Goal: Task Accomplishment & Management: Complete application form

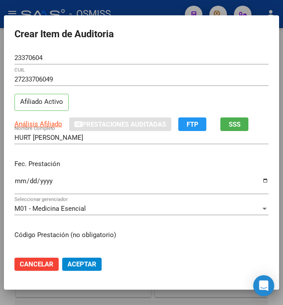
click at [159, 166] on p "Fec. Prestación" at bounding box center [141, 164] width 254 height 10
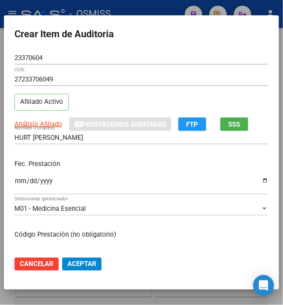
scroll to position [842, 0]
click at [113, 161] on p "Fec. Prestación" at bounding box center [141, 164] width 254 height 10
click at [134, 164] on p "Fec. Prestación" at bounding box center [141, 164] width 254 height 10
click at [151, 156] on div "Fec. Prestación 2025-06-27 Ingresar la fecha" at bounding box center [141, 178] width 254 height 50
click at [123, 164] on p "Fec. Prestación" at bounding box center [141, 164] width 254 height 10
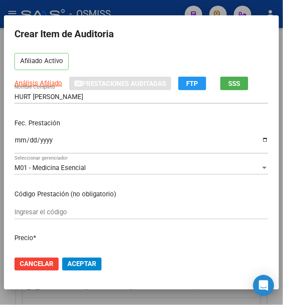
scroll to position [58, 0]
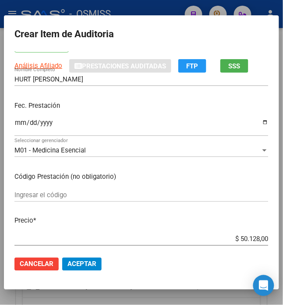
click at [90, 264] on span "Aceptar" at bounding box center [82, 265] width 29 height 8
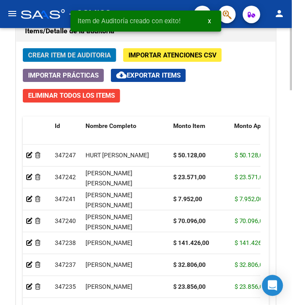
click at [69, 62] on button "Crear Item de Auditoria" at bounding box center [69, 55] width 93 height 14
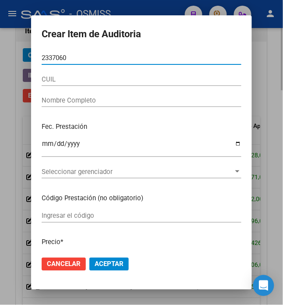
type input "23370604"
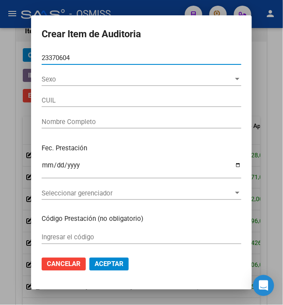
type input "27233706049"
type input "HURT SANDRA CAROLINA"
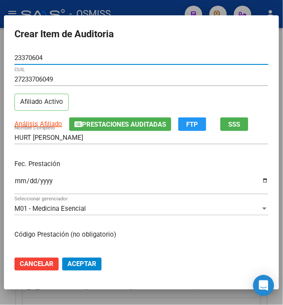
type input "23370604"
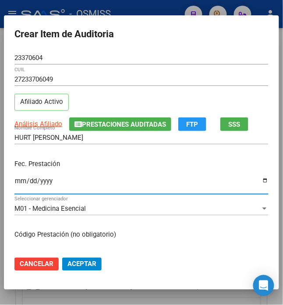
click at [14, 181] on input "Ingresar la fecha" at bounding box center [141, 185] width 254 height 14
type input "2025-06-27"
click at [91, 165] on p "Fec. Prestación" at bounding box center [141, 164] width 254 height 10
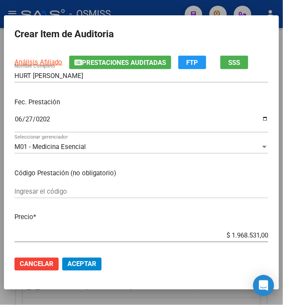
scroll to position [117, 0]
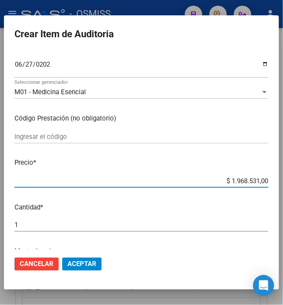
drag, startPoint x: 229, startPoint y: 183, endPoint x: 298, endPoint y: 187, distance: 69.9
click at [283, 187] on html "menu - OSMISS person Firma Express Padrón Padrón Ágil Análisis Afiliado Integra…" at bounding box center [141, 152] width 283 height 305
type input "$ 0,01"
type input "$ 0,02"
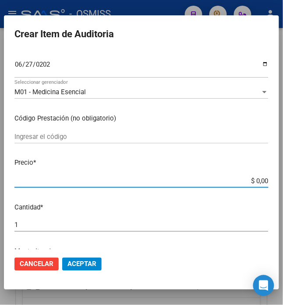
type input "$ 0,02"
type input "$ 0,24"
type input "$ 2,45"
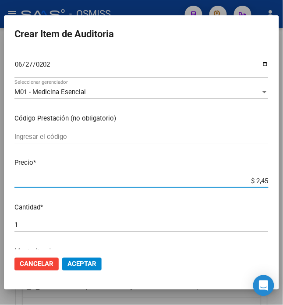
type input "$ 24,58"
type input "$ 245,86"
type input "$ 2.458,60"
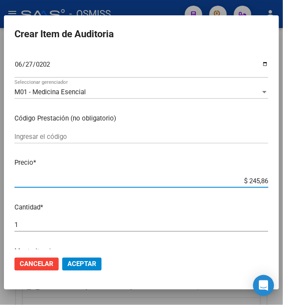
type input "$ 2.458,60"
type input "$ 24.586,00"
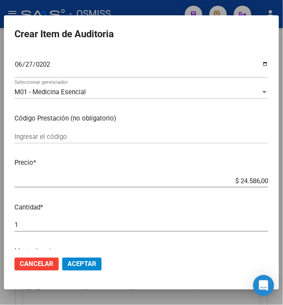
click at [76, 264] on span "Aceptar" at bounding box center [82, 265] width 29 height 8
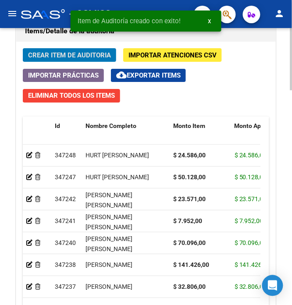
click at [72, 51] on button "Crear Item de Auditoria" at bounding box center [69, 55] width 93 height 14
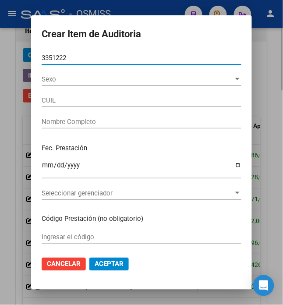
type input "33512224"
type input "20335122241"
type input "LAZZATTI CRISTIAN"
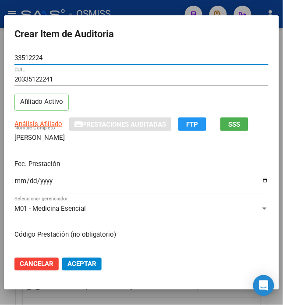
type input "33512224"
click at [21, 157] on div "Fec. Prestación Ingresar la fecha" at bounding box center [141, 178] width 254 height 50
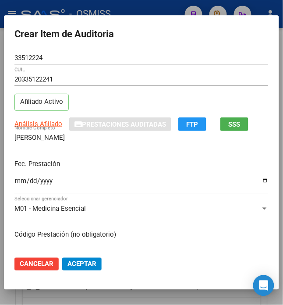
click at [16, 180] on input "Ingresar la fecha" at bounding box center [141, 185] width 254 height 14
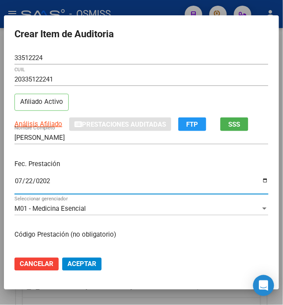
type input "2025-07-22"
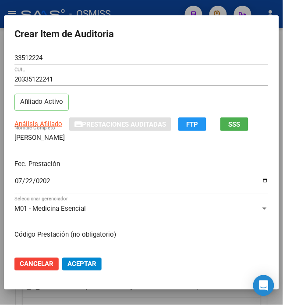
click at [83, 156] on div "Fec. Prestación 2025-07-22 Ingresar la fecha" at bounding box center [141, 178] width 254 height 50
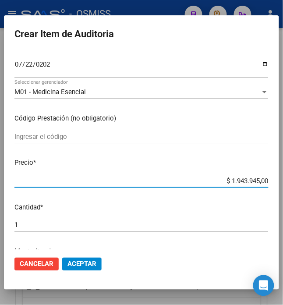
drag, startPoint x: 225, startPoint y: 179, endPoint x: 298, endPoint y: 159, distance: 76.1
click at [283, 159] on html "menu - OSMISS person Firma Express Padrón Padrón Ágil Análisis Afiliado Integra…" at bounding box center [141, 152] width 283 height 305
type input "$ 0,01"
type input "$ 0,12"
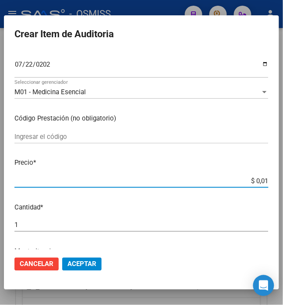
type input "$ 0,12"
type input "$ 1,22"
type input "$ 12,28"
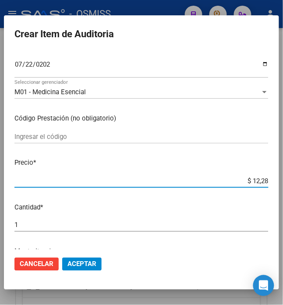
type input "$ 122,85"
type input "$ 1.228,50"
type input "$ 12.285,00"
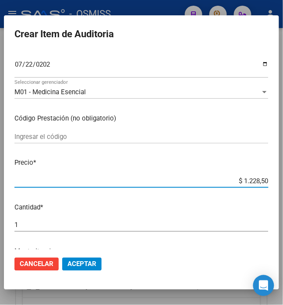
type input "$ 12.285,00"
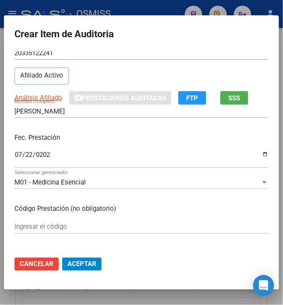
scroll to position [0, 0]
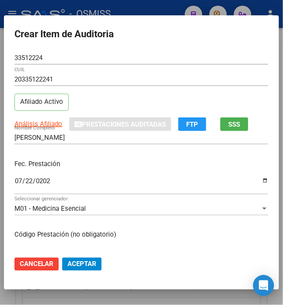
click at [71, 264] on span "Aceptar" at bounding box center [82, 265] width 29 height 8
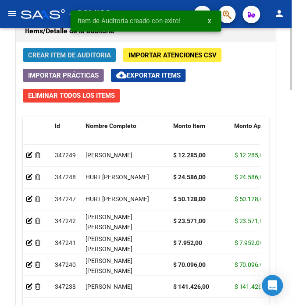
click at [75, 61] on button "Crear Item de Auditoria" at bounding box center [69, 55] width 93 height 14
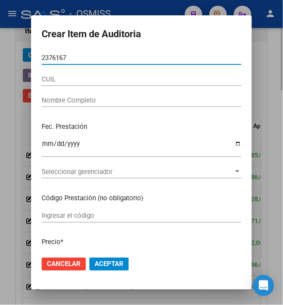
type input "23761678"
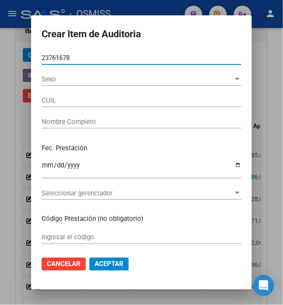
type input "27237616788"
type input "MACHADO NORMA BEATRIZ"
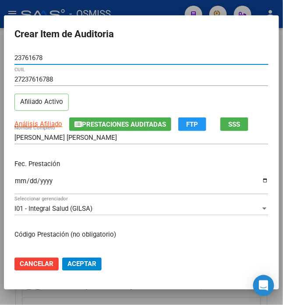
type input "23761678"
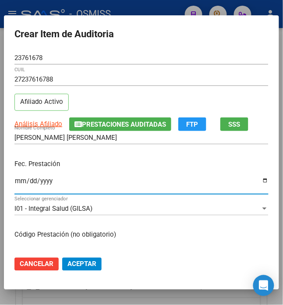
click at [16, 183] on input "Ingresar la fecha" at bounding box center [141, 185] width 254 height 14
type input "[DATE]"
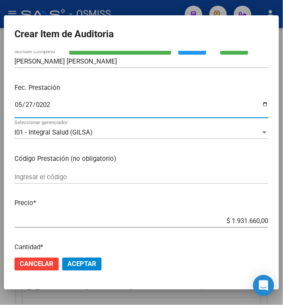
scroll to position [117, 0]
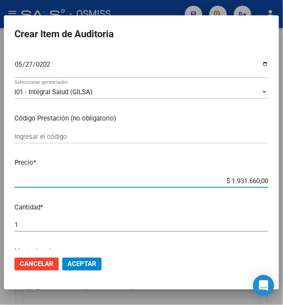
drag, startPoint x: 225, startPoint y: 182, endPoint x: 298, endPoint y: 178, distance: 73.8
click at [283, 178] on html "menu - OSMISS person Firma Express Padrón Padrón Ágil Análisis Afiliado Integra…" at bounding box center [141, 152] width 283 height 305
type input "$ 0,07"
type input "$ 0,71"
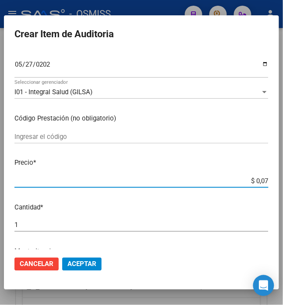
type input "$ 0,71"
type input "$ 7,10"
type input "$ 71,00"
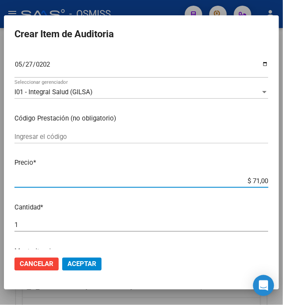
type input "$ 710,09"
type input "$ 7.100,96"
type input "$ 71.009,60"
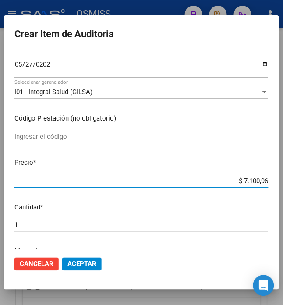
type input "$ 71.009,60"
type input "$ 710.096,00"
click at [233, 181] on input "$ 710.096,00" at bounding box center [141, 181] width 254 height 8
drag, startPoint x: 265, startPoint y: 183, endPoint x: 298, endPoint y: 196, distance: 35.9
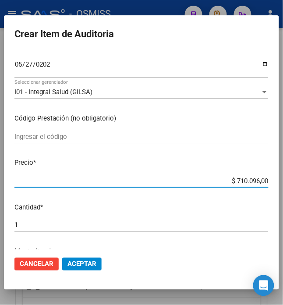
click at [283, 196] on html "menu - OSMISS person Firma Express Padrón Padrón Ágil Análisis Afiliado Integra…" at bounding box center [141, 152] width 283 height 305
type input "$ 0,07"
type input "$ 0,70"
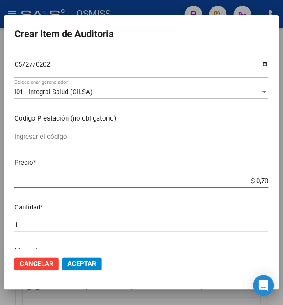
type input "$ 7,00"
type input "$ 70,09"
type input "$ 700,96"
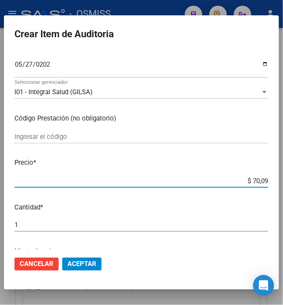
type input "$ 700,96"
type input "$ 7.009,60"
type input "$ 70.096,00"
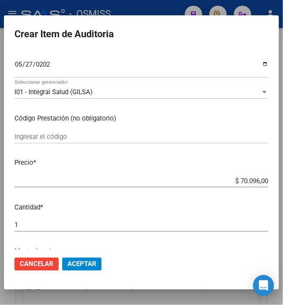
click at [86, 262] on span "Aceptar" at bounding box center [82, 265] width 29 height 8
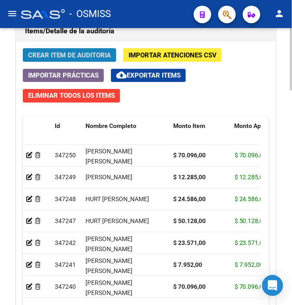
click at [87, 58] on span "Crear Item de Auditoria" at bounding box center [69, 55] width 83 height 8
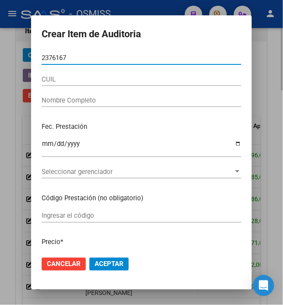
type input "23761678"
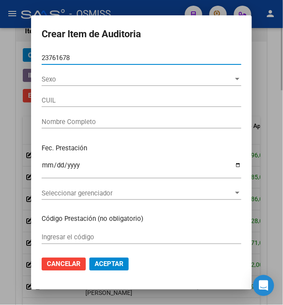
type input "27237616788"
type input "MACHADO NORMA BEATRIZ"
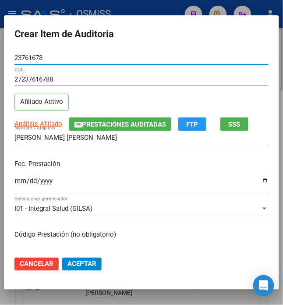
click at [87, 58] on input "23761678" at bounding box center [141, 58] width 254 height 8
type input "23761678"
click at [7, 186] on mat-dialog-content "23761678 Nro Documento 27237616788 CUIL Afiliado Activo Análisis Afiliado Prest…" at bounding box center [142, 150] width 276 height 198
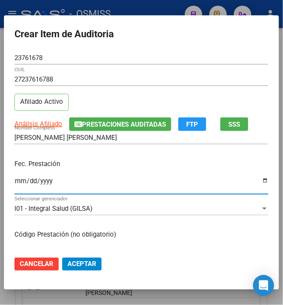
click at [14, 183] on input "Ingresar la fecha" at bounding box center [141, 185] width 254 height 14
type input "[DATE]"
click at [155, 169] on div "Fec. Prestación 2025-05-27 Ingresar la fecha" at bounding box center [141, 178] width 254 height 50
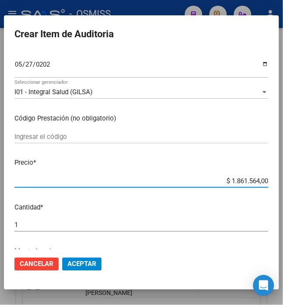
drag, startPoint x: 227, startPoint y: 183, endPoint x: 298, endPoint y: 191, distance: 72.1
click at [283, 191] on html "menu - OSMISS person Firma Express Padrón Padrón Ágil Análisis Afiliado Integra…" at bounding box center [141, 152] width 283 height 305
type input "$ 0,03"
type input "$ 0,39"
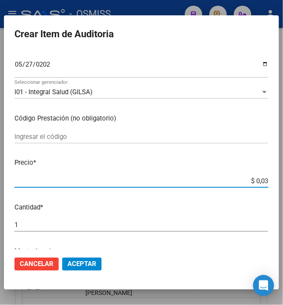
type input "$ 0,39"
type input "$ 3,97"
type input "$ 39,76"
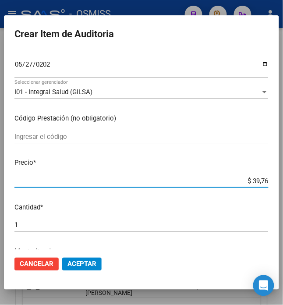
type input "$ 397,60"
type input "$ 3.976,00"
type input "$ 39.760,00"
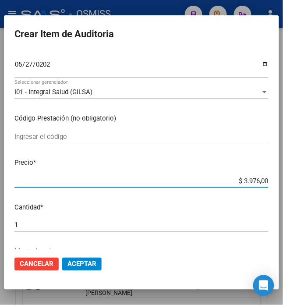
type input "$ 39.760,00"
click at [82, 268] on span "Aceptar" at bounding box center [82, 265] width 29 height 8
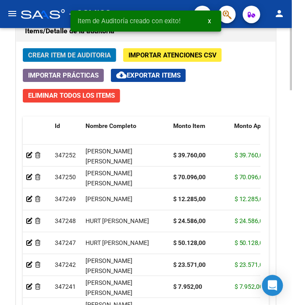
click at [53, 59] on span "Crear Item de Auditoria" at bounding box center [69, 55] width 83 height 8
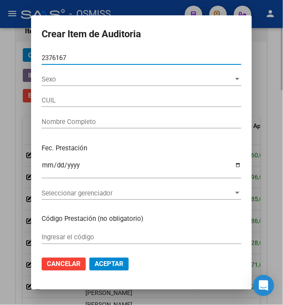
type input "23761678"
type input "27237616788"
type input "MACHADO NORMA BEATRIZ"
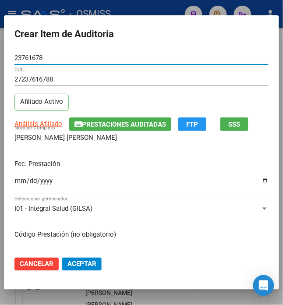
type input "23761678"
click at [17, 183] on input "Ingresar la fecha" at bounding box center [141, 185] width 254 height 14
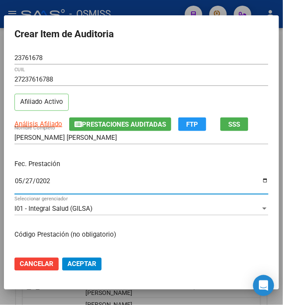
type input "[DATE]"
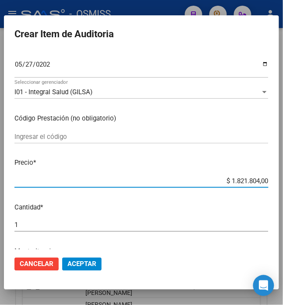
drag, startPoint x: 281, startPoint y: 178, endPoint x: 298, endPoint y: 176, distance: 17.6
click at [283, 176] on html "menu - OSMISS person Firma Express Padrón Padrón Ágil Análisis Afiliado Integra…" at bounding box center [141, 152] width 283 height 305
type input "$ 0,02"
type input "$ 0,23"
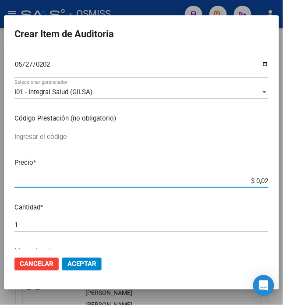
type input "$ 0,23"
type input "$ 0,02"
type input "$ 0,01"
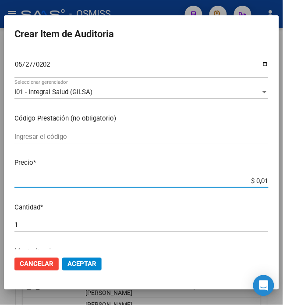
type input "$ 0,14"
type input "$ 1,41"
type input "$ 14,14"
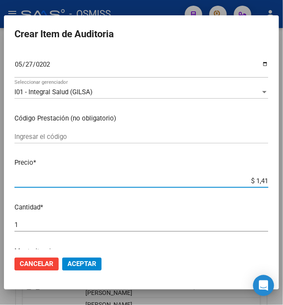
type input "$ 14,14"
type input "$ 141,42"
type input "$ 1.414,26"
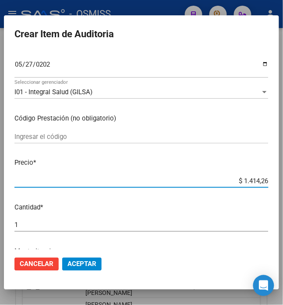
type input "$ 14.142,60"
type input "$ 141.426,00"
click at [76, 269] on span "Aceptar" at bounding box center [82, 265] width 29 height 8
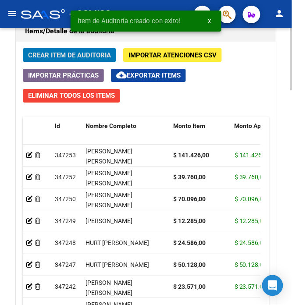
click at [64, 57] on span "Crear Item de Auditoria" at bounding box center [69, 55] width 83 height 8
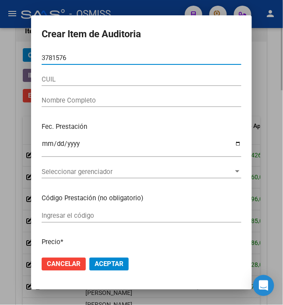
type input "37815767"
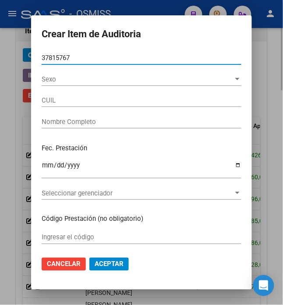
type input "20378157677"
type input "MATTALIANO ANDRES ELIAN"
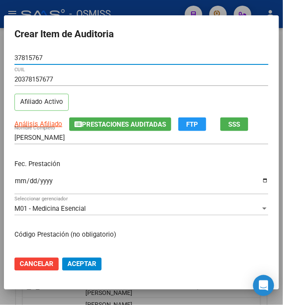
type input "37815767"
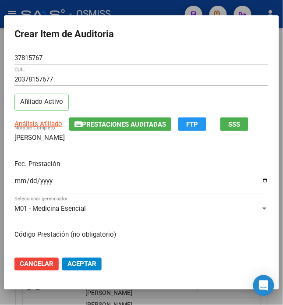
click at [144, 158] on div "Fec. Prestación Ingresar la fecha" at bounding box center [141, 178] width 254 height 50
click at [15, 183] on input "Ingresar la fecha" at bounding box center [141, 185] width 254 height 14
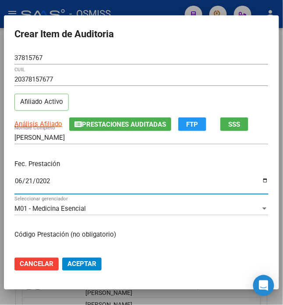
type input "2025-06-21"
click at [197, 149] on div "MATTALIANO ANDRES ELIAN Nombre Completo" at bounding box center [141, 141] width 254 height 21
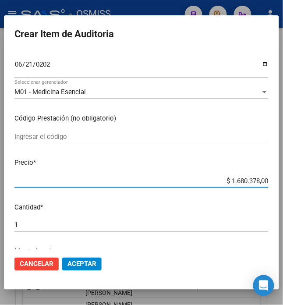
drag, startPoint x: 226, startPoint y: 182, endPoint x: 298, endPoint y: 188, distance: 73.1
click at [283, 188] on html "menu - OSMISS person Firma Express Padrón Padrón Ágil Análisis Afiliado Integra…" at bounding box center [141, 152] width 283 height 305
type input "$ 0,07"
type input "$ 0,76"
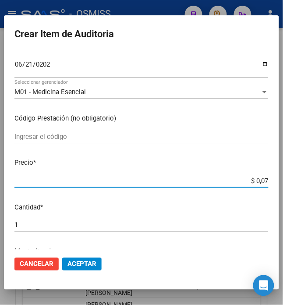
type input "$ 0,76"
type input "$ 7,67"
type input "$ 76,71"
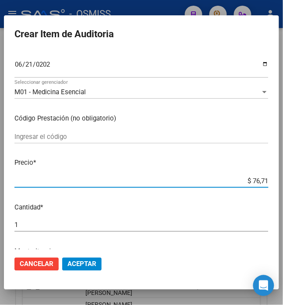
type input "$ 767,10"
type input "$ 7.671,00"
type input "$ 76.710,00"
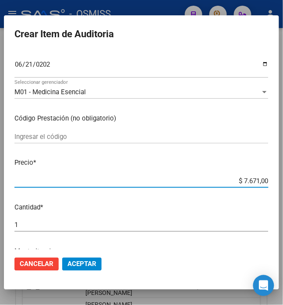
type input "$ 76.710,00"
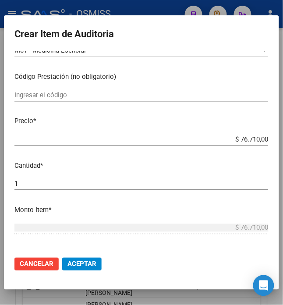
scroll to position [176, 0]
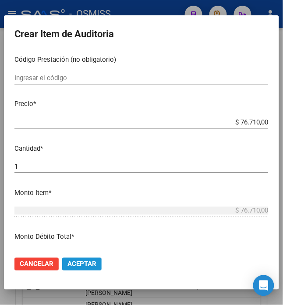
click at [77, 262] on span "Aceptar" at bounding box center [82, 265] width 29 height 8
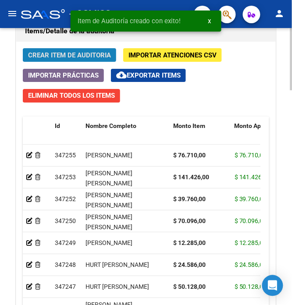
click at [41, 54] on span "Crear Item de Auditoria" at bounding box center [69, 55] width 83 height 8
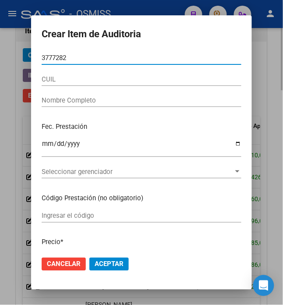
type input "37772825"
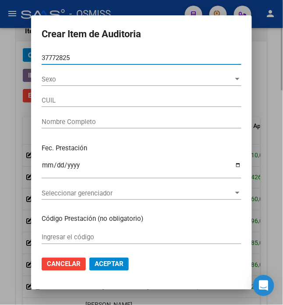
type input "23377728254"
type input "MONTERO CAMILA"
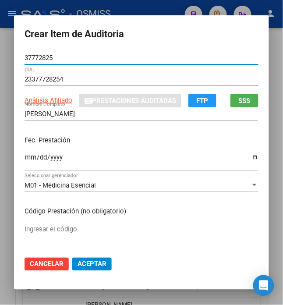
type input "37772825"
click at [25, 158] on input "Ingresar la fecha" at bounding box center [142, 161] width 234 height 14
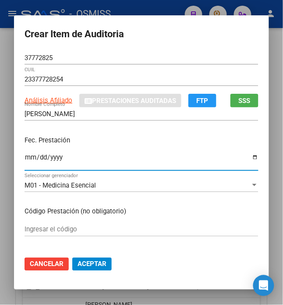
type input "0005-06-13"
click at [34, 159] on input "Ingresar la fecha" at bounding box center [142, 161] width 234 height 14
type input "2025-05-13"
click at [114, 142] on p "Fec. Prestación" at bounding box center [142, 141] width 234 height 10
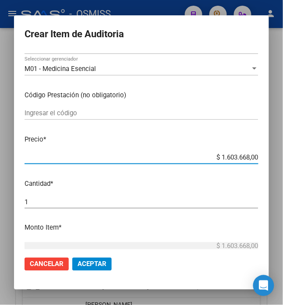
drag, startPoint x: 220, startPoint y: 155, endPoint x: 288, endPoint y: 163, distance: 69.0
click at [283, 164] on html "menu - OSMISS person Firma Express Padrón Padrón Ágil Análisis Afiliado Integra…" at bounding box center [141, 152] width 283 height 305
type input "$ 0,07"
type input "$ 7,10"
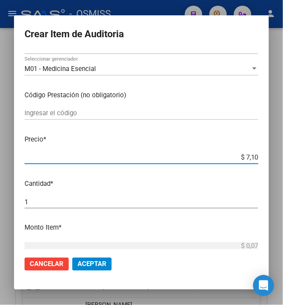
type input "$ 7,10"
type input "$ 71,00"
type input "$ 710,09"
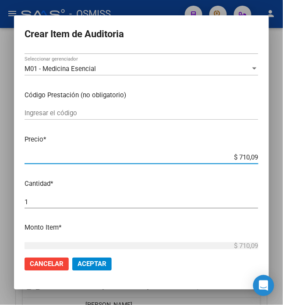
type input "$ 7.100,96"
type input "$ 71.009,60"
type input "$ 710.096,00"
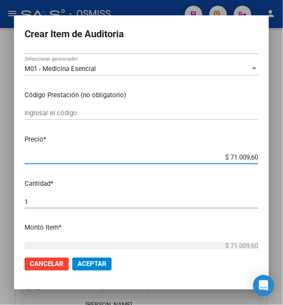
type input "$ 710.096,00"
drag, startPoint x: 227, startPoint y: 158, endPoint x: 298, endPoint y: 162, distance: 71.7
click at [283, 162] on html "menu - OSMISS person Firma Express Padrón Padrón Ágil Análisis Afiliado Integra…" at bounding box center [141, 152] width 283 height 305
type input "$ 0,70"
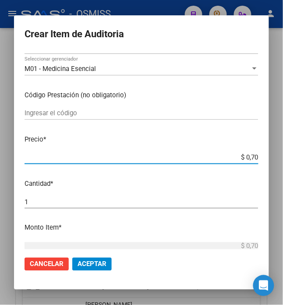
type input "$ 7,00"
type input "$ 70,09"
type input "$ 700,96"
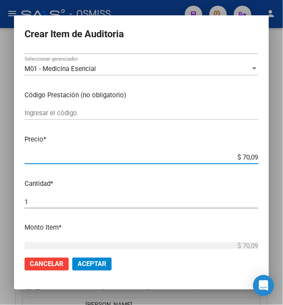
type input "$ 700,96"
type input "$ 7.009,60"
type input "$ 70.096,00"
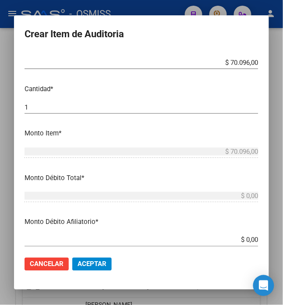
scroll to position [234, 0]
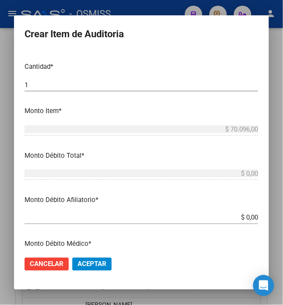
drag, startPoint x: 92, startPoint y: 265, endPoint x: 110, endPoint y: 239, distance: 31.5
click at [93, 262] on span "Aceptar" at bounding box center [92, 265] width 29 height 8
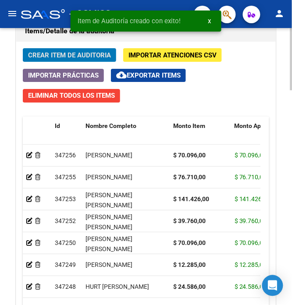
click at [47, 59] on span "Crear Item de Auditoria" at bounding box center [69, 55] width 83 height 8
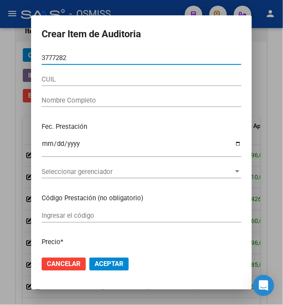
type input "37772825"
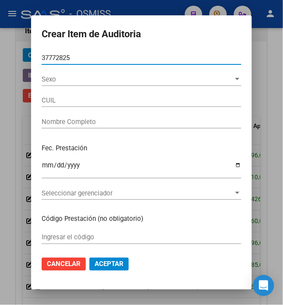
type input "23377728254"
type input "MONTERO CAMILA"
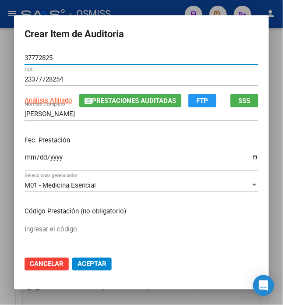
type input "37772825"
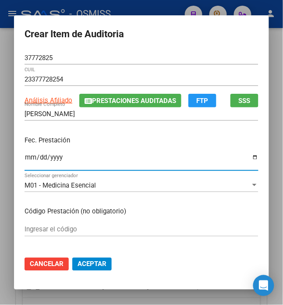
click at [25, 161] on input "Ingresar la fecha" at bounding box center [142, 161] width 234 height 14
type input "2025-05-13"
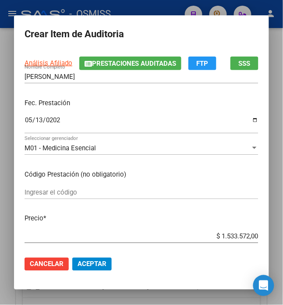
scroll to position [58, 0]
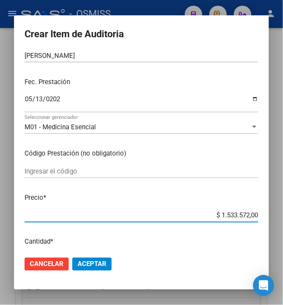
drag, startPoint x: 215, startPoint y: 215, endPoint x: 298, endPoint y: 221, distance: 83.6
click at [283, 221] on html "menu - OSMISS person Firma Express Padrón Padrón Ágil Análisis Afiliado Integra…" at bounding box center [141, 152] width 283 height 305
type input "$ 0,05"
type input "$ 0,55"
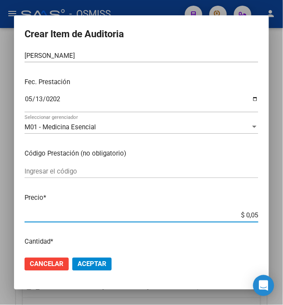
type input "$ 0,55"
type input "$ 5,56"
type input "$ 55,66"
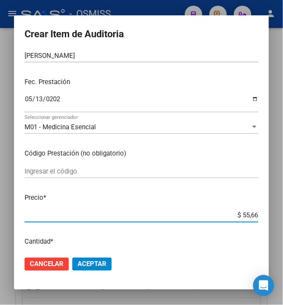
type input "$ 556,64"
type input "$ 5.566,40"
type input "$ 55.664,00"
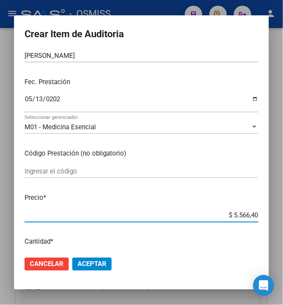
type input "$ 55.664,00"
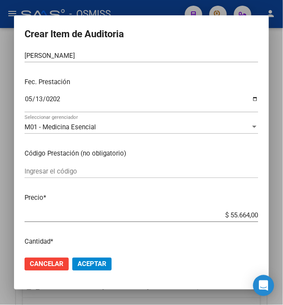
click at [88, 269] on button "Aceptar" at bounding box center [91, 264] width 39 height 13
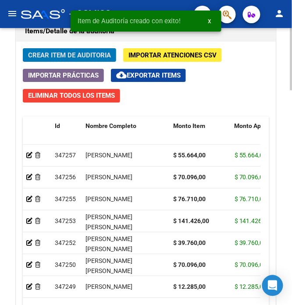
click at [46, 58] on span "Crear Item de Auditoria" at bounding box center [69, 55] width 83 height 8
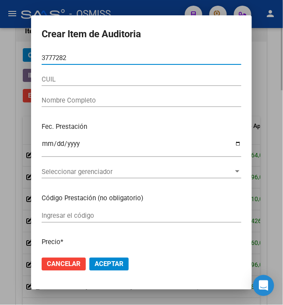
type input "37772825"
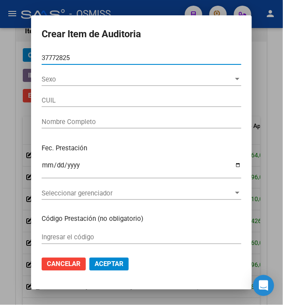
type input "23377728254"
type input "MONTERO CAMILA"
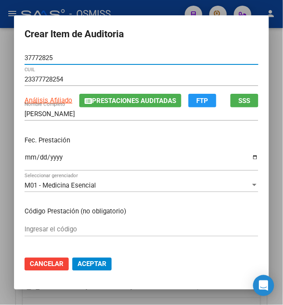
type input "37772825"
click at [25, 157] on input "Ingresar la fecha" at bounding box center [142, 161] width 234 height 14
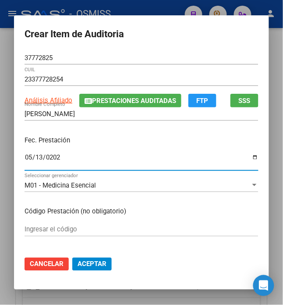
type input "2025-05-13"
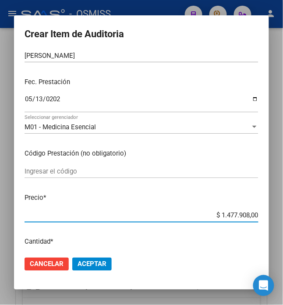
drag, startPoint x: 221, startPoint y: 216, endPoint x: 298, endPoint y: 202, distance: 78.4
click at [283, 202] on html "menu - OSMISS person Firma Express Padrón Padrón Ágil Análisis Afiliado Integra…" at bounding box center [141, 152] width 283 height 305
type input "$ 0,01"
type input "$ 0,16"
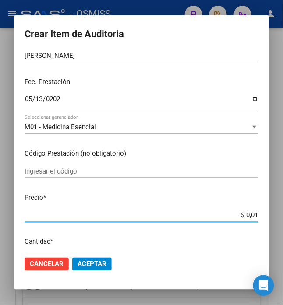
type input "$ 0,16"
click at [89, 262] on span "Aceptar" at bounding box center [92, 265] width 29 height 8
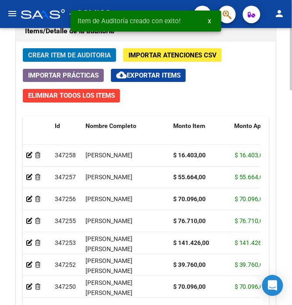
click at [42, 55] on span "Crear Item de Auditoria" at bounding box center [69, 55] width 83 height 8
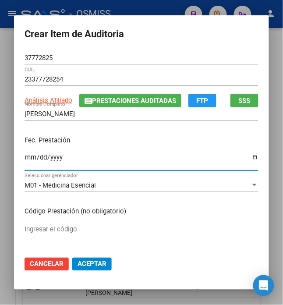
click at [25, 158] on input "Ingresar la fecha" at bounding box center [142, 161] width 234 height 14
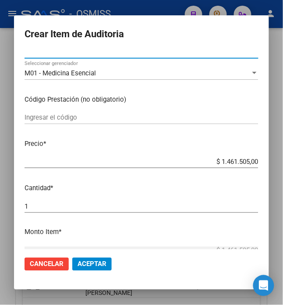
scroll to position [117, 0]
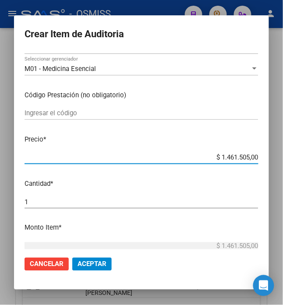
drag, startPoint x: 220, startPoint y: 158, endPoint x: 297, endPoint y: 164, distance: 77.9
click at [283, 164] on html "menu - OSMISS person Firma Express Padrón Padrón Ágil Análisis Afiliado Integra…" at bounding box center [141, 152] width 283 height 305
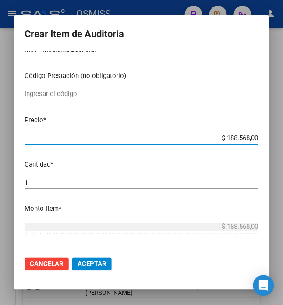
scroll to position [176, 0]
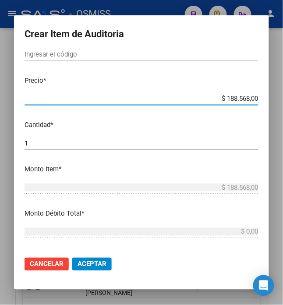
click at [92, 264] on span "Aceptar" at bounding box center [92, 265] width 29 height 8
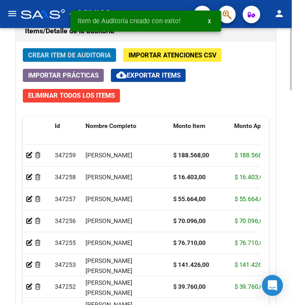
click at [63, 54] on span "Crear Item de Auditoria" at bounding box center [69, 55] width 83 height 8
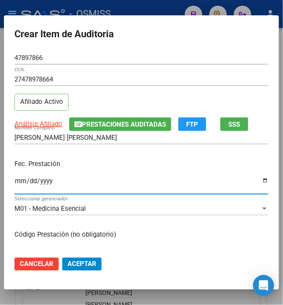
click at [14, 182] on input "Ingresar la fecha" at bounding box center [141, 185] width 254 height 14
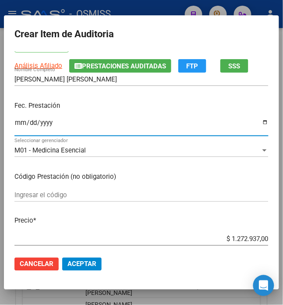
scroll to position [62, 0]
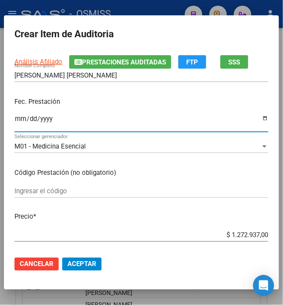
drag, startPoint x: 226, startPoint y: 240, endPoint x: 298, endPoint y: 219, distance: 75.8
click at [283, 219] on html "menu - OSMISS person Firma Express Padrón Padrón Ágil Análisis Afiliado Integra…" at bounding box center [141, 152] width 283 height 305
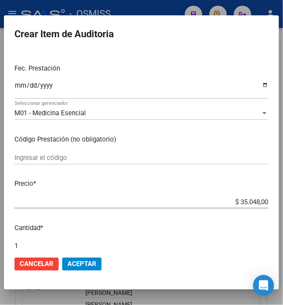
scroll to position [176, 0]
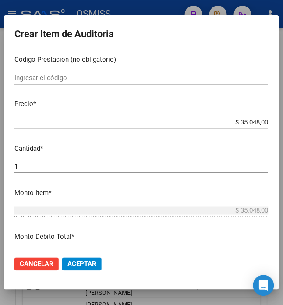
click at [84, 264] on span "Aceptar" at bounding box center [82, 265] width 29 height 8
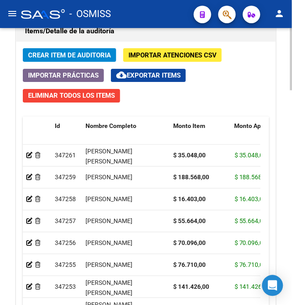
click at [70, 57] on span "Crear Item de Auditoria" at bounding box center [69, 55] width 83 height 8
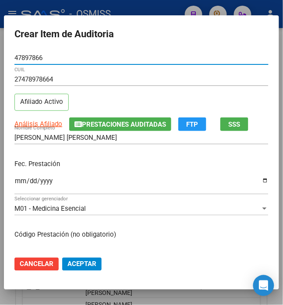
click at [16, 176] on div "Ingresar la fecha" at bounding box center [141, 185] width 254 height 19
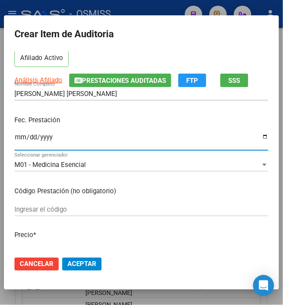
scroll to position [117, 0]
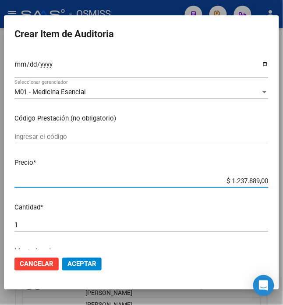
drag, startPoint x: 227, startPoint y: 182, endPoint x: 298, endPoint y: 176, distance: 71.8
click at [283, 176] on html "menu - OSMISS person Firma Express Padrón Padrón Ágil Análisis Afiliado Integra…" at bounding box center [141, 152] width 283 height 305
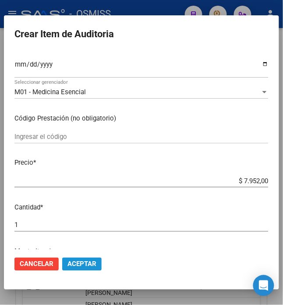
drag, startPoint x: 86, startPoint y: 261, endPoint x: 98, endPoint y: 236, distance: 27.3
click at [87, 255] on mat-dialog-actions "Cancelar Aceptar" at bounding box center [141, 265] width 254 height 30
click at [80, 264] on span "Aceptar" at bounding box center [82, 265] width 29 height 8
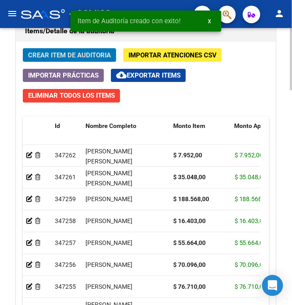
click at [65, 54] on span "Crear Item de Auditoria" at bounding box center [69, 55] width 83 height 8
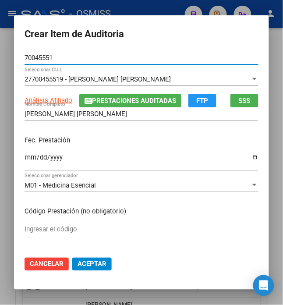
click at [25, 155] on input "Ingresar la fecha" at bounding box center [142, 161] width 234 height 14
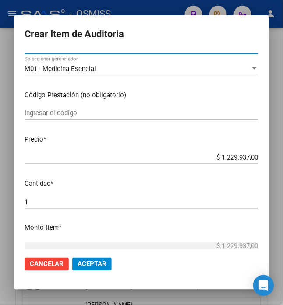
drag, startPoint x: 218, startPoint y: 157, endPoint x: 298, endPoint y: 147, distance: 81.3
click at [283, 147] on html "menu - OSMISS person Firma Express Padrón Padrón Ágil Análisis Afiliado Integra…" at bounding box center [141, 152] width 283 height 305
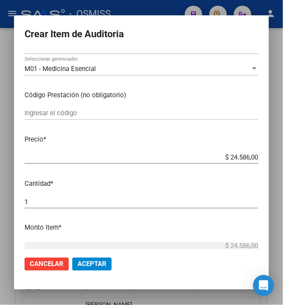
click at [81, 264] on span "Aceptar" at bounding box center [92, 265] width 29 height 8
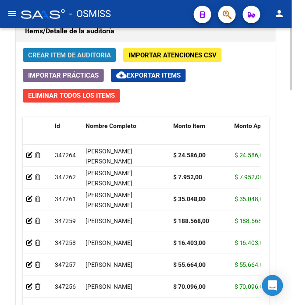
click at [54, 53] on span "Crear Item de Auditoria" at bounding box center [69, 55] width 83 height 8
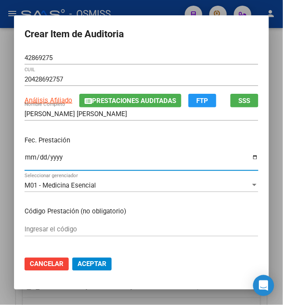
click at [25, 158] on input "Ingresar la fecha" at bounding box center [142, 161] width 234 height 14
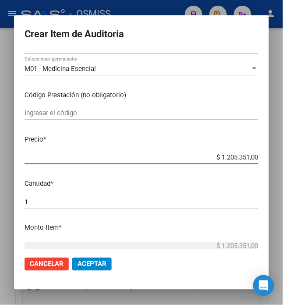
drag, startPoint x: 220, startPoint y: 157, endPoint x: 298, endPoint y: 155, distance: 78.6
click at [283, 155] on html "menu - OSMISS person Firma Express Padrón Padrón Ágil Análisis Afiliado Integra…" at bounding box center [141, 152] width 283 height 305
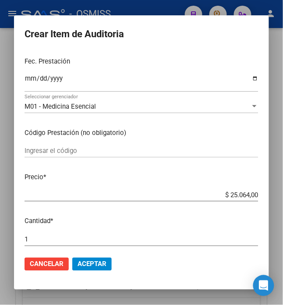
scroll to position [176, 0]
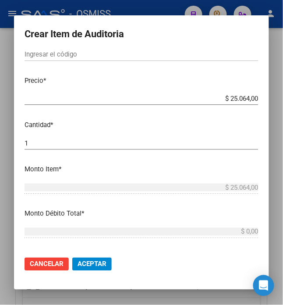
click at [96, 262] on span "Aceptar" at bounding box center [92, 265] width 29 height 8
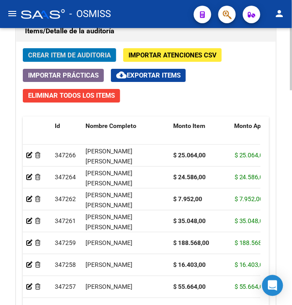
click at [43, 58] on span "Crear Item de Auditoria" at bounding box center [69, 55] width 83 height 8
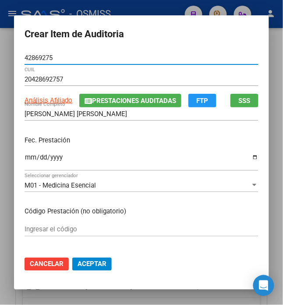
click at [25, 160] on input "Ingresar la fecha" at bounding box center [142, 161] width 234 height 14
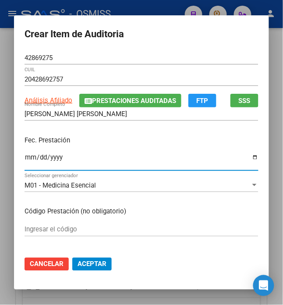
click at [95, 140] on p "Fec. Prestación" at bounding box center [142, 141] width 234 height 10
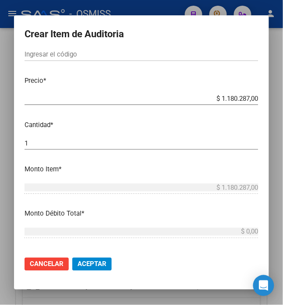
drag, startPoint x: 218, startPoint y: 99, endPoint x: 298, endPoint y: 95, distance: 80.8
click at [283, 95] on html "menu - OSMISS person Firma Express Padrón Padrón Ágil Análisis Afiliado Integra…" at bounding box center [141, 152] width 283 height 305
click at [102, 264] on button "Aceptar" at bounding box center [91, 264] width 39 height 13
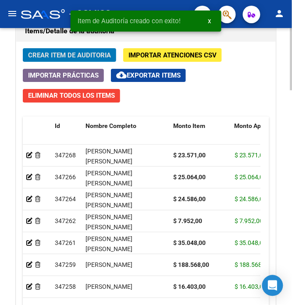
click at [76, 55] on span "Crear Item de Auditoria" at bounding box center [69, 55] width 83 height 8
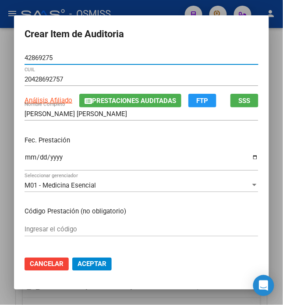
click at [25, 157] on input "Ingresar la fecha" at bounding box center [142, 161] width 234 height 14
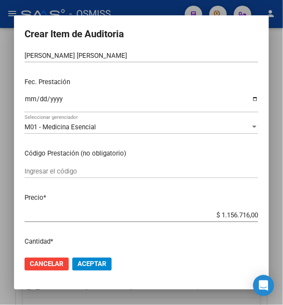
scroll to position [117, 0]
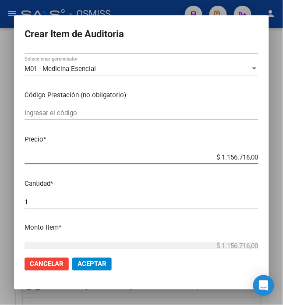
drag, startPoint x: 216, startPoint y: 160, endPoint x: 298, endPoint y: 154, distance: 82.3
click at [283, 154] on html "menu - OSMISS person Firma Express Padrón Padrón Ágil Análisis Afiliado Integra…" at bounding box center [141, 152] width 283 height 305
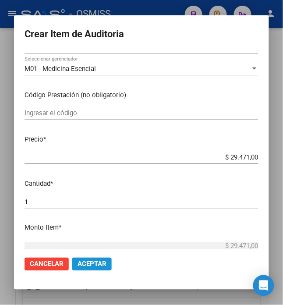
click at [96, 261] on span "Aceptar" at bounding box center [92, 265] width 29 height 8
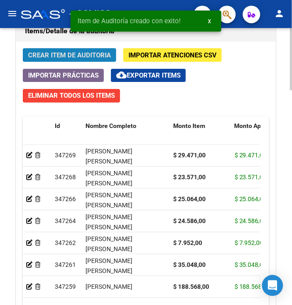
click at [71, 59] on span "Crear Item de Auditoria" at bounding box center [69, 55] width 83 height 8
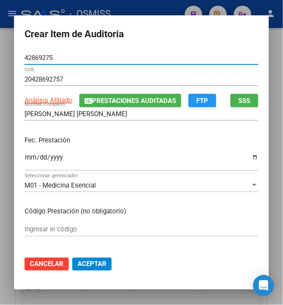
click at [25, 156] on input "Ingresar la fecha" at bounding box center [142, 161] width 234 height 14
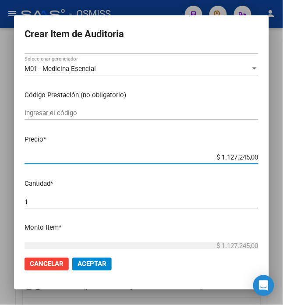
drag, startPoint x: 216, startPoint y: 157, endPoint x: 298, endPoint y: 157, distance: 82.5
click at [283, 157] on html "menu - OSMISS person Firma Express Padrón Padrón Ágil Análisis Afiliado Integra…" at bounding box center [141, 152] width 283 height 305
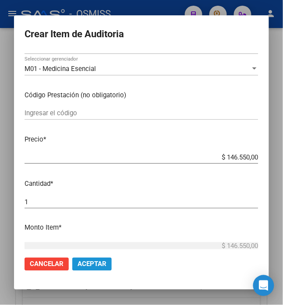
click at [83, 262] on span "Aceptar" at bounding box center [92, 265] width 29 height 8
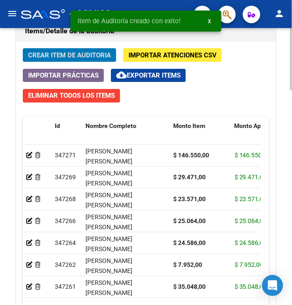
click at [44, 59] on span "Crear Item de Auditoria" at bounding box center [69, 55] width 83 height 8
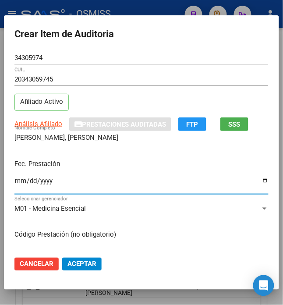
click at [14, 182] on input "Ingresar la fecha" at bounding box center [141, 185] width 254 height 14
click at [126, 164] on p "Fec. Prestación" at bounding box center [141, 164] width 254 height 10
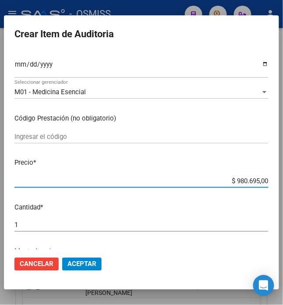
drag, startPoint x: 230, startPoint y: 182, endPoint x: 298, endPoint y: 165, distance: 69.9
click at [283, 165] on html "menu - OSMISS person Firma Express Padrón Padrón Ágil Análisis Afiliado Integra…" at bounding box center [141, 152] width 283 height 305
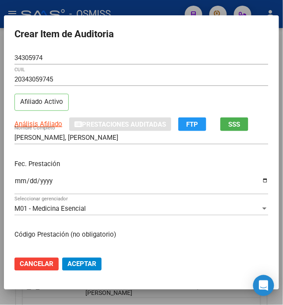
click at [82, 154] on div "Fec. Prestación 2025-07-27 Ingresar la fecha" at bounding box center [141, 178] width 254 height 50
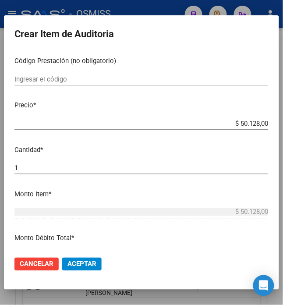
scroll to position [176, 0]
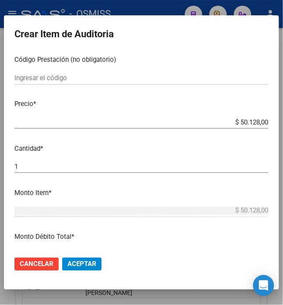
drag, startPoint x: 82, startPoint y: 262, endPoint x: 90, endPoint y: 252, distance: 12.8
click at [82, 262] on span "Aceptar" at bounding box center [82, 265] width 29 height 8
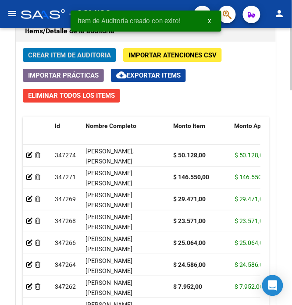
click at [51, 54] on span "Crear Item de Auditoria" at bounding box center [69, 55] width 83 height 8
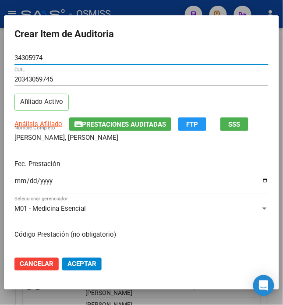
click at [14, 180] on input "Ingresar la fecha" at bounding box center [141, 185] width 254 height 14
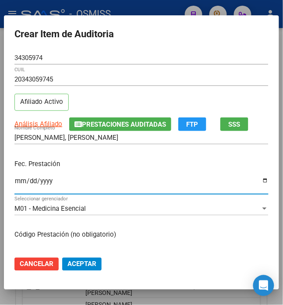
click at [79, 158] on div "Fec. Prestación 2025-07-27 Ingresar la fecha" at bounding box center [141, 178] width 254 height 50
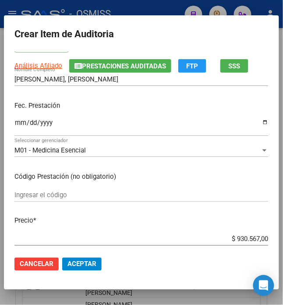
scroll to position [117, 0]
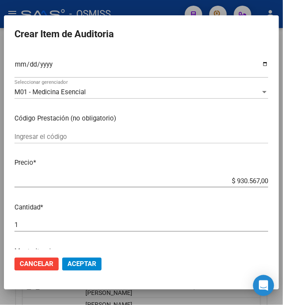
drag, startPoint x: 229, startPoint y: 180, endPoint x: 284, endPoint y: 181, distance: 55.3
click at [283, 181] on html "menu - OSMISS person Firma Express Padrón Padrón Ágil Análisis Afiliado Integra…" at bounding box center [141, 152] width 283 height 305
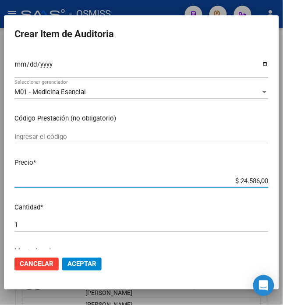
click at [88, 262] on span "Aceptar" at bounding box center [82, 265] width 29 height 8
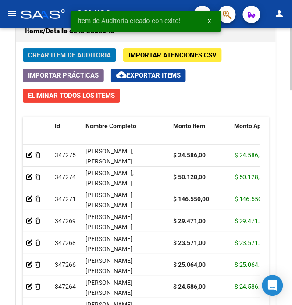
click at [71, 57] on span "Crear Item de Auditoria" at bounding box center [69, 55] width 83 height 8
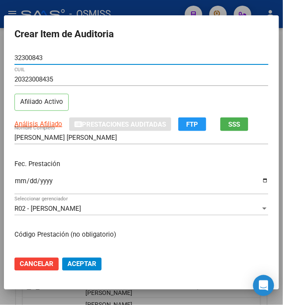
click at [16, 176] on div "Ingresar la fecha" at bounding box center [141, 185] width 254 height 19
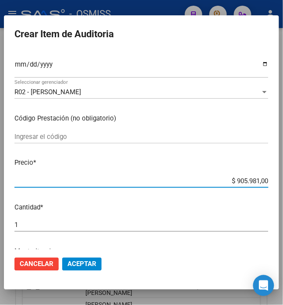
drag, startPoint x: 231, startPoint y: 181, endPoint x: 274, endPoint y: 162, distance: 47.4
click at [273, 165] on mat-dialog-content "32300843 Nro Documento 20323008435 CUIL Afiliado Activo Análisis Afiliado Prest…" at bounding box center [142, 150] width 276 height 198
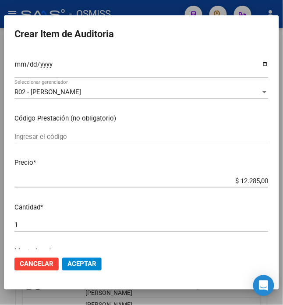
click at [85, 265] on span "Aceptar" at bounding box center [82, 265] width 29 height 8
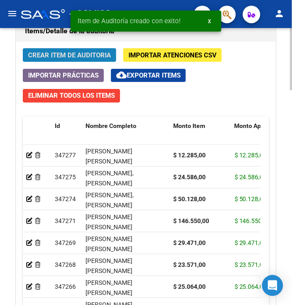
click at [44, 53] on span "Crear Item de Auditoria" at bounding box center [69, 55] width 83 height 8
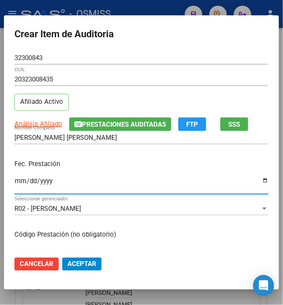
click at [14, 181] on input "Ingresar la fecha" at bounding box center [141, 185] width 254 height 14
click at [144, 165] on p "Fec. Prestación" at bounding box center [141, 164] width 254 height 10
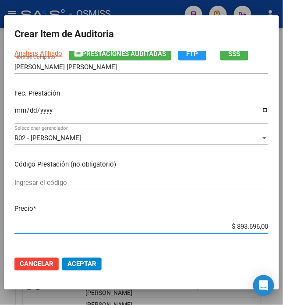
scroll to position [79, 0]
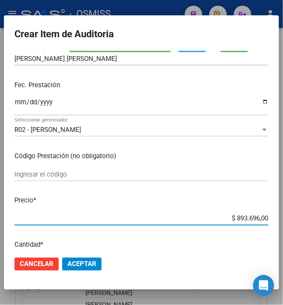
drag, startPoint x: 233, startPoint y: 239, endPoint x: 288, endPoint y: 238, distance: 54.9
click at [283, 238] on html "menu - OSMISS person Firma Express Padrón Padrón Ágil Análisis Afiliado Integra…" at bounding box center [141, 152] width 283 height 305
click at [71, 265] on span "Aceptar" at bounding box center [82, 265] width 29 height 8
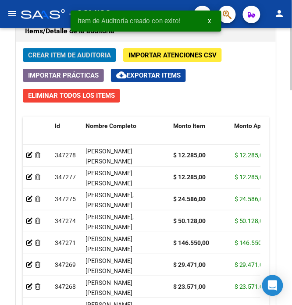
click at [64, 62] on button "Crear Item de Auditoria" at bounding box center [69, 55] width 93 height 14
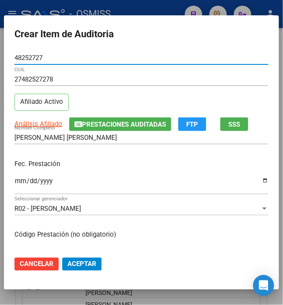
click at [91, 178] on input "Ingresar la fecha" at bounding box center [141, 185] width 254 height 14
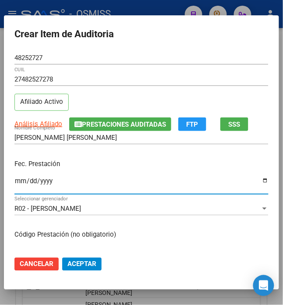
click at [104, 158] on div "Fec. Prestación Ingresar la fecha" at bounding box center [141, 178] width 254 height 50
click at [14, 183] on input "Ingresar la fecha" at bounding box center [141, 185] width 254 height 14
click at [119, 176] on div "2025-05-16 Ingresar la fecha" at bounding box center [141, 185] width 254 height 19
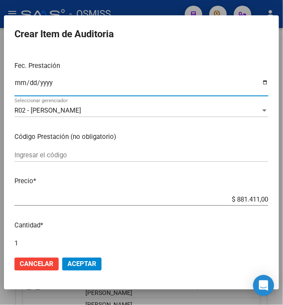
scroll to position [117, 0]
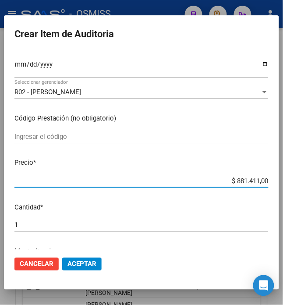
drag, startPoint x: 231, startPoint y: 179, endPoint x: 298, endPoint y: 161, distance: 69.8
click at [283, 161] on html "menu - OSMISS person Firma Express Padrón Padrón Ágil Análisis Afiliado Integra…" at bounding box center [141, 152] width 283 height 305
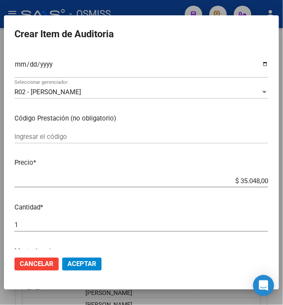
click at [78, 265] on span "Aceptar" at bounding box center [82, 265] width 29 height 8
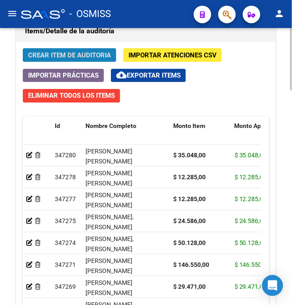
click at [69, 50] on button "Crear Item de Auditoria" at bounding box center [69, 55] width 93 height 14
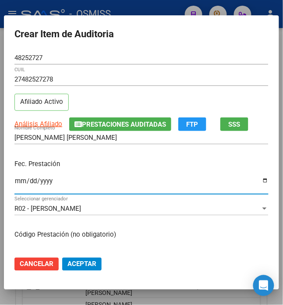
click at [14, 186] on input "Ingresar la fecha" at bounding box center [141, 185] width 254 height 14
click at [104, 162] on p "Fec. Prestación" at bounding box center [141, 164] width 254 height 10
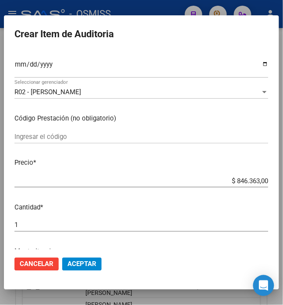
scroll to position [176, 0]
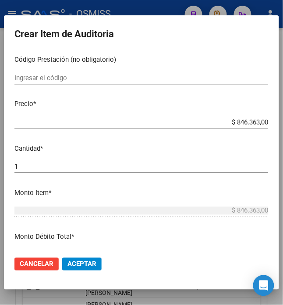
drag, startPoint x: 233, startPoint y: 121, endPoint x: 298, endPoint y: 107, distance: 66.3
click at [283, 107] on html "menu - OSMISS person Firma Express Padrón Padrón Ágil Análisis Afiliado Integra…" at bounding box center [141, 152] width 283 height 305
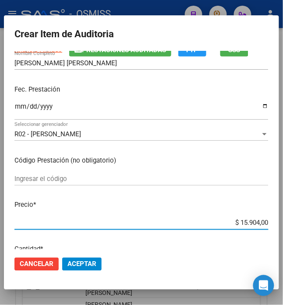
scroll to position [0, 0]
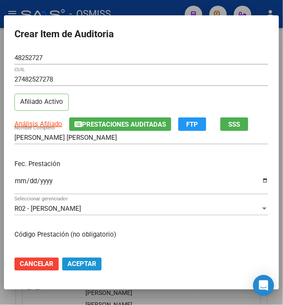
click at [83, 258] on button "Aceptar" at bounding box center [81, 264] width 39 height 13
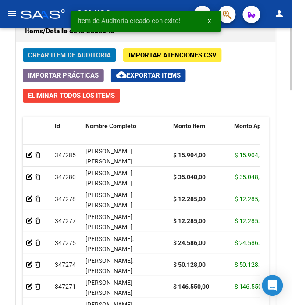
click at [85, 57] on span "Crear Item de Auditoria" at bounding box center [69, 55] width 83 height 8
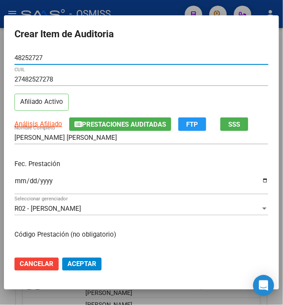
click at [14, 185] on input "Ingresar la fecha" at bounding box center [141, 185] width 254 height 14
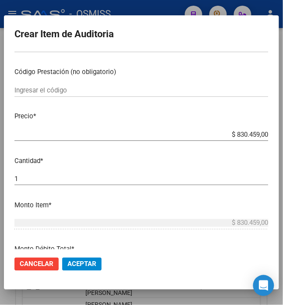
scroll to position [176, 0]
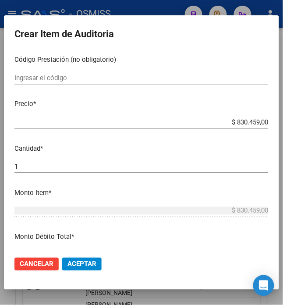
drag, startPoint x: 232, startPoint y: 121, endPoint x: 298, endPoint y: 130, distance: 67.3
click at [283, 130] on html "menu - OSMISS person Firma Express Padrón Padrón Ágil Análisis Afiliado Integra…" at bounding box center [141, 152] width 283 height 305
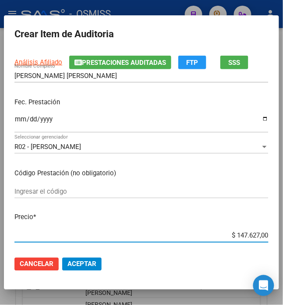
scroll to position [58, 0]
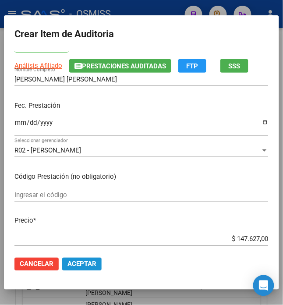
click at [74, 262] on span "Aceptar" at bounding box center [82, 265] width 29 height 8
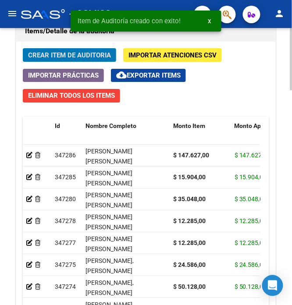
click at [66, 53] on span "Crear Item de Auditoria" at bounding box center [69, 55] width 83 height 8
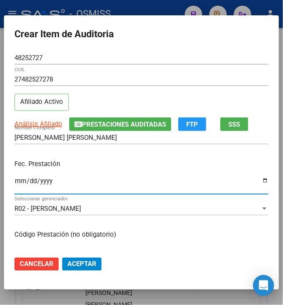
click at [16, 181] on input "Ingresar la fecha" at bounding box center [141, 185] width 254 height 14
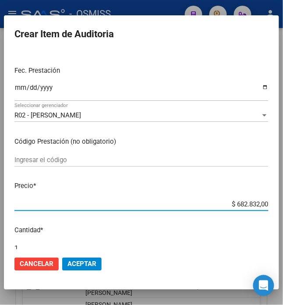
drag, startPoint x: 229, startPoint y: 242, endPoint x: 285, endPoint y: 226, distance: 58.3
click at [279, 233] on mat-dialog-content "48252727 Nro Documento 27482527278 CUIL Afiliado Activo Análisis Afiliado Prest…" at bounding box center [142, 150] width 276 height 198
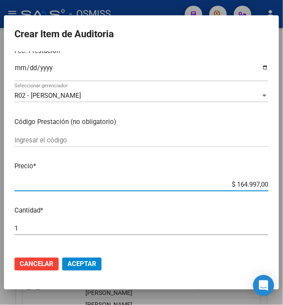
click at [71, 262] on span "Aceptar" at bounding box center [82, 265] width 29 height 8
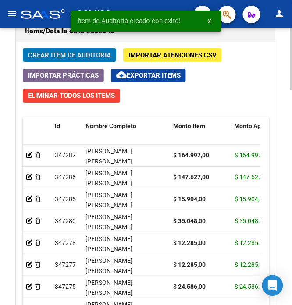
click at [92, 57] on span "Crear Item de Auditoria" at bounding box center [69, 55] width 83 height 8
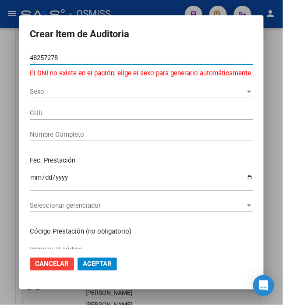
drag, startPoint x: 53, startPoint y: 54, endPoint x: -45, endPoint y: 47, distance: 98.5
click at [0, 47] on html "menu - OSMISS person Firma Express Padrón Padrón Ágil Análisis Afiliado Integra…" at bounding box center [141, 152] width 283 height 305
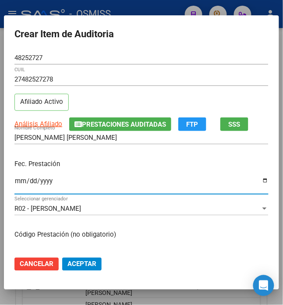
click at [16, 181] on input "Ingresar la fecha" at bounding box center [141, 185] width 254 height 14
click at [95, 164] on p "Fec. Prestación" at bounding box center [141, 164] width 254 height 10
click at [95, 181] on input "2025-05-16" at bounding box center [141, 185] width 254 height 14
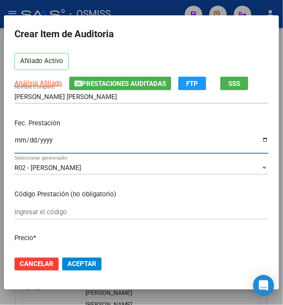
scroll to position [117, 0]
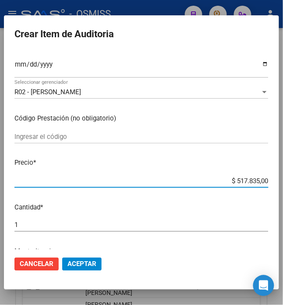
drag, startPoint x: 231, startPoint y: 183, endPoint x: 298, endPoint y: 191, distance: 68.1
click at [283, 191] on html "menu - OSMISS person Firma Express Padrón Padrón Ágil Análisis Afiliado Integra…" at bounding box center [141, 152] width 283 height 305
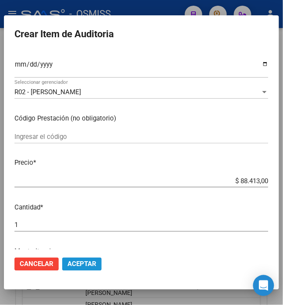
click at [78, 269] on button "Aceptar" at bounding box center [81, 264] width 39 height 13
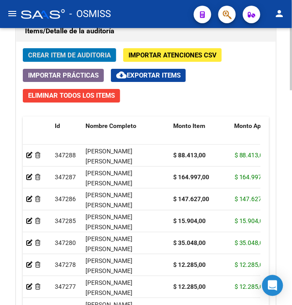
click at [54, 61] on button "Crear Item de Auditoria" at bounding box center [69, 55] width 93 height 14
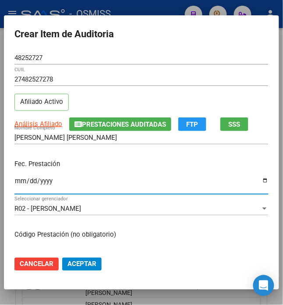
click at [15, 179] on input "Ingresar la fecha" at bounding box center [141, 185] width 254 height 14
click at [143, 176] on div "[DATE] Ingresar la fecha" at bounding box center [141, 185] width 254 height 19
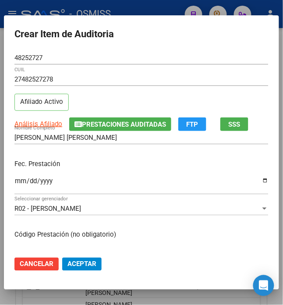
click at [134, 156] on div "Fec. Prestación [DATE] Ingresar la fecha" at bounding box center [141, 178] width 254 height 50
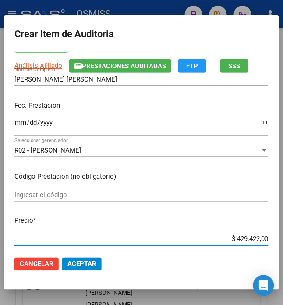
scroll to position [62, 0]
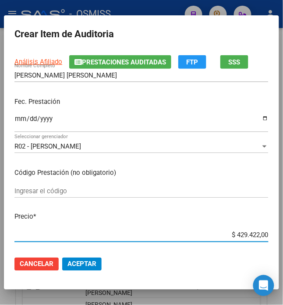
drag, startPoint x: 232, startPoint y: 240, endPoint x: 298, endPoint y: 234, distance: 66.9
click at [283, 234] on html "menu - OSMISS person Firma Express Padrón Padrón Ágil Análisis Afiliado Integra…" at bounding box center [141, 152] width 283 height 305
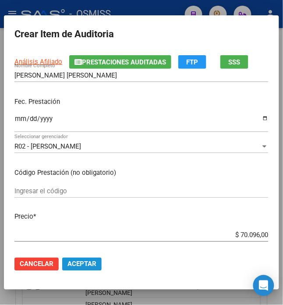
click at [71, 269] on button "Aceptar" at bounding box center [81, 264] width 39 height 13
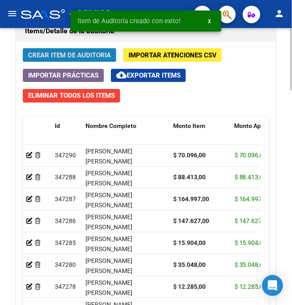
click at [75, 59] on span "Crear Item de Auditoria" at bounding box center [69, 55] width 83 height 8
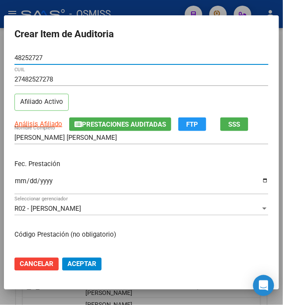
click at [15, 183] on input "Ingresar la fecha" at bounding box center [141, 185] width 254 height 14
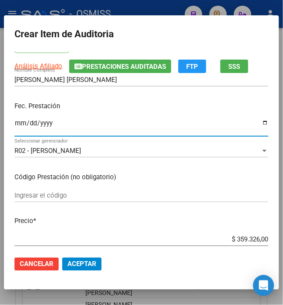
scroll to position [58, 0]
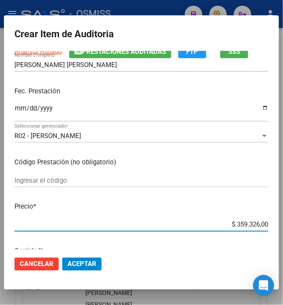
drag, startPoint x: 232, startPoint y: 240, endPoint x: 298, endPoint y: 233, distance: 67.1
click at [283, 233] on html "menu - OSMISS person Firma Express Padrón Padrón Ágil Análisis Afiliado Integra…" at bounding box center [141, 152] width 283 height 305
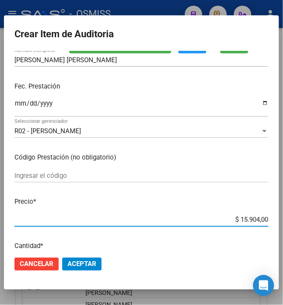
click at [81, 269] on span "Aceptar" at bounding box center [82, 265] width 29 height 8
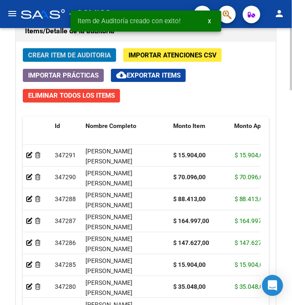
click at [56, 59] on span "Crear Item de Auditoria" at bounding box center [69, 55] width 83 height 8
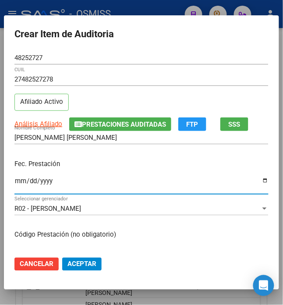
click at [16, 183] on input "Ingresar la fecha" at bounding box center [141, 185] width 254 height 14
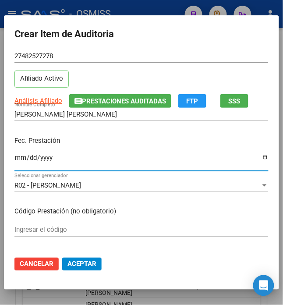
scroll to position [58, 0]
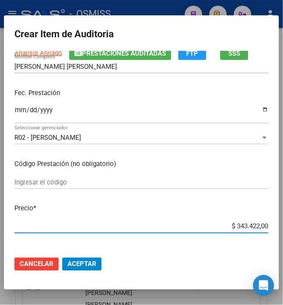
drag, startPoint x: 262, startPoint y: 240, endPoint x: 298, endPoint y: 250, distance: 38.2
click at [283, 250] on html "menu - OSMISS person Firma Express Padrón Padrón Ágil Análisis Afiliado Integra…" at bounding box center [141, 152] width 283 height 305
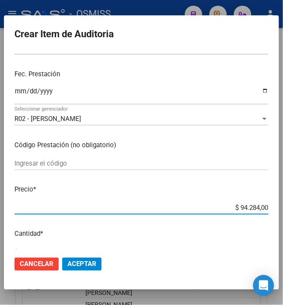
click at [183, 243] on mat-dialog-content "48252727 Nro Documento 27482527278 CUIL Afiliado Activo Análisis Afiliado Prest…" at bounding box center [142, 150] width 276 height 198
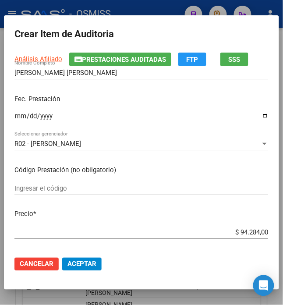
scroll to position [117, 0]
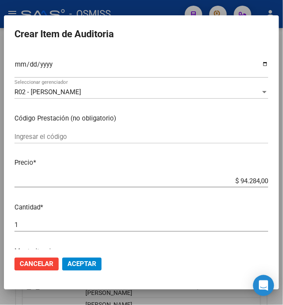
drag, startPoint x: 78, startPoint y: 267, endPoint x: 84, endPoint y: 264, distance: 6.7
click at [78, 267] on span "Aceptar" at bounding box center [82, 265] width 29 height 8
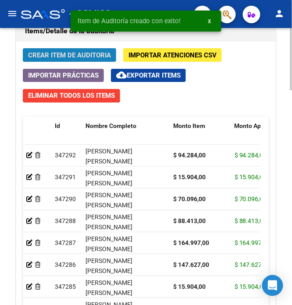
click at [67, 54] on span "Crear Item de Auditoria" at bounding box center [69, 55] width 83 height 8
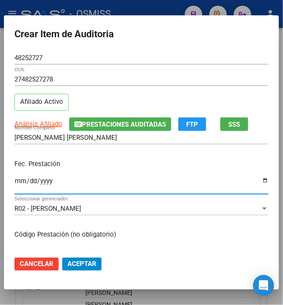
click at [17, 178] on input "Ingresar la fecha" at bounding box center [141, 185] width 254 height 14
click at [113, 162] on p "Fec. Prestación" at bounding box center [141, 164] width 254 height 10
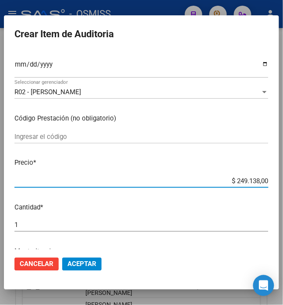
drag, startPoint x: 232, startPoint y: 183, endPoint x: 295, endPoint y: 176, distance: 63.6
click at [283, 176] on html "menu - OSMISS person Firma Express Padrón Padrón Ágil Análisis Afiliado Integra…" at bounding box center [141, 152] width 283 height 305
drag, startPoint x: 237, startPoint y: 182, endPoint x: 298, endPoint y: 183, distance: 61.0
click at [283, 183] on html "menu - OSMISS person Firma Express Padrón Padrón Ágil Análisis Afiliado Integra…" at bounding box center [141, 152] width 283 height 305
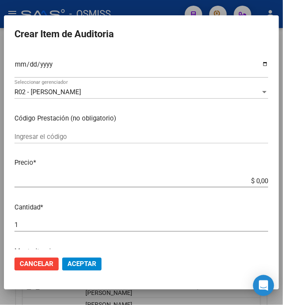
click at [248, 183] on input "$ 0,00" at bounding box center [141, 181] width 254 height 8
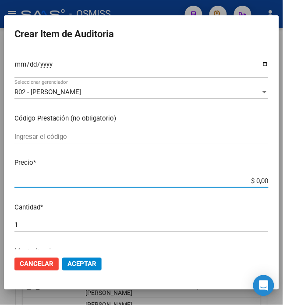
drag, startPoint x: 252, startPoint y: 183, endPoint x: 293, endPoint y: 182, distance: 41.3
click at [283, 182] on html "menu - OSMISS person Firma Express Padrón Padrón Ágil Análisis Afiliado Integra…" at bounding box center [141, 152] width 283 height 305
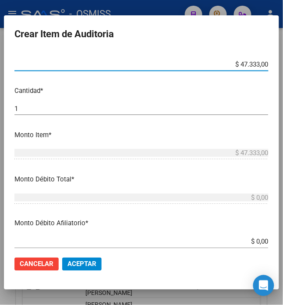
scroll to position [234, 0]
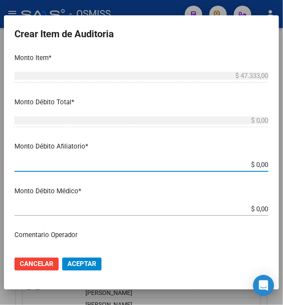
drag, startPoint x: 252, startPoint y: 241, endPoint x: 269, endPoint y: 243, distance: 17.2
click at [269, 243] on mat-dialog-content "48252727 Nro Documento 27482527278 CUIL Afiliado Activo Análisis Afiliado Prest…" at bounding box center [142, 150] width 276 height 198
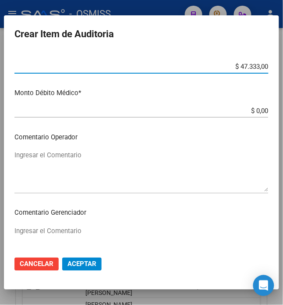
scroll to position [409, 0]
click at [111, 158] on textarea "Ingresar el Comentario" at bounding box center [141, 170] width 254 height 41
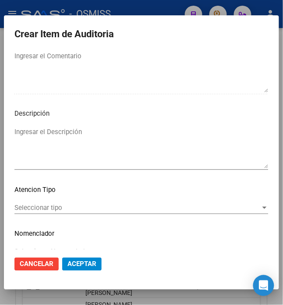
scroll to position [585, 0]
click at [107, 155] on textarea "Ingresar el Descripción" at bounding box center [141, 147] width 254 height 41
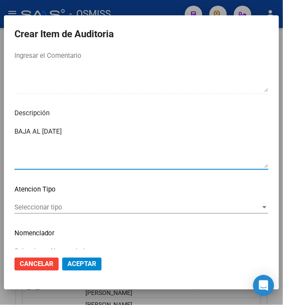
click at [121, 140] on textarea "BAJA AL 31/05/2025" at bounding box center [141, 147] width 254 height 41
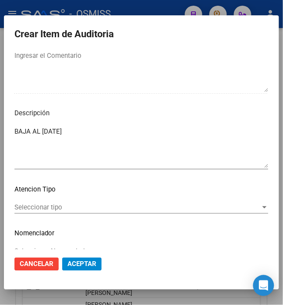
click at [123, 129] on textarea "BAJA AL 31/05/2025" at bounding box center [141, 147] width 254 height 41
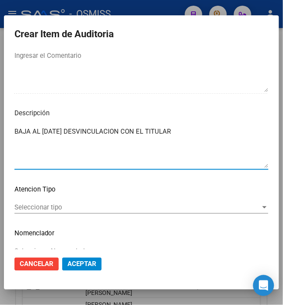
click at [108, 150] on textarea "BAJA AL 31/05/2025 DESVINCULACION CON EL TITULAR" at bounding box center [141, 147] width 254 height 41
click at [74, 129] on textarea "BAJA AL 31/05/2025 DESVINCULACION CON EL TITULAR" at bounding box center [141, 147] width 254 height 41
click at [234, 134] on textarea "BAJA AL 31/05/2025 POR DESVINCULACION CON EL TITULAR" at bounding box center [141, 147] width 254 height 41
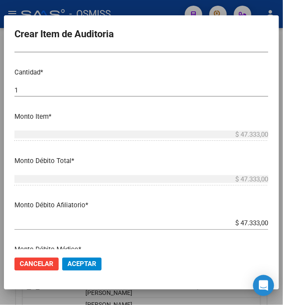
scroll to position [0, 0]
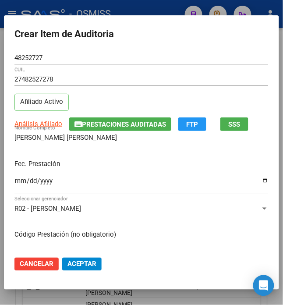
click at [78, 163] on p "Fec. Prestación" at bounding box center [141, 164] width 254 height 10
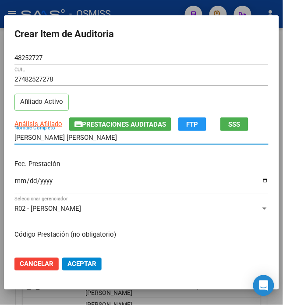
drag, startPoint x: 104, startPoint y: 136, endPoint x: -14, endPoint y: 137, distance: 118.0
click at [0, 137] on html "menu - OSMISS person Firma Express Padrón Padrón Ágil Análisis Afiliado Integra…" at bounding box center [141, 152] width 283 height 305
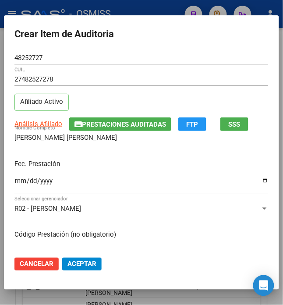
click at [135, 162] on p "Fec. Prestación" at bounding box center [141, 164] width 254 height 10
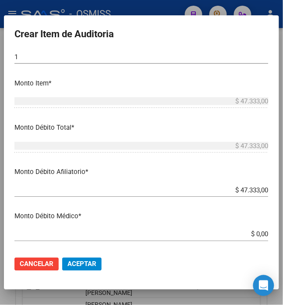
scroll to position [292, 0]
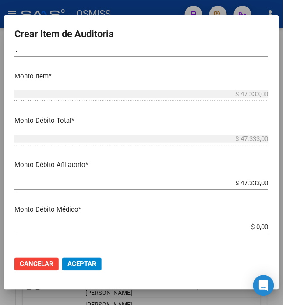
click at [84, 262] on span "Aceptar" at bounding box center [82, 265] width 29 height 8
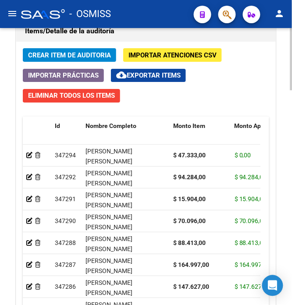
click at [48, 53] on span "Crear Item de Auditoria" at bounding box center [69, 55] width 83 height 8
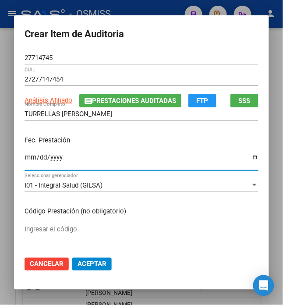
click at [25, 155] on input "Ingresar la fecha" at bounding box center [142, 161] width 234 height 14
click at [118, 147] on div "Fec. Prestación 2025-05-29 Ingresar la fecha" at bounding box center [142, 154] width 234 height 50
click at [113, 140] on p "Fec. Prestación" at bounding box center [142, 141] width 234 height 10
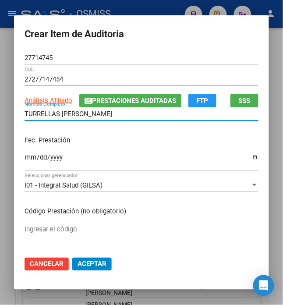
drag, startPoint x: 83, startPoint y: 115, endPoint x: -16, endPoint y: 115, distance: 99.2
click at [0, 115] on html "menu - OSMISS person Firma Express Padrón Padrón Ágil Análisis Afiliado Integra…" at bounding box center [141, 152] width 283 height 305
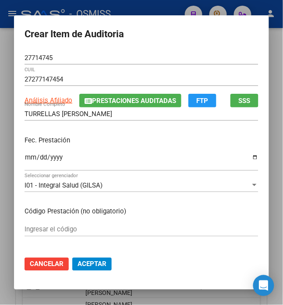
click at [148, 145] on p "Fec. Prestación" at bounding box center [142, 141] width 234 height 10
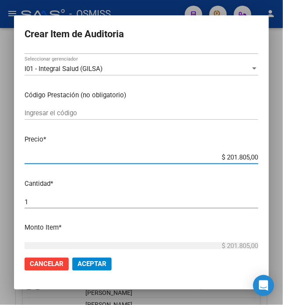
drag, startPoint x: 233, startPoint y: 158, endPoint x: 298, endPoint y: 137, distance: 69.1
click at [283, 137] on html "menu - OSMISS person Firma Express Padrón Padrón Ágil Análisis Afiliado Integra…" at bounding box center [141, 152] width 283 height 305
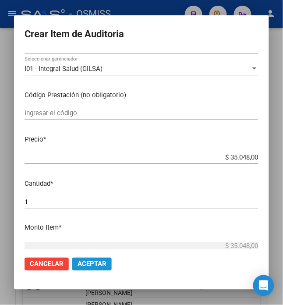
click at [83, 270] on button "Aceptar" at bounding box center [91, 264] width 39 height 13
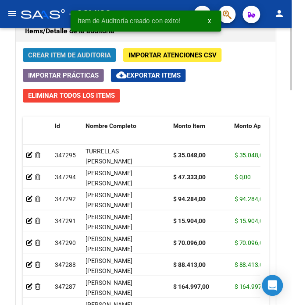
click at [52, 59] on span "Crear Item de Auditoria" at bounding box center [69, 55] width 83 height 8
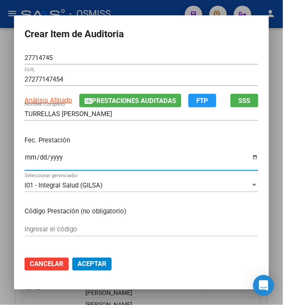
click at [25, 154] on input "Ingresar la fecha" at bounding box center [142, 161] width 234 height 14
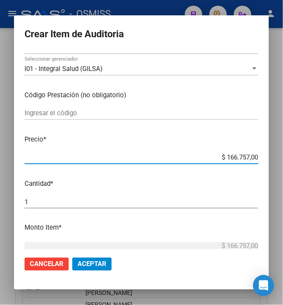
drag, startPoint x: 224, startPoint y: 154, endPoint x: 298, endPoint y: 143, distance: 75.5
click at [283, 143] on html "menu - OSMISS person Firma Express Padrón Padrón Ágil Análisis Afiliado Integra…" at bounding box center [141, 152] width 283 height 305
click at [86, 267] on span "Aceptar" at bounding box center [92, 265] width 29 height 8
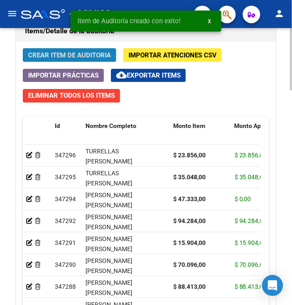
click at [71, 58] on span "Crear Item de Auditoria" at bounding box center [69, 55] width 83 height 8
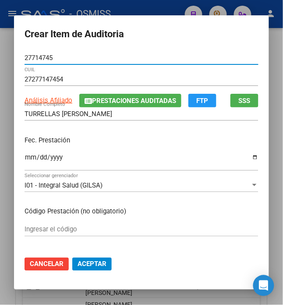
click at [25, 157] on input "Ingresar la fecha" at bounding box center [142, 161] width 234 height 14
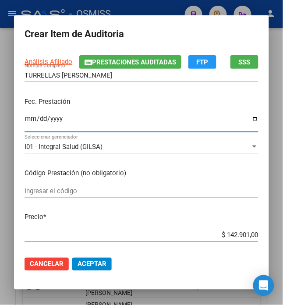
scroll to position [58, 0]
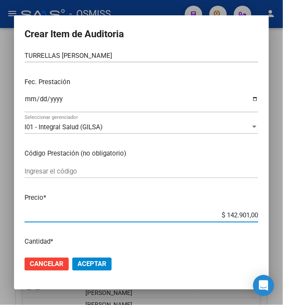
drag, startPoint x: 222, startPoint y: 214, endPoint x: 298, endPoint y: 204, distance: 77.0
click at [283, 204] on html "menu - OSMISS person Firma Express Padrón Padrón Ágil Análisis Afiliado Integra…" at bounding box center [141, 152] width 283 height 305
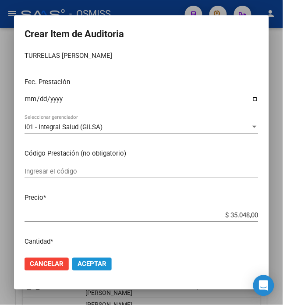
click at [81, 267] on span "Aceptar" at bounding box center [92, 265] width 29 height 8
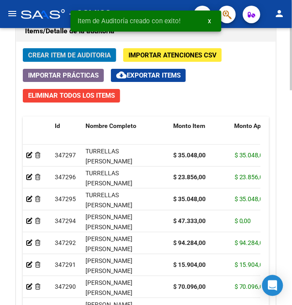
click at [62, 54] on span "Crear Item de Auditoria" at bounding box center [69, 55] width 83 height 8
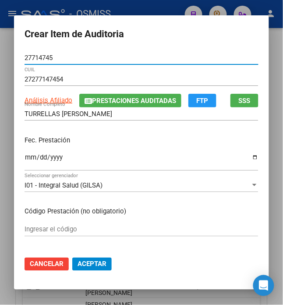
drag, startPoint x: 27, startPoint y: 157, endPoint x: 23, endPoint y: 155, distance: 4.7
click at [25, 157] on input "Ingresar la fecha" at bounding box center [142, 161] width 234 height 14
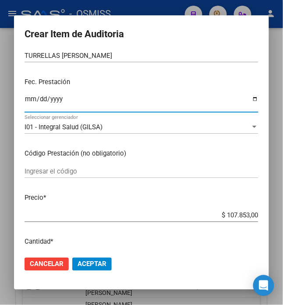
drag, startPoint x: 223, startPoint y: 215, endPoint x: 293, endPoint y: 201, distance: 71.2
click at [283, 201] on html "menu - OSMISS person Firma Express Padrón Padrón Ágil Análisis Afiliado Integra…" at bounding box center [141, 152] width 283 height 305
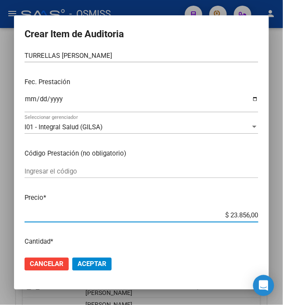
click at [97, 266] on span "Aceptar" at bounding box center [92, 265] width 29 height 8
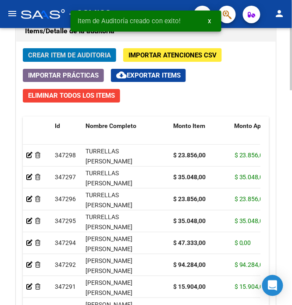
click at [50, 51] on button "Crear Item de Auditoria" at bounding box center [69, 55] width 93 height 14
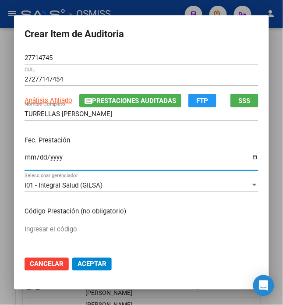
click at [25, 163] on input "Ingresar la fecha" at bounding box center [142, 161] width 234 height 14
click at [153, 134] on div "Fec. Prestación 2025-06-12 Ingresar la fecha" at bounding box center [142, 154] width 234 height 50
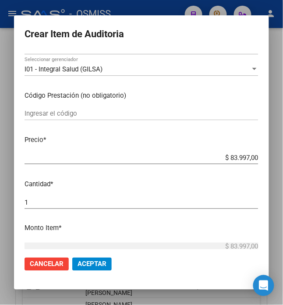
scroll to position [117, 0]
drag, startPoint x: 227, startPoint y: 161, endPoint x: 249, endPoint y: 157, distance: 22.8
click at [251, 160] on div "$ 83.997,00 Ingresar el precio" at bounding box center [142, 157] width 234 height 13
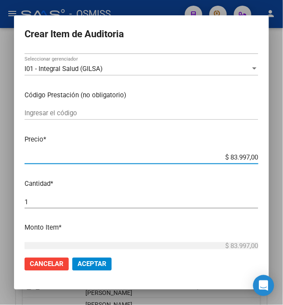
drag, startPoint x: 227, startPoint y: 155, endPoint x: 292, endPoint y: 165, distance: 65.7
click at [283, 165] on html "menu - OSMISS person Firma Express Padrón Padrón Ágil Análisis Afiliado Integra…" at bounding box center [141, 152] width 283 height 305
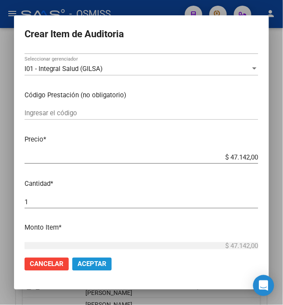
click at [85, 264] on span "Aceptar" at bounding box center [92, 265] width 29 height 8
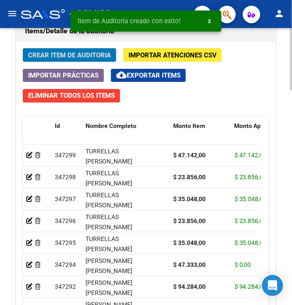
click at [64, 58] on span "Crear Item de Auditoria" at bounding box center [69, 55] width 83 height 8
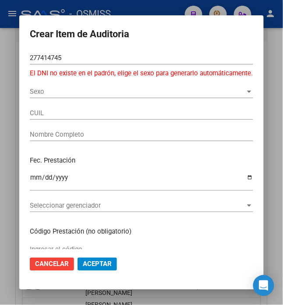
drag, startPoint x: 75, startPoint y: 53, endPoint x: 7, endPoint y: 50, distance: 68.5
click at [7, 50] on div "Crear Item de Auditoria 277414745 Nro Documento El DNI no existe en el padrón, …" at bounding box center [141, 152] width 283 height 305
click at [50, 57] on input "277414745" at bounding box center [142, 58] width 224 height 8
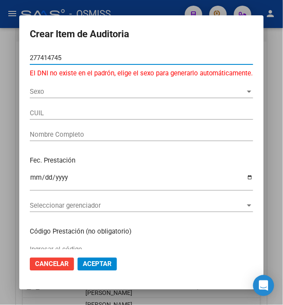
drag, startPoint x: 54, startPoint y: 58, endPoint x: -19, endPoint y: 50, distance: 72.8
click at [0, 50] on html "menu - OSMISS person Firma Express Padrón Padrón Ágil Análisis Afiliado Integra…" at bounding box center [141, 152] width 283 height 305
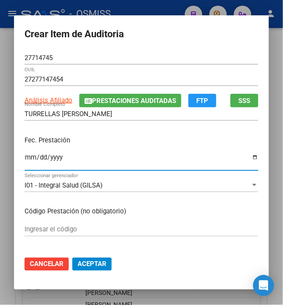
click at [25, 156] on input "Ingresar la fecha" at bounding box center [142, 161] width 234 height 14
click at [174, 144] on p "Fec. Prestación" at bounding box center [142, 141] width 234 height 10
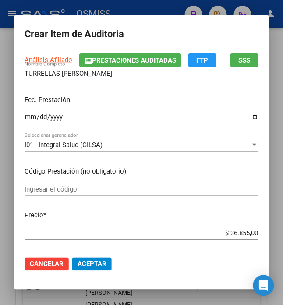
scroll to position [58, 0]
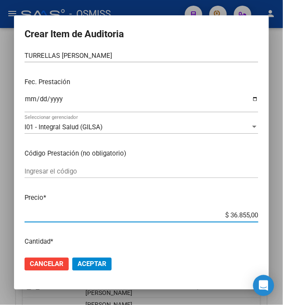
drag, startPoint x: 225, startPoint y: 216, endPoint x: 297, endPoint y: 225, distance: 72.5
click at [283, 225] on html "menu - OSMISS person Firma Express Padrón Padrón Ágil Análisis Afiliado Integra…" at bounding box center [141, 152] width 283 height 305
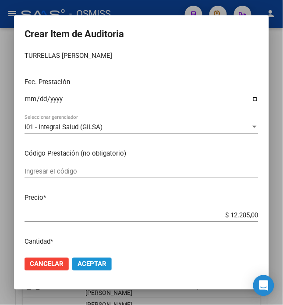
click at [93, 269] on span "Aceptar" at bounding box center [92, 265] width 29 height 8
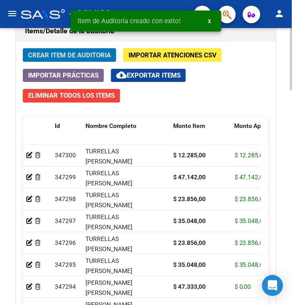
click at [73, 56] on span "Crear Item de Auditoria" at bounding box center [69, 55] width 83 height 8
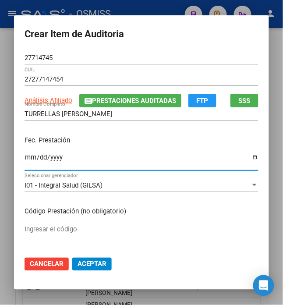
click at [25, 162] on input "Ingresar la fecha" at bounding box center [142, 161] width 234 height 14
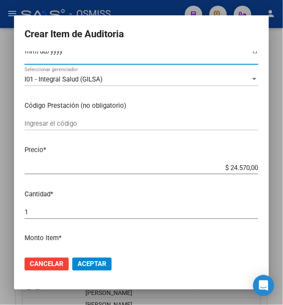
scroll to position [117, 0]
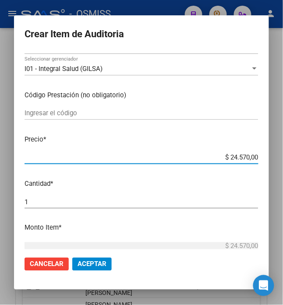
drag, startPoint x: 226, startPoint y: 155, endPoint x: 298, endPoint y: 165, distance: 72.7
click at [283, 165] on html "menu - OSMISS person Firma Express Padrón Padrón Ágil Análisis Afiliado Integra…" at bounding box center [141, 152] width 283 height 305
click at [97, 260] on button "Aceptar" at bounding box center [91, 264] width 39 height 13
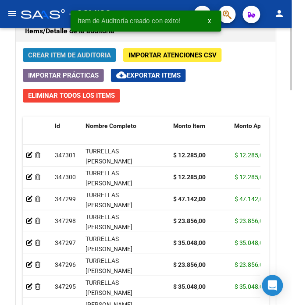
click at [50, 55] on span "Crear Item de Auditoria" at bounding box center [69, 55] width 83 height 8
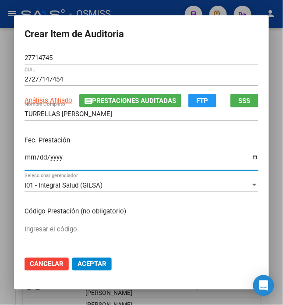
click at [25, 160] on input "Ingresar la fecha" at bounding box center [142, 161] width 234 height 14
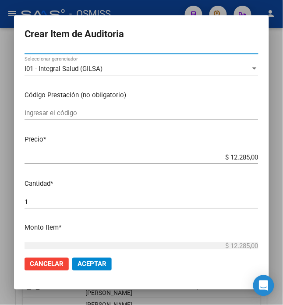
click at [87, 267] on span "Aceptar" at bounding box center [92, 265] width 29 height 8
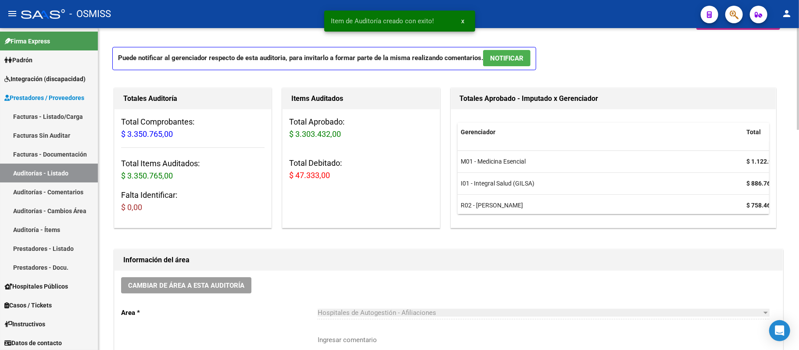
scroll to position [0, 0]
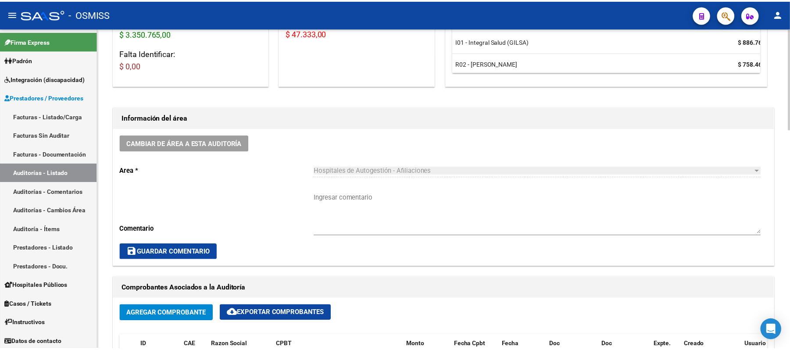
scroll to position [176, 0]
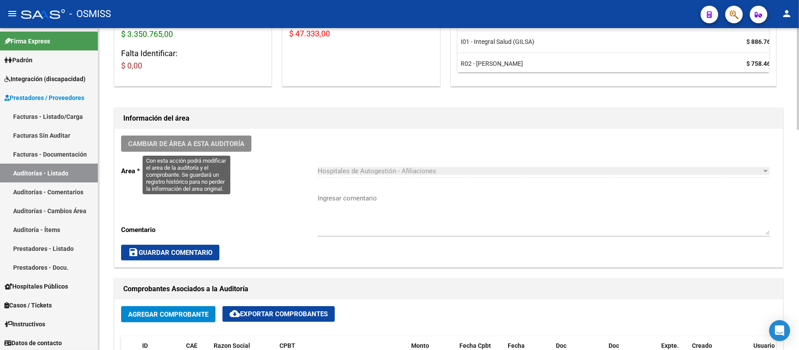
click at [188, 144] on span "Cambiar de área a esta auditoría" at bounding box center [186, 144] width 116 height 8
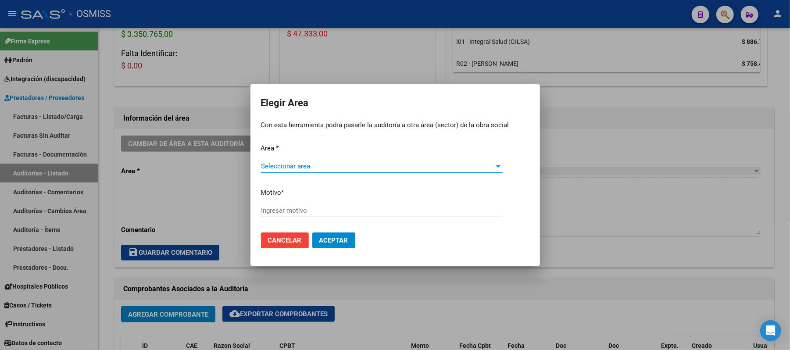
click at [283, 168] on span "Seleccionar area" at bounding box center [378, 166] width 234 height 8
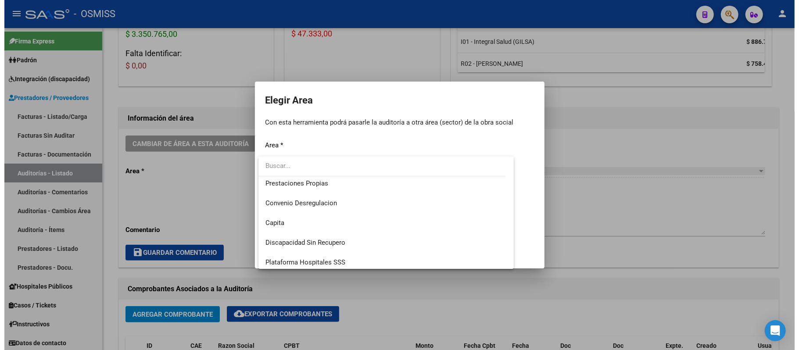
scroll to position [117, 0]
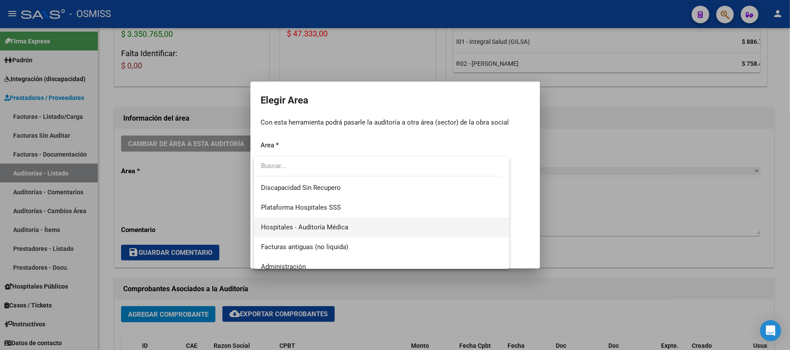
click at [283, 223] on span "Hospitales - Auditoría Médica" at bounding box center [382, 228] width 242 height 20
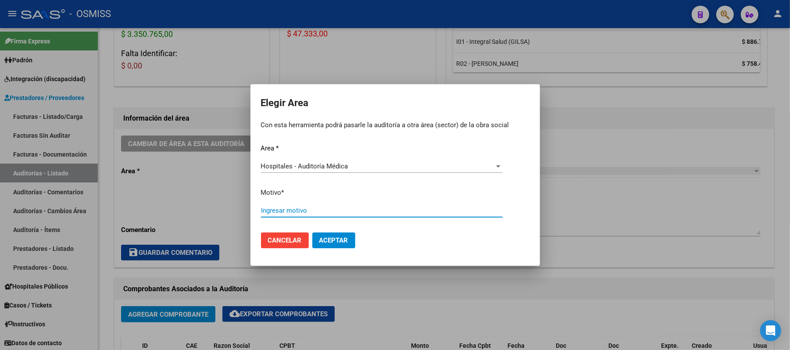
click at [283, 215] on div "Ingresar motivo" at bounding box center [382, 210] width 242 height 13
click at [283, 241] on span "Aceptar" at bounding box center [333, 240] width 29 height 8
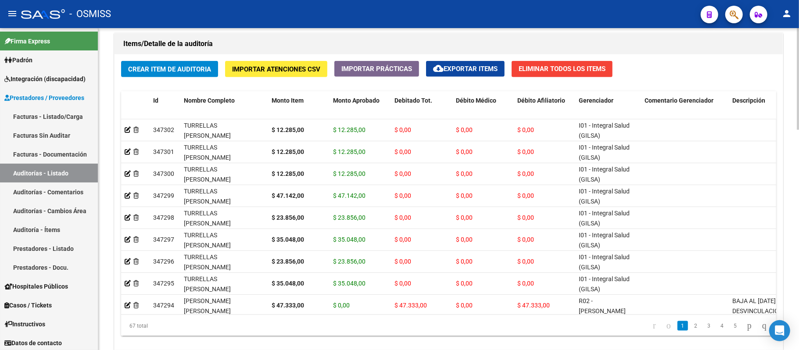
scroll to position [643, 0]
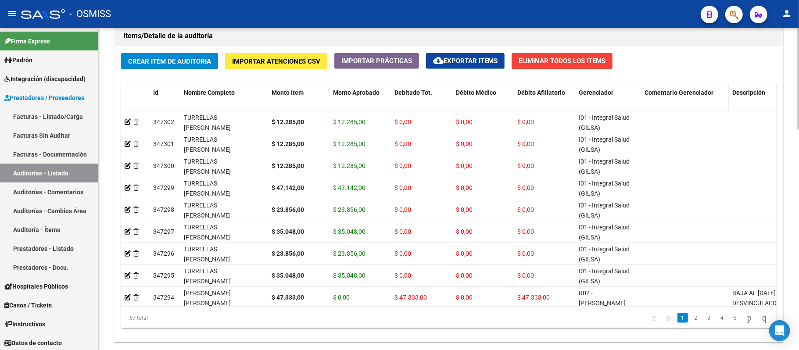
click at [283, 94] on span "Comentario Gerenciador" at bounding box center [679, 92] width 69 height 7
click at [283, 92] on span "Descripción" at bounding box center [748, 92] width 33 height 7
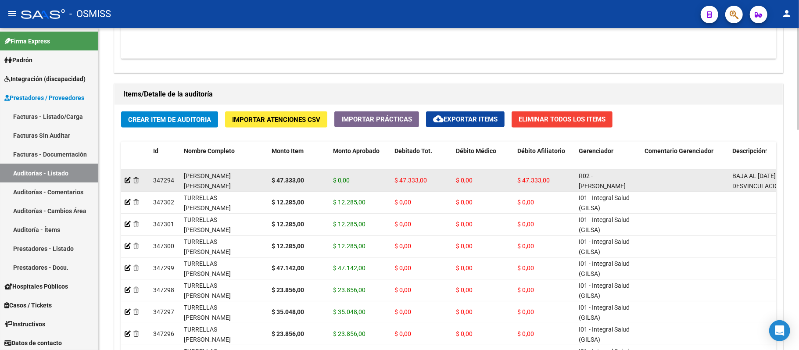
scroll to position [11, 0]
drag, startPoint x: 734, startPoint y: 175, endPoint x: 773, endPoint y: 188, distance: 41.2
click at [283, 188] on div "BAJA AL 31/05/2025 POR DESVINCULACION CON EL TITULAR" at bounding box center [772, 180] width 81 height 18
copy span "BAJA AL 31/05/2025 POR DESVINCULACION CON EL TITULAR"
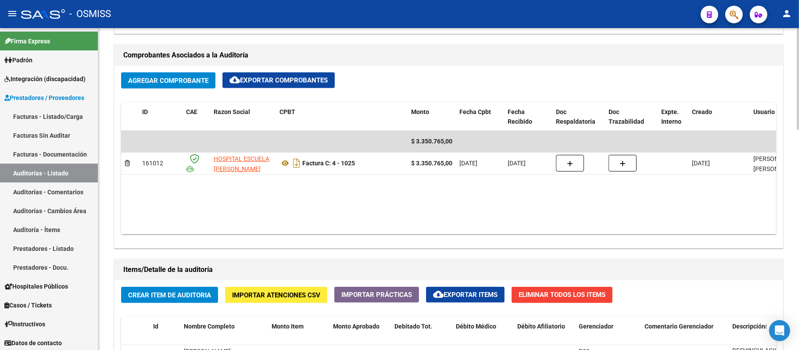
click at [283, 202] on datatable-body "$ 3.350.765,00 161012 HOSPITAL ESCUELA EVA PERON Factura C: 4 - 1025 $ 3.350.76…" at bounding box center [497, 183] width 753 height 104
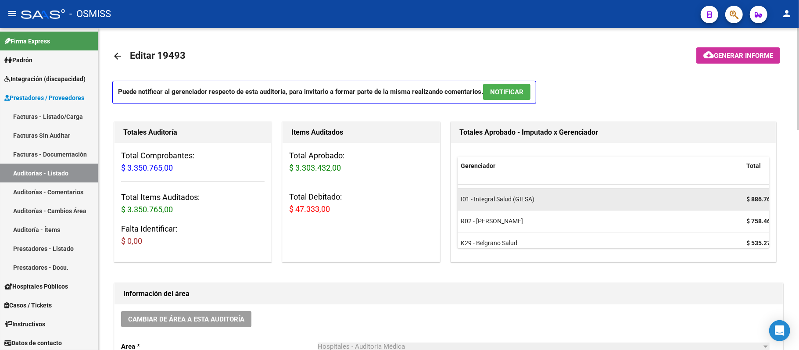
scroll to position [27, 0]
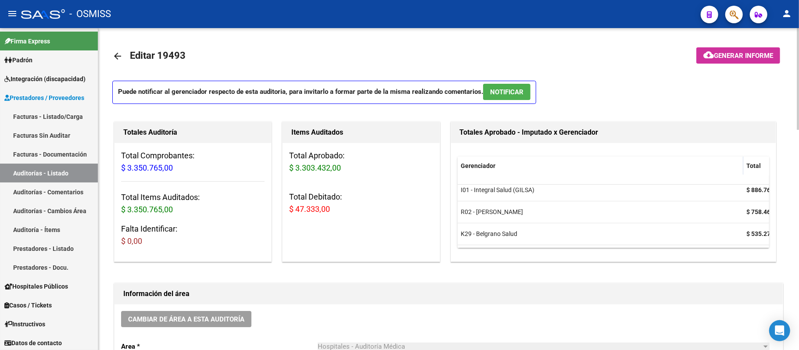
click at [283, 52] on span "Generar informe" at bounding box center [743, 56] width 59 height 8
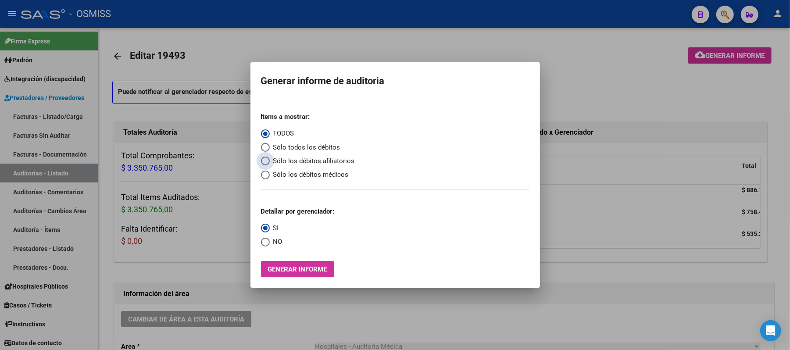
click at [283, 158] on span "Sólo los débitos afiliatorios" at bounding box center [312, 161] width 85 height 10
click at [270, 158] on input "Sólo los débitos afiliatorios" at bounding box center [265, 161] width 9 height 9
click at [263, 247] on div "Items a mostrar: TODOS Sólo todos los débitos Sólo los débitos afiliatorios Sól…" at bounding box center [395, 191] width 269 height 172
click at [265, 244] on span "Select an option" at bounding box center [265, 242] width 9 height 9
click at [265, 244] on input "NO" at bounding box center [265, 242] width 9 height 9
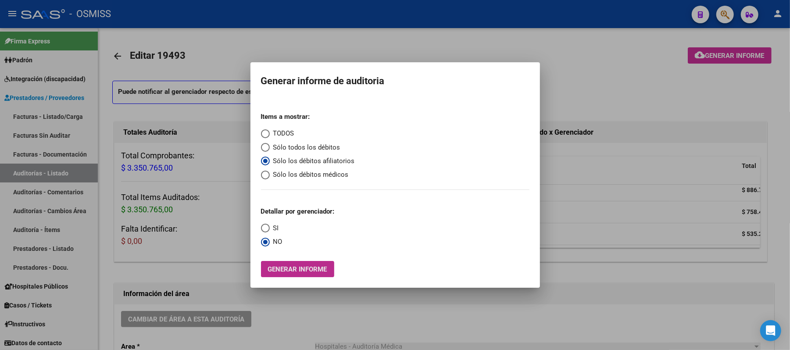
click at [283, 272] on span "Generar informe" at bounding box center [297, 269] width 59 height 8
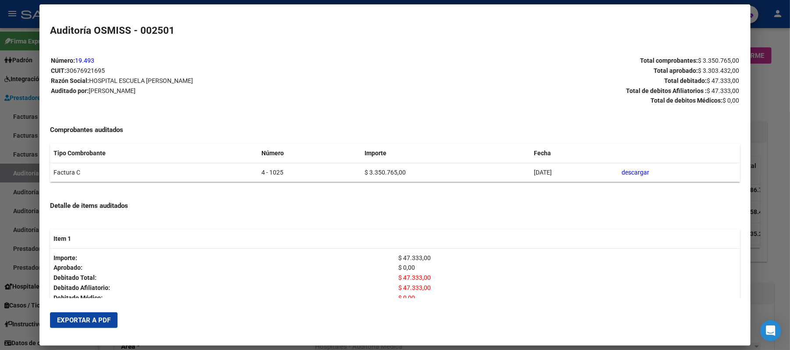
drag, startPoint x: 258, startPoint y: 171, endPoint x: 234, endPoint y: 169, distance: 23.8
click at [234, 169] on tr "Factura C 4 - 1025 $ 3.350.765,00 30/07/2025 descargar" at bounding box center [395, 172] width 690 height 19
copy tr "4 - 1025"
click at [79, 305] on span "Exportar a PDF" at bounding box center [84, 320] width 54 height 8
click at [100, 305] on span "Exportar a PDF" at bounding box center [84, 320] width 54 height 8
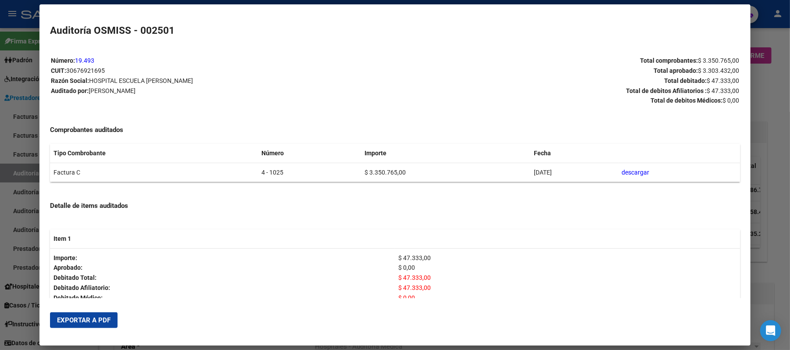
click at [283, 97] on div at bounding box center [395, 175] width 790 height 350
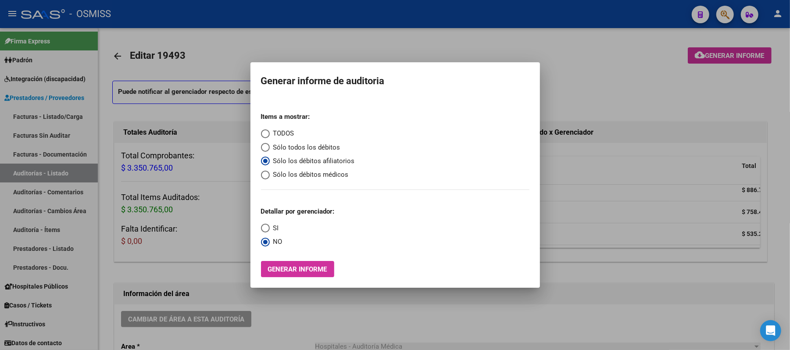
click at [283, 51] on div at bounding box center [395, 175] width 790 height 350
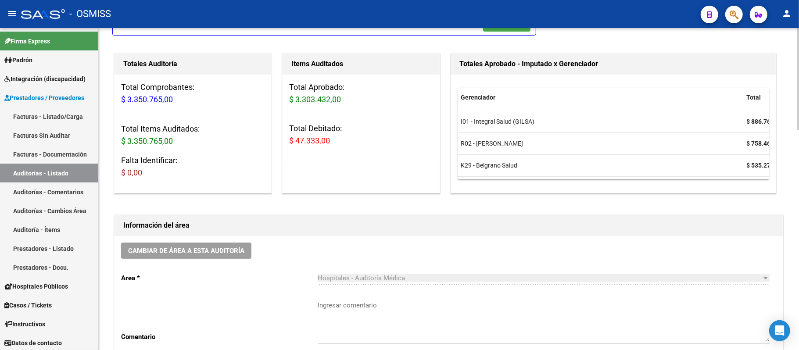
scroll to position [176, 0]
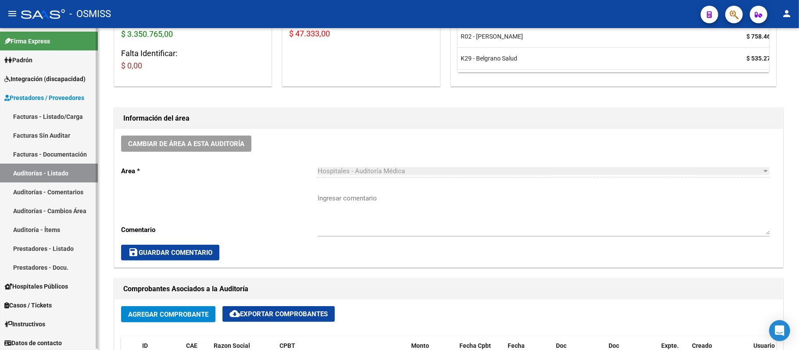
click at [52, 170] on link "Auditorías - Listado" at bounding box center [49, 173] width 98 height 19
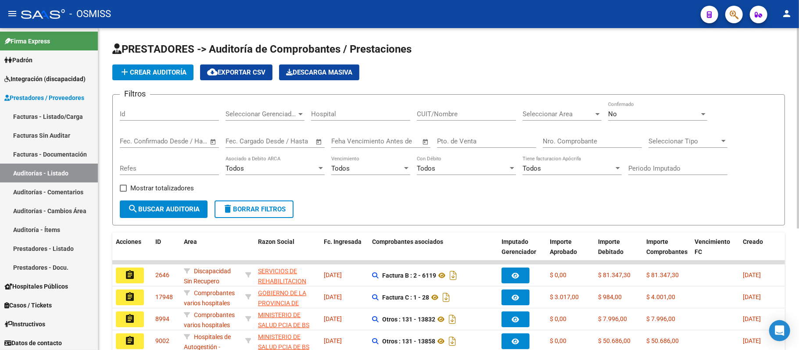
click at [283, 112] on span "Seleccionar Area" at bounding box center [558, 114] width 71 height 8
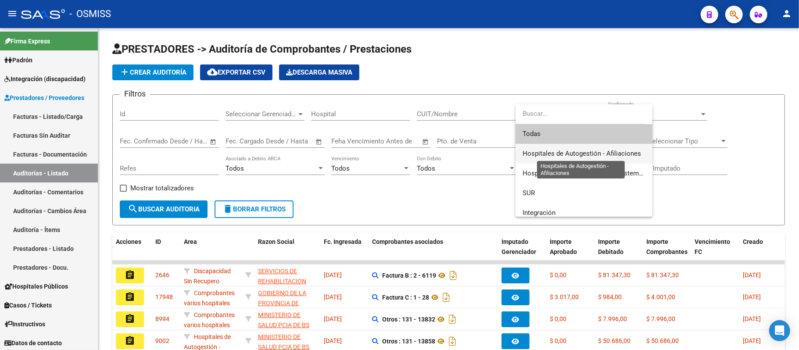
click at [283, 150] on span "Hospitales de Autogestión - Afiliaciones" at bounding box center [582, 154] width 118 height 8
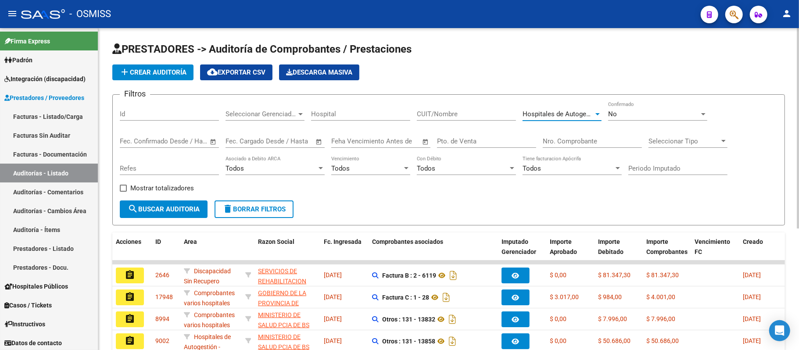
click at [195, 208] on span "search Buscar Auditoria" at bounding box center [164, 209] width 72 height 8
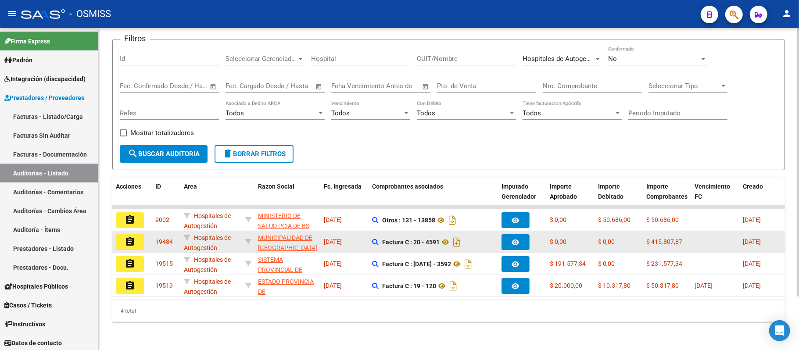
click at [138, 234] on button "assignment" at bounding box center [130, 242] width 28 height 16
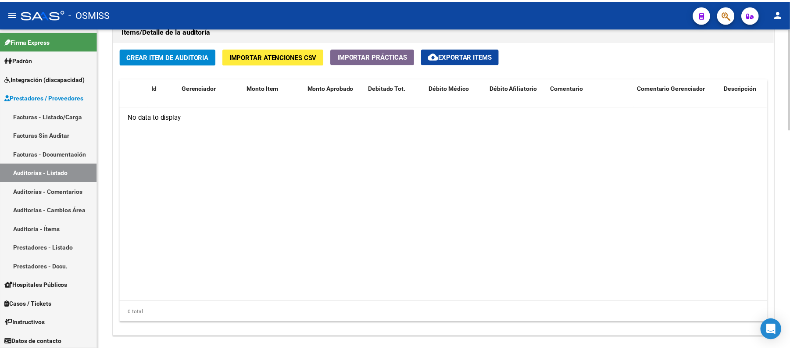
scroll to position [699, 0]
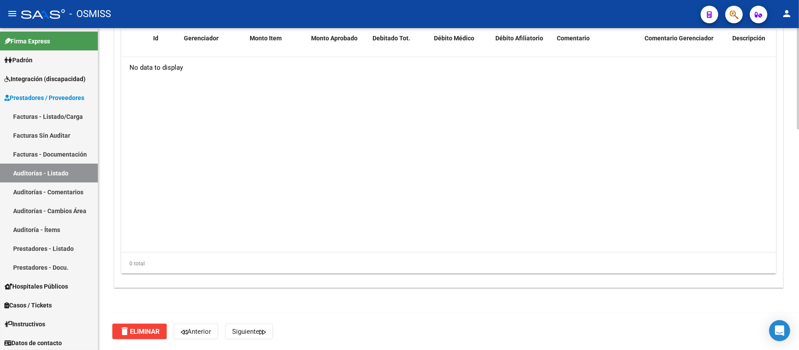
click at [153, 305] on span "delete Eliminar" at bounding box center [139, 332] width 40 height 8
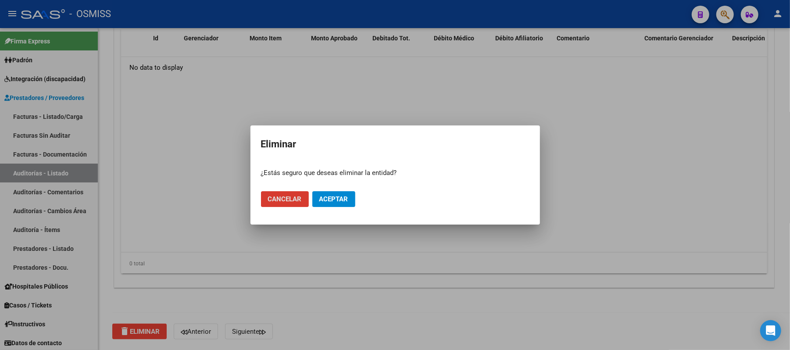
click at [283, 202] on span "Aceptar" at bounding box center [333, 199] width 29 height 8
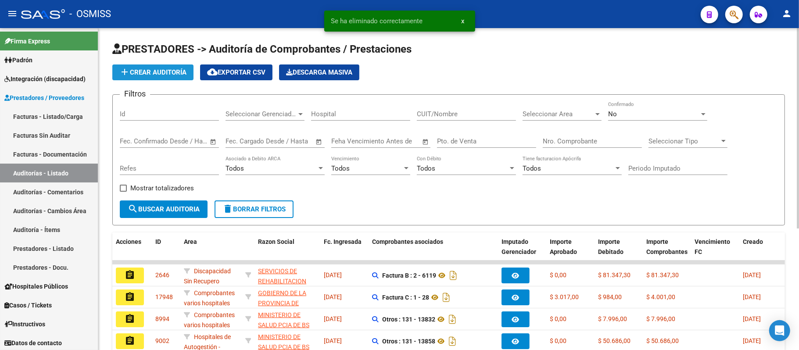
click at [165, 74] on span "add Crear Auditoría" at bounding box center [152, 72] width 67 height 8
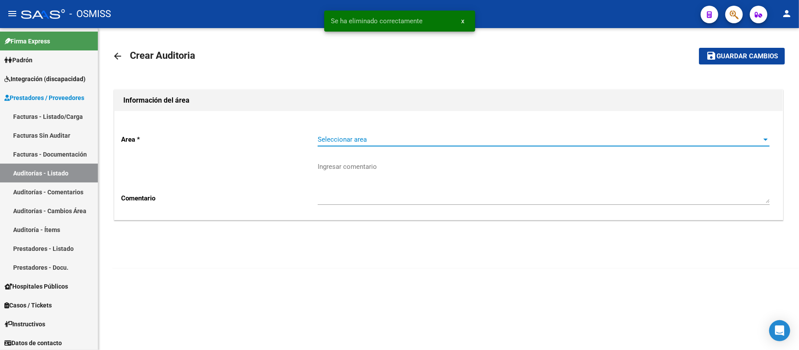
click at [283, 140] on span "Seleccionar area" at bounding box center [540, 140] width 444 height 8
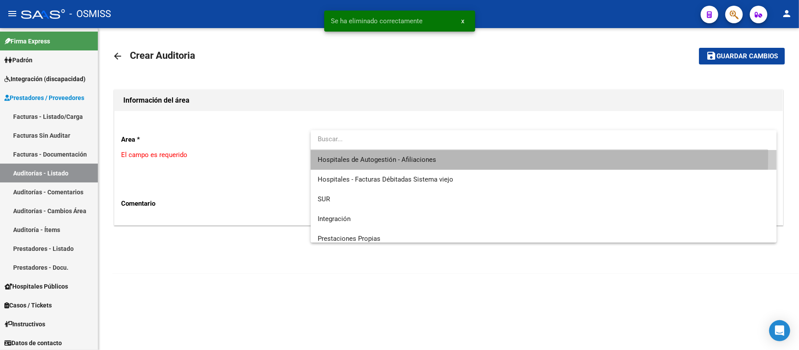
drag, startPoint x: 369, startPoint y: 154, endPoint x: 335, endPoint y: 176, distance: 39.9
click at [283, 155] on span "Hospitales de Autogestión - Afiliaciones" at bounding box center [544, 160] width 452 height 20
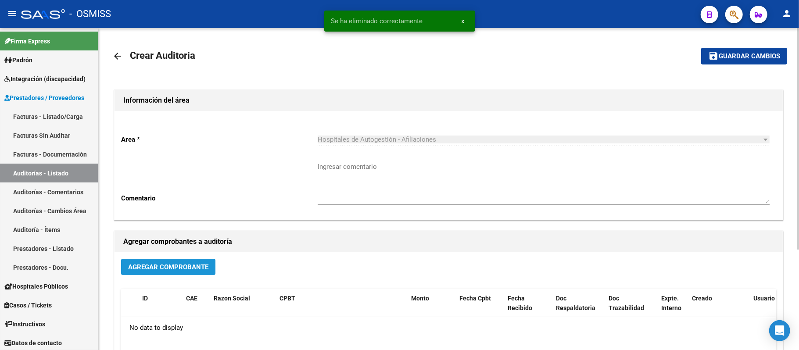
click at [179, 260] on button "Agregar Comprobante" at bounding box center [168, 267] width 94 height 16
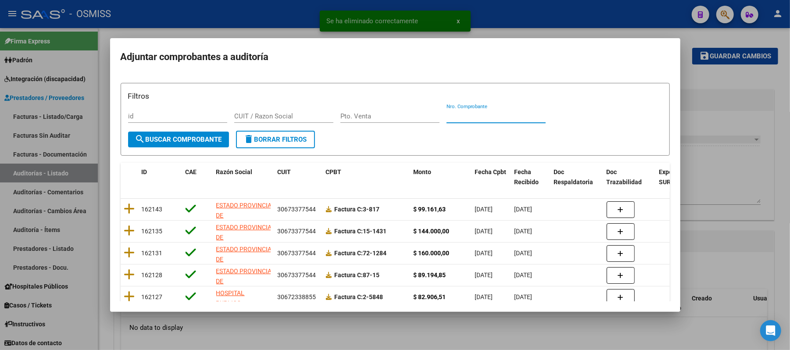
click at [283, 116] on input "Nro. Comprobante" at bounding box center [496, 116] width 99 height 8
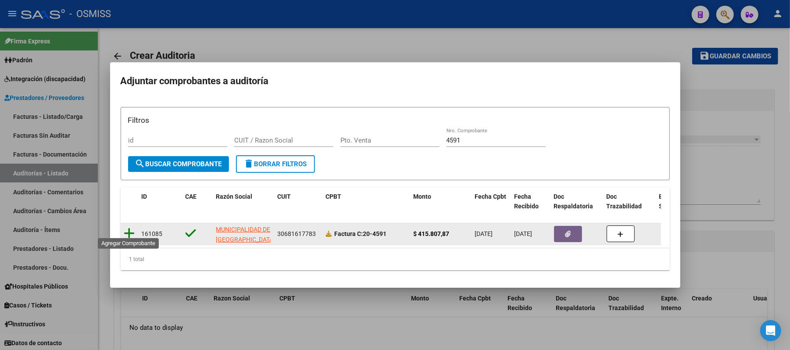
click at [125, 231] on icon at bounding box center [129, 233] width 11 height 12
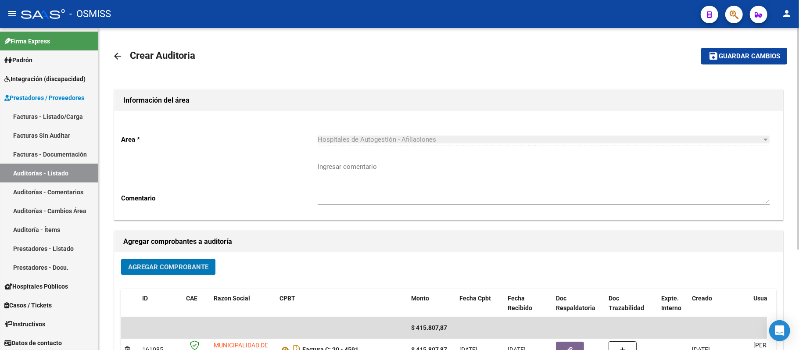
click at [283, 61] on button "save Guardar cambios" at bounding box center [744, 56] width 86 height 16
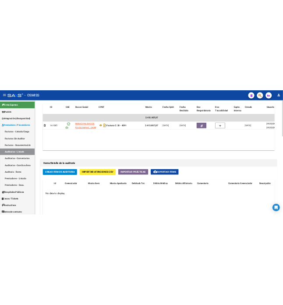
scroll to position [527, 0]
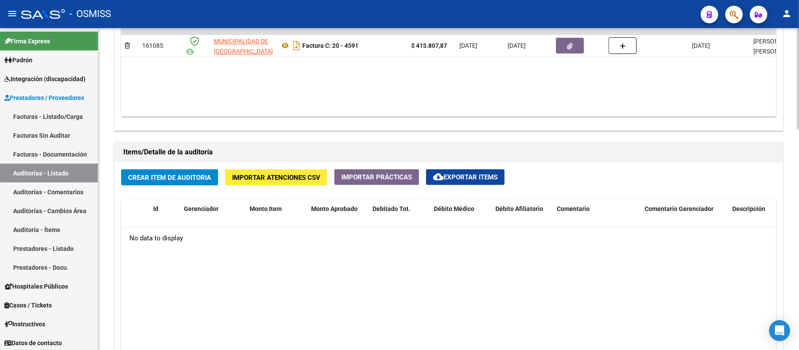
click at [185, 187] on div "Crear Item de Auditoria Importar Atenciones CSV Importar Prácticas cloud_downlo…" at bounding box center [449, 311] width 668 height 296
click at [185, 184] on button "Crear Item de Auditoria" at bounding box center [169, 177] width 97 height 16
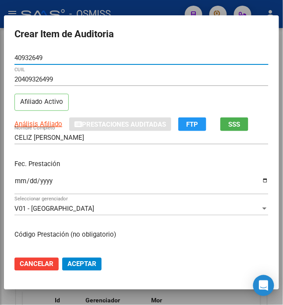
scroll to position [503, 0]
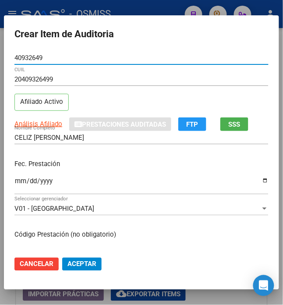
click at [14, 184] on input "Ingresar la fecha" at bounding box center [141, 185] width 254 height 14
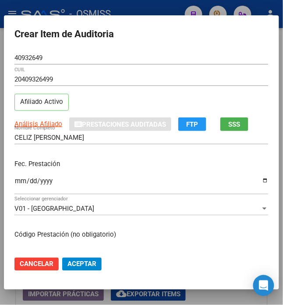
click at [78, 172] on div "Fec. Prestación 2025-04-03 Ingresar la fecha" at bounding box center [141, 178] width 254 height 50
click at [169, 176] on div "2025-04-03 Ingresar la fecha" at bounding box center [141, 185] width 254 height 19
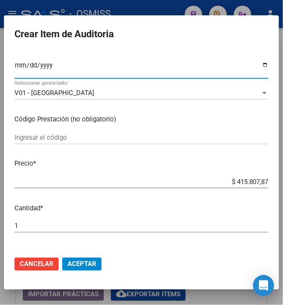
scroll to position [117, 0]
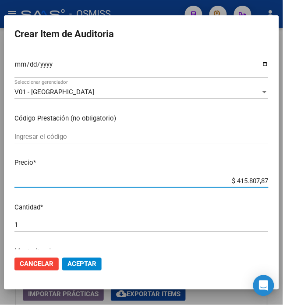
drag, startPoint x: 230, startPoint y: 182, endPoint x: 298, endPoint y: 176, distance: 68.2
click at [283, 176] on html "menu - OSMISS person Firma Express Padrón Padrón Ágil Análisis Afiliado Integra…" at bounding box center [141, 152] width 283 height 305
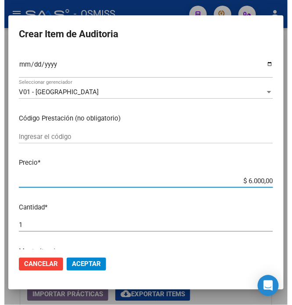
scroll to position [0, 0]
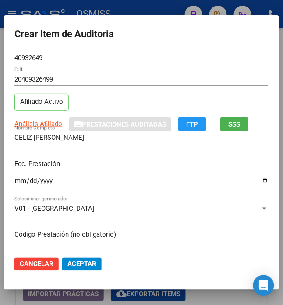
click at [85, 261] on span "Aceptar" at bounding box center [82, 265] width 29 height 8
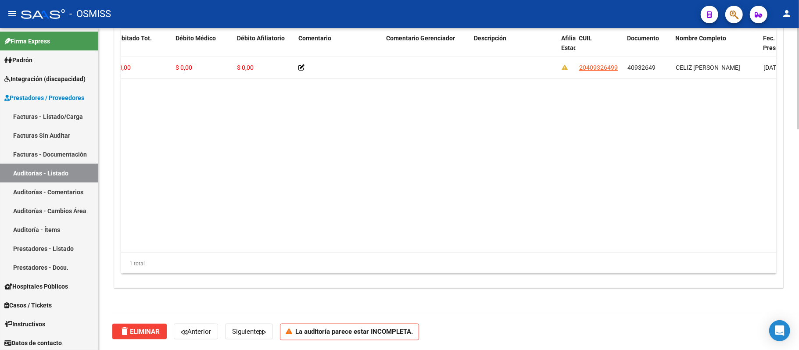
scroll to position [655, 0]
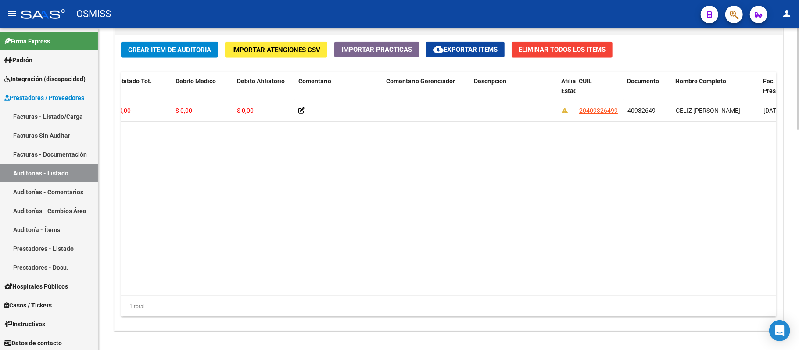
drag, startPoint x: 691, startPoint y: 33, endPoint x: 505, endPoint y: 71, distance: 189.7
click at [283, 71] on div "Crear Item de Auditoria Importar Atenciones CSV Importar Prácticas cloud_downlo…" at bounding box center [449, 183] width 668 height 296
drag, startPoint x: 597, startPoint y: 202, endPoint x: 647, endPoint y: 160, distance: 65.4
click at [283, 197] on datatable-body "347317 V01 - Viasano $ 6.000,00 $ 6.000,00 $ 0,00 $ 0,00 $ 0,00 20409326499 409…" at bounding box center [497, 197] width 753 height 195
drag, startPoint x: 697, startPoint y: 88, endPoint x: 174, endPoint y: 87, distance: 523.0
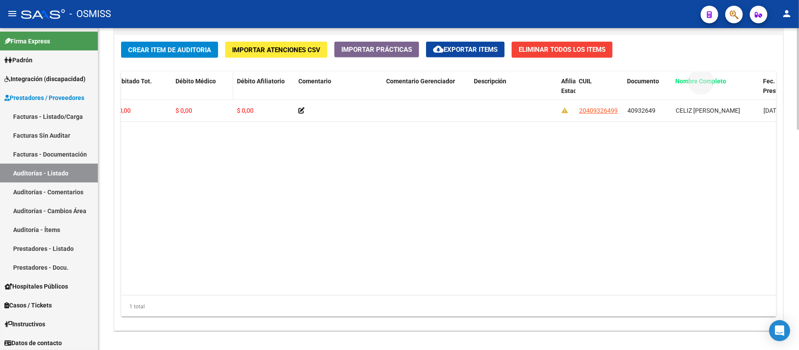
click at [174, 87] on div "Id Gerenciador Monto Item Monto Aprobado Debitado Tot. Débito Médico Débito Afi…" at bounding box center [531, 91] width 1336 height 39
drag, startPoint x: 343, startPoint y: 199, endPoint x: 494, endPoint y: 154, distance: 157.1
click at [283, 197] on datatable-body "347317 V01 - Viasano $ 6.000,00 $ 6.000,00 $ 0,00 $ 0,00 $ 0,00 20409326499 409…" at bounding box center [497, 197] width 753 height 195
drag, startPoint x: 692, startPoint y: 83, endPoint x: 144, endPoint y: 77, distance: 548.0
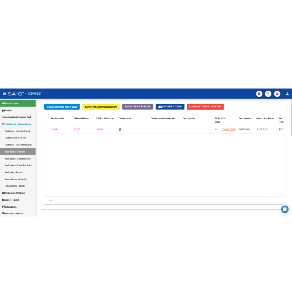
scroll to position [0, 0]
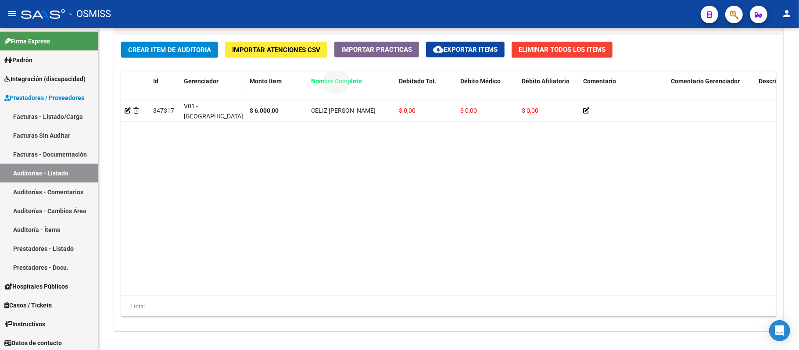
drag, startPoint x: 334, startPoint y: 82, endPoint x: 215, endPoint y: 84, distance: 119.4
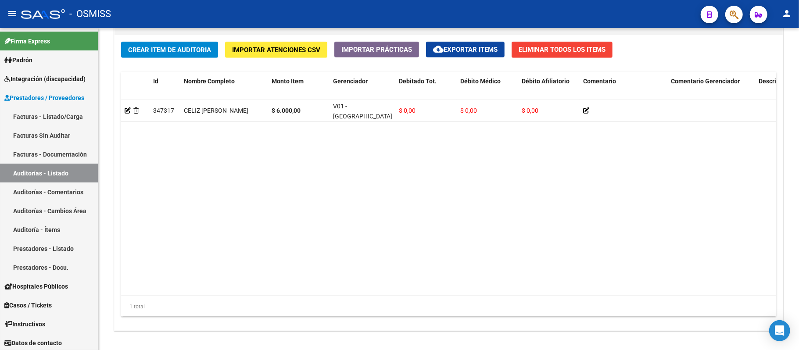
click at [283, 195] on datatable-body "347317 CELIZ CAMILO TOBIAS $ 6.000,00 V01 - Viasano $ 0,00 $ 0,00 $ 0,00 204093…" at bounding box center [497, 197] width 753 height 195
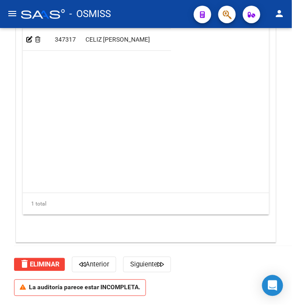
scroll to position [959, 0]
click at [190, 148] on div "Id Nombre Completo Monto Item Gerenciador Debitado Tot. Débito Médico Débito Af…" at bounding box center [146, 108] width 247 height 214
click at [163, 92] on datatable-body "347317 CELIZ CAMILO TOBIAS $ 6.000,00 V01 - Viasano $ 0,00 $ 0,00 $ 0,00 204093…" at bounding box center [97, 111] width 148 height 164
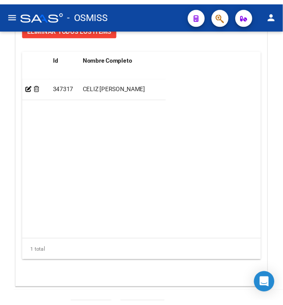
scroll to position [842, 0]
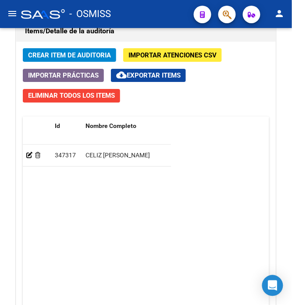
click at [60, 66] on div "Crear Item de Auditoria Importar Atenciones CSV Importar Prácticas cloud_downlo…" at bounding box center [146, 200] width 260 height 316
click at [78, 58] on span "Crear Item de Auditoria" at bounding box center [69, 55] width 83 height 8
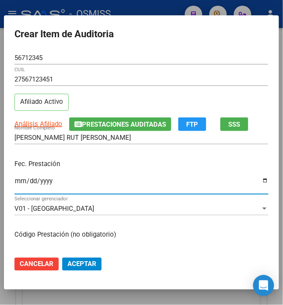
click at [14, 183] on input "Ingresar la fecha" at bounding box center [141, 185] width 254 height 14
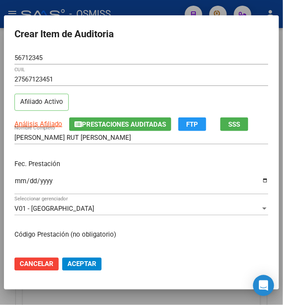
drag, startPoint x: 163, startPoint y: 167, endPoint x: 169, endPoint y: 170, distance: 6.5
click at [164, 167] on p "Fec. Prestación" at bounding box center [141, 164] width 254 height 10
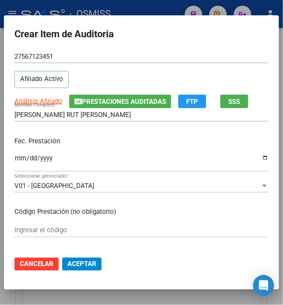
scroll to position [58, 0]
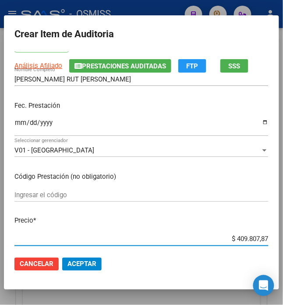
drag, startPoint x: 230, startPoint y: 237, endPoint x: 295, endPoint y: 234, distance: 65.0
click at [283, 234] on html "menu - OSMISS person Firma Express Padrón Padrón Ágil Análisis Afiliado Integra…" at bounding box center [141, 152] width 283 height 305
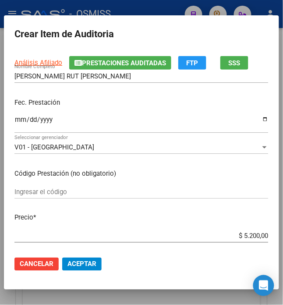
scroll to position [117, 0]
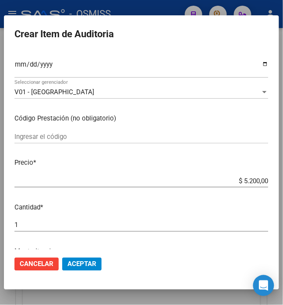
click at [81, 269] on span "Aceptar" at bounding box center [82, 265] width 29 height 8
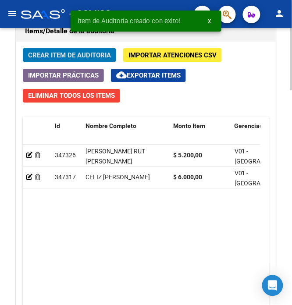
click at [64, 62] on button "Crear Item de Auditoria" at bounding box center [69, 55] width 93 height 14
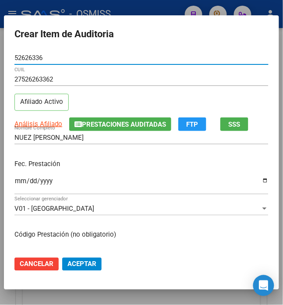
click at [14, 184] on input "Ingresar la fecha" at bounding box center [141, 185] width 254 height 14
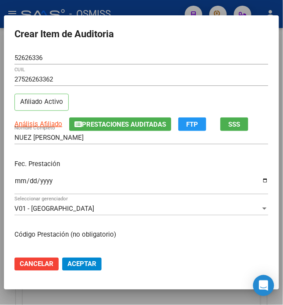
click at [190, 165] on p "Fec. Prestación" at bounding box center [141, 164] width 254 height 10
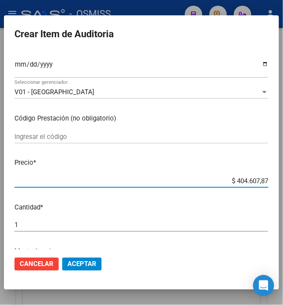
drag, startPoint x: 236, startPoint y: 181, endPoint x: 298, endPoint y: 181, distance: 62.3
click at [283, 181] on html "menu - OSMISS person Firma Express Padrón Padrón Ágil Análisis Afiliado Integra…" at bounding box center [141, 152] width 283 height 305
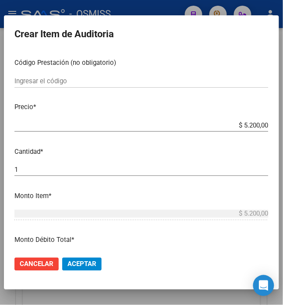
scroll to position [176, 0]
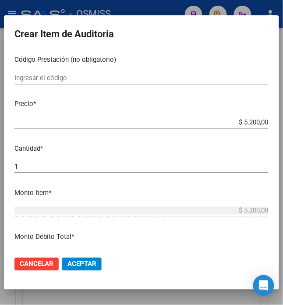
drag, startPoint x: 85, startPoint y: 268, endPoint x: 93, endPoint y: 261, distance: 10.9
click at [85, 268] on span "Aceptar" at bounding box center [82, 265] width 29 height 8
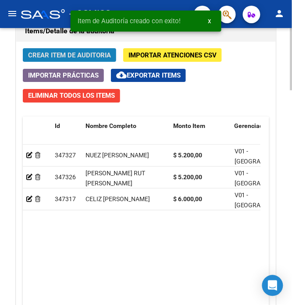
click at [67, 62] on button "Crear Item de Auditoria" at bounding box center [69, 55] width 93 height 14
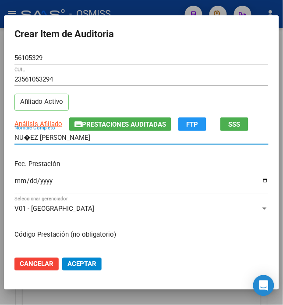
click at [23, 140] on input "NU�EZ SOFIA ISABELLA" at bounding box center [141, 138] width 254 height 8
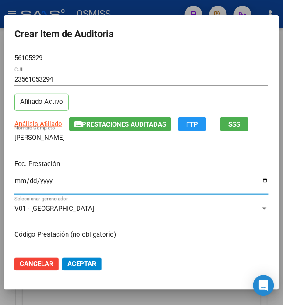
click at [15, 183] on input "Ingresar la fecha" at bounding box center [141, 185] width 254 height 14
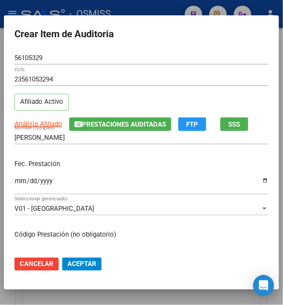
click at [99, 169] on div "Fec. Prestación 2025-05-09 Ingresar la fecha" at bounding box center [141, 178] width 254 height 50
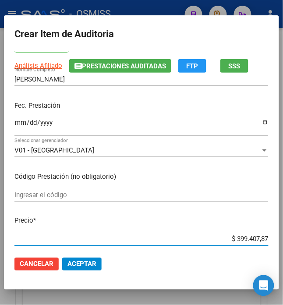
scroll to position [60, 0]
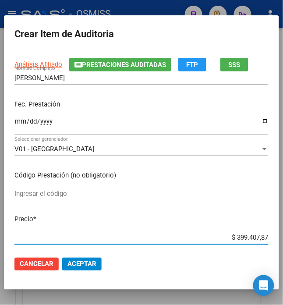
drag, startPoint x: 232, startPoint y: 239, endPoint x: 298, endPoint y: 221, distance: 69.1
click at [283, 221] on html "menu - OSMISS person Firma Express Padrón Padrón Ágil Análisis Afiliado Integra…" at bounding box center [141, 152] width 283 height 305
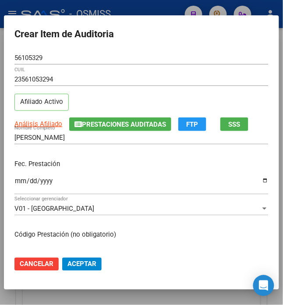
scroll to position [117, 0]
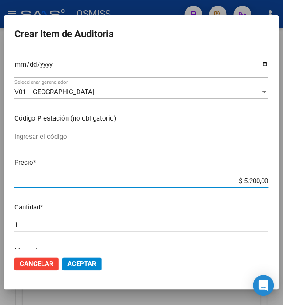
drag, startPoint x: 81, startPoint y: 264, endPoint x: 90, endPoint y: 256, distance: 12.1
click at [81, 264] on span "Aceptar" at bounding box center [82, 265] width 29 height 8
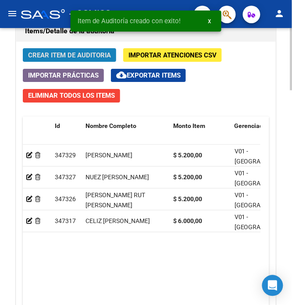
click at [66, 57] on span "Crear Item de Auditoria" at bounding box center [69, 55] width 83 height 8
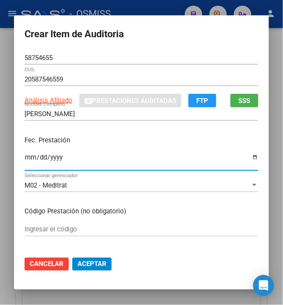
click at [25, 157] on input "Ingresar la fecha" at bounding box center [142, 161] width 234 height 14
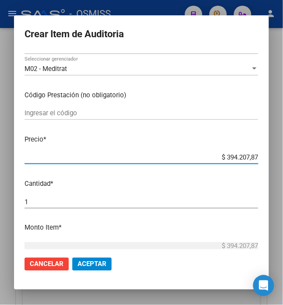
drag, startPoint x: 228, startPoint y: 157, endPoint x: 298, endPoint y: 160, distance: 70.3
click at [283, 160] on html "menu - OSMISS person Firma Express Padrón Padrón Ágil Análisis Afiliado Integra…" at bounding box center [141, 152] width 283 height 305
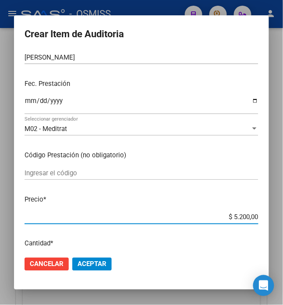
scroll to position [0, 0]
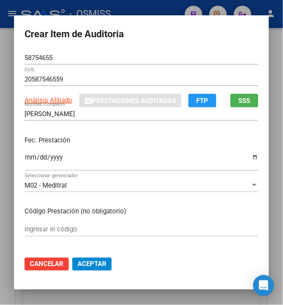
click at [152, 149] on div "Fec. Prestación 2025-05-23 Ingresar la fecha" at bounding box center [142, 154] width 234 height 50
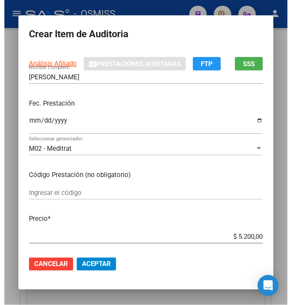
scroll to position [58, 0]
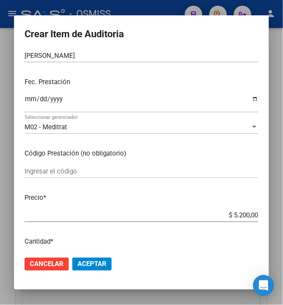
drag, startPoint x: 86, startPoint y: 266, endPoint x: 90, endPoint y: 259, distance: 7.8
click at [86, 266] on span "Aceptar" at bounding box center [92, 265] width 29 height 8
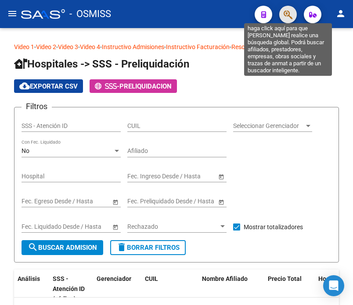
click at [287, 17] on icon "button" at bounding box center [287, 15] width 9 height 10
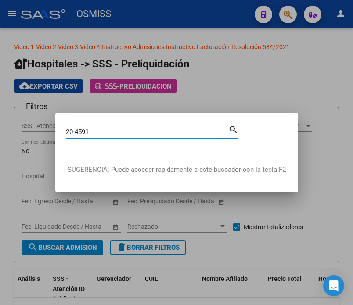
type input "20-4591"
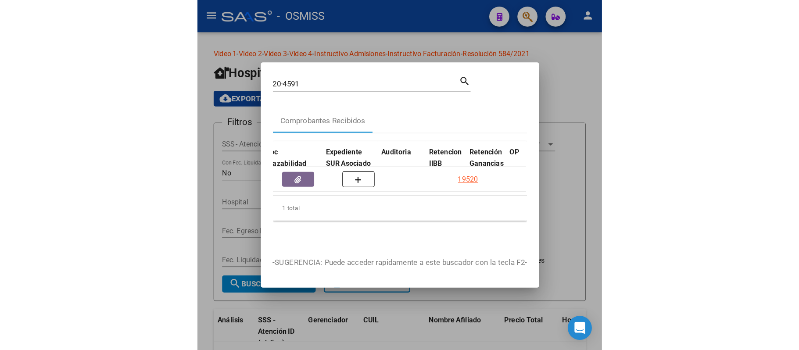
scroll to position [0, 636]
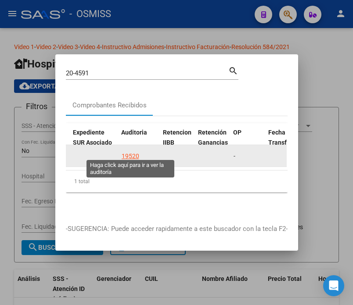
click at [129, 153] on div "19520" at bounding box center [131, 156] width 18 height 10
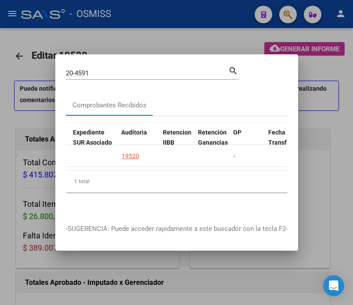
click at [154, 32] on div at bounding box center [176, 152] width 353 height 305
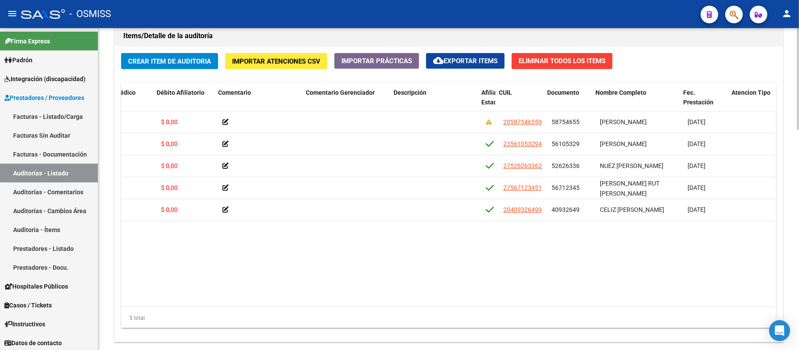
scroll to position [0, 340]
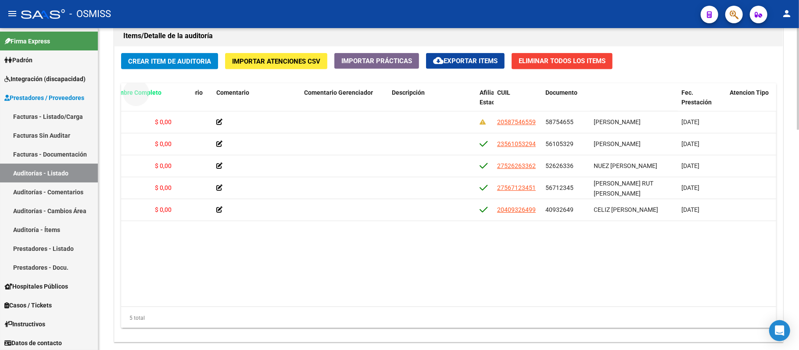
drag, startPoint x: 615, startPoint y: 97, endPoint x: 130, endPoint y: 100, distance: 484.4
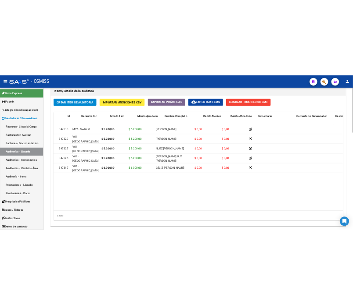
scroll to position [0, 0]
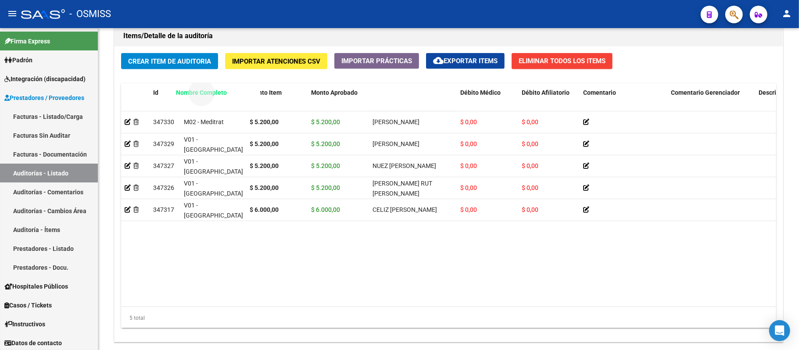
drag, startPoint x: 390, startPoint y: 93, endPoint x: 193, endPoint y: 97, distance: 196.6
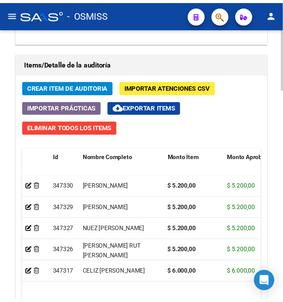
scroll to position [838, 0]
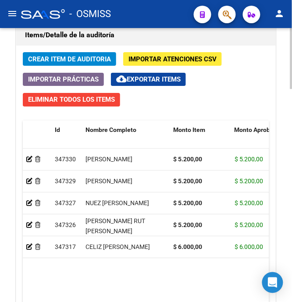
click at [60, 62] on span "Crear Item de Auditoria" at bounding box center [69, 59] width 83 height 8
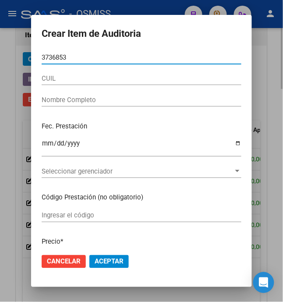
type input "37368530"
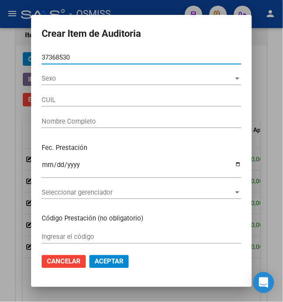
type input "27373685300"
type input "[PERSON_NAME]"
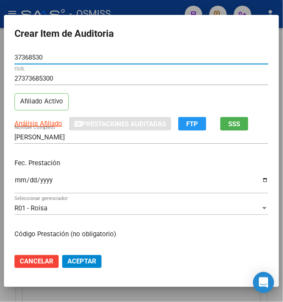
type input "37368530"
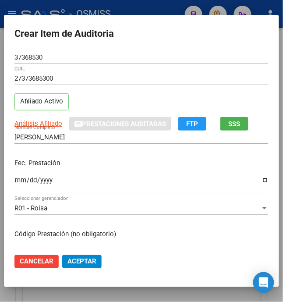
click at [15, 182] on input "Ingresar la fecha" at bounding box center [141, 184] width 254 height 14
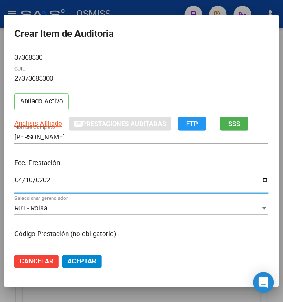
type input "[DATE]"
click at [98, 156] on div "Fec. Prestación [DATE] Ingresar la fecha" at bounding box center [141, 177] width 254 height 50
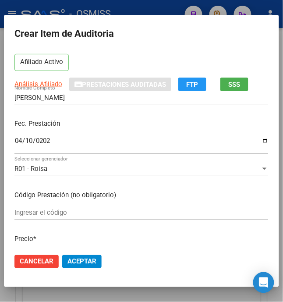
scroll to position [58, 0]
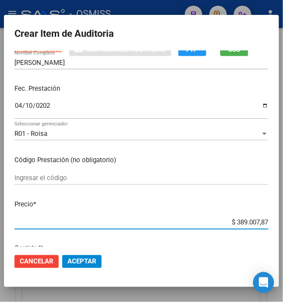
drag, startPoint x: 232, startPoint y: 237, endPoint x: 299, endPoint y: 237, distance: 67.1
click at [283, 237] on html "menu - OSMISS person Firma Express Padrón Padrón Ágil Análisis Afiliado Integra…" at bounding box center [141, 151] width 283 height 302
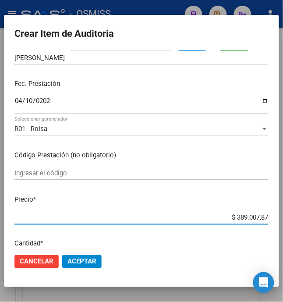
type input "$ 0,05"
type input "$ 0,52"
type input "$ 5,20"
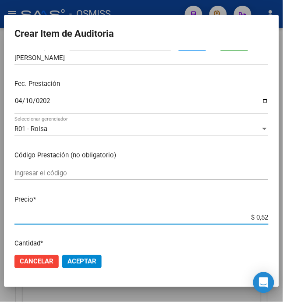
type input "$ 5,20"
type input "$ 52,00"
type input "$ 520,00"
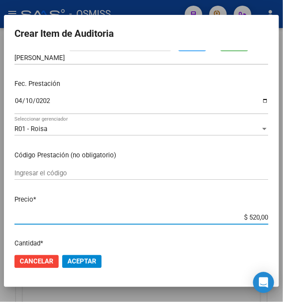
type input "$ 5.200,00"
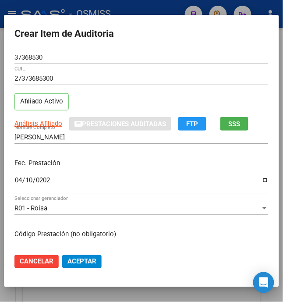
scroll to position [58, 0]
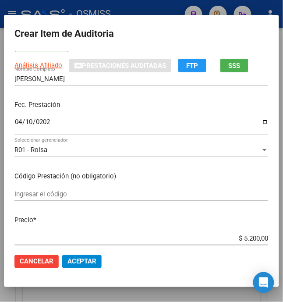
drag, startPoint x: 82, startPoint y: 264, endPoint x: 88, endPoint y: 262, distance: 5.6
click at [82, 264] on span "Aceptar" at bounding box center [82, 262] width 29 height 8
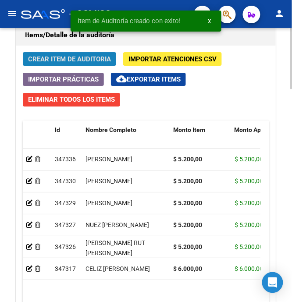
click at [59, 60] on span "Crear Item de Auditoria" at bounding box center [69, 59] width 83 height 8
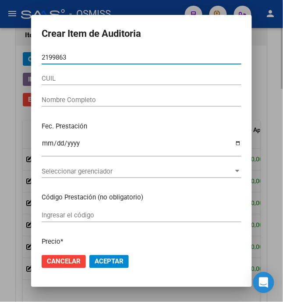
type input "21998638"
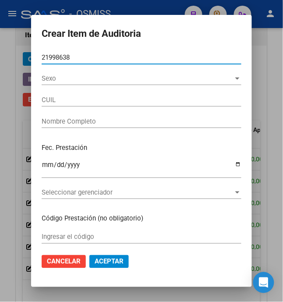
type input "27219986381"
type input "[PERSON_NAME] [PERSON_NAME]"
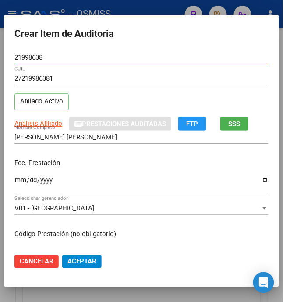
type input "21998638"
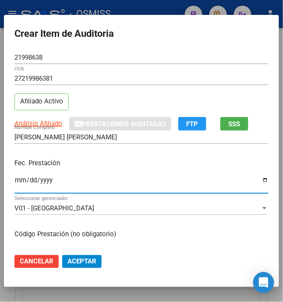
click at [14, 180] on input "Ingresar la fecha" at bounding box center [141, 184] width 254 height 14
type input "[DATE]"
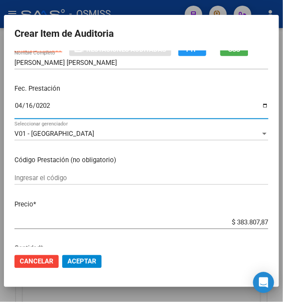
scroll to position [117, 0]
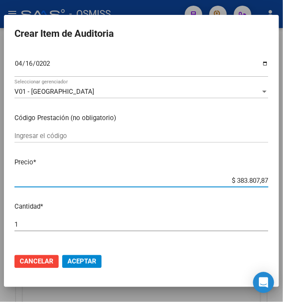
drag, startPoint x: 231, startPoint y: 183, endPoint x: 299, endPoint y: 173, distance: 69.1
click at [283, 173] on html "menu - OSMISS person Firma Express Padrón Padrón Ágil Análisis Afiliado Integra…" at bounding box center [141, 151] width 283 height 302
type input "$ 0,05"
type input "$ 0,52"
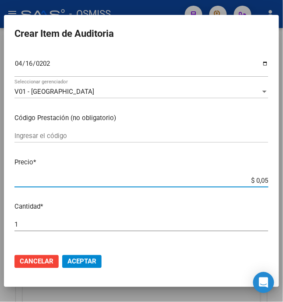
type input "$ 0,52"
type input "$ 5,20"
type input "$ 52,00"
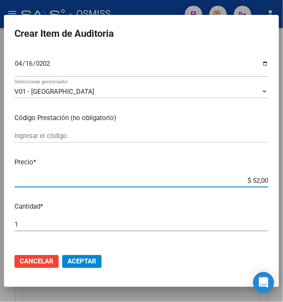
type input "$ 520,00"
type input "$ 5.200,00"
click at [85, 260] on span "Aceptar" at bounding box center [82, 262] width 29 height 8
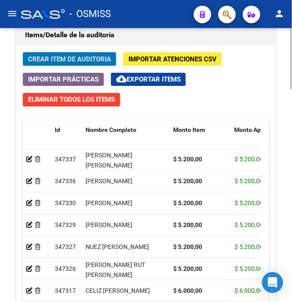
click at [66, 56] on span "Crear Item de Auditoria" at bounding box center [69, 59] width 83 height 8
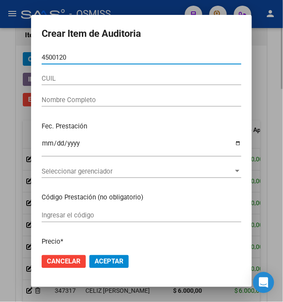
type input "45001202"
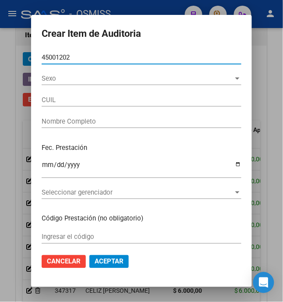
type input "27450012020"
type input "[PERSON_NAME] -"
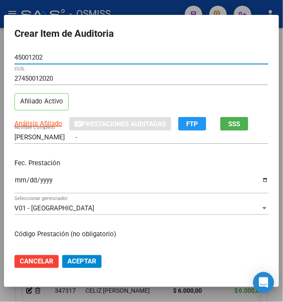
type input "45001202"
click at [14, 184] on input "Ingresar la fecha" at bounding box center [141, 184] width 254 height 14
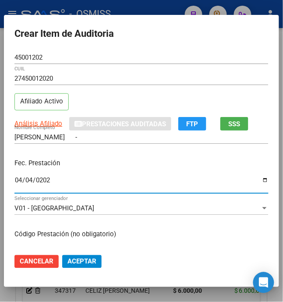
type input "[DATE]"
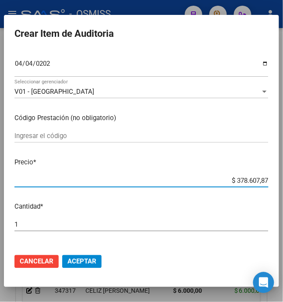
drag, startPoint x: 232, startPoint y: 179, endPoint x: 295, endPoint y: 192, distance: 64.8
click at [283, 192] on html "menu - OSMISS person Firma Express Padrón Padrón Ágil Análisis Afiliado Integra…" at bounding box center [141, 151] width 283 height 302
type input "$ 0,05"
type input "$ 0,52"
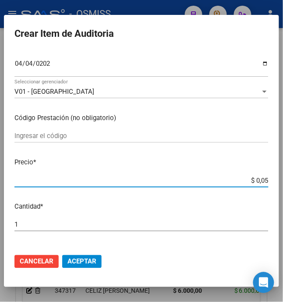
type input "$ 0,52"
type input "$ 5,20"
type input "$ 52,00"
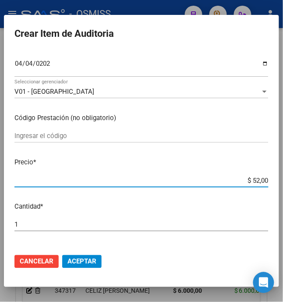
type input "$ 520,00"
type input "$ 5.200,00"
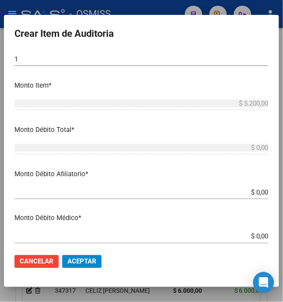
scroll to position [292, 0]
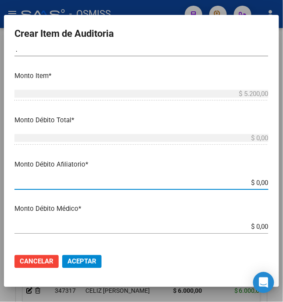
drag, startPoint x: 254, startPoint y: 183, endPoint x: 289, endPoint y: 183, distance: 35.1
click at [283, 183] on html "menu - OSMISS person Firma Express Padrón Padrón Ágil Análisis Afiliado Integra…" at bounding box center [141, 151] width 283 height 302
type input "$ 0,05"
type input "$ 0,52"
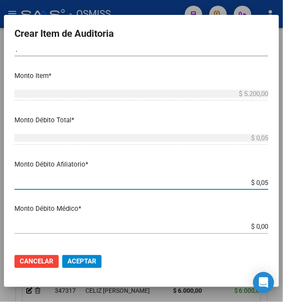
type input "$ 0,52"
type input "$ 5,20"
type input "$ 52,00"
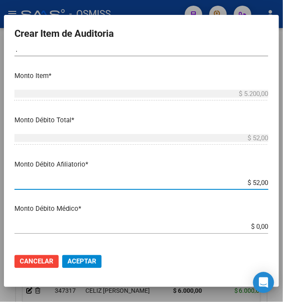
type input "$ 520,00"
type input "$ 5.200,00"
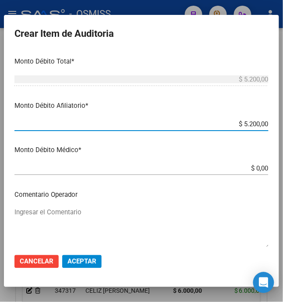
click at [106, 206] on mat-dialog-content "45001202 Nro Documento 27450012020 CUIL Afiliado Activo Análisis Afiliado Prest…" at bounding box center [142, 149] width 276 height 197
click at [95, 218] on textarea "Ingresar el Comentario" at bounding box center [141, 228] width 254 height 41
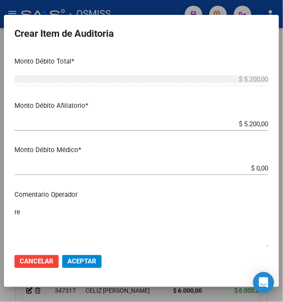
type textarea "r"
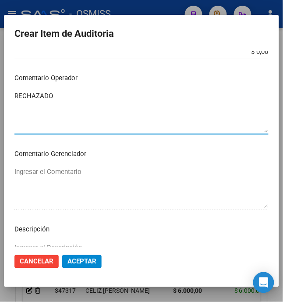
type textarea "RECHAZADO"
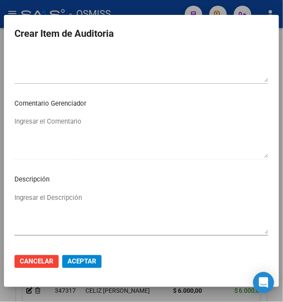
scroll to position [585, 0]
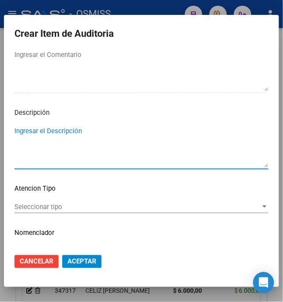
click at [100, 166] on textarea "Ingresar el Descripción" at bounding box center [141, 146] width 254 height 41
drag, startPoint x: 11, startPoint y: 130, endPoint x: 13, endPoint y: 124, distance: 6.8
click at [14, 130] on textarea "REGISTRA" at bounding box center [141, 146] width 254 height 41
click at [95, 137] on textarea "PACIENTE REGISTRA" at bounding box center [141, 146] width 254 height 41
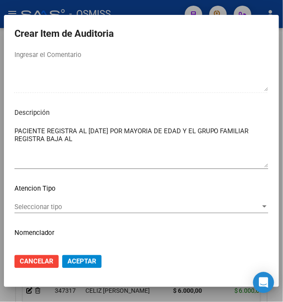
click at [110, 144] on textarea "PACIENTE REGISTRA AL [DATE] POR MAYORIA DE EDAD Y EL GRUPO FAMILIAR REGISTRA BA…" at bounding box center [141, 146] width 254 height 41
click at [144, 144] on textarea "PACIENTE REGISTRA AL [DATE] POR MAYORIA DE EDAD Y EL GRUPO FAMILIAR REGISTRA BA…" at bounding box center [141, 146] width 254 height 41
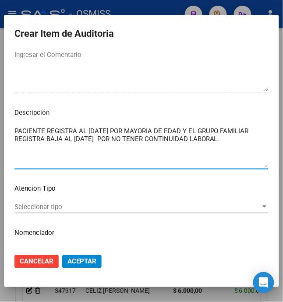
click at [144, 144] on textarea "PACIENTE REGISTRA AL [DATE] POR MAYORIA DE EDAD Y EL GRUPO FAMILIAR REGISTRA BA…" at bounding box center [141, 146] width 254 height 41
type textarea "PACIENTE REGISTRA AL [DATE] POR MAYORIA DE EDAD Y EL GRUPO FAMILIAR REGISTRA BA…"
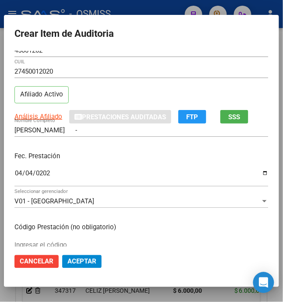
scroll to position [0, 0]
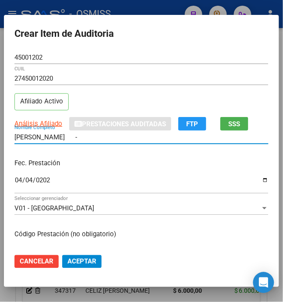
drag, startPoint x: 111, startPoint y: 136, endPoint x: -32, endPoint y: 138, distance: 143.5
click at [0, 138] on html "menu - OSMISS person Firma Express Padrón Padrón Ágil Análisis Afiliado Integra…" at bounding box center [141, 151] width 283 height 302
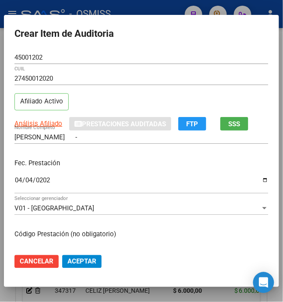
click at [129, 166] on p "Fec. Prestación" at bounding box center [141, 163] width 254 height 10
click at [139, 169] on div "Fec. Prestación [DATE] Ingresar la fecha" at bounding box center [141, 177] width 254 height 50
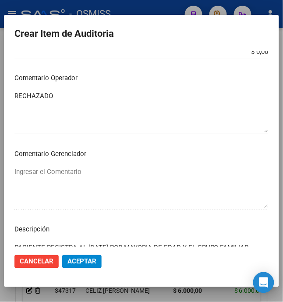
scroll to position [604, 0]
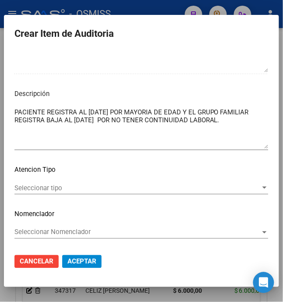
click at [72, 262] on span "Aceptar" at bounding box center [82, 262] width 29 height 8
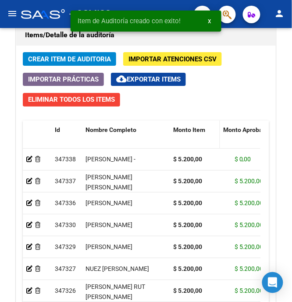
drag, startPoint x: 229, startPoint y: 133, endPoint x: 215, endPoint y: 130, distance: 14.8
click at [215, 130] on datatable-header-cell "Monto Item" at bounding box center [195, 140] width 50 height 39
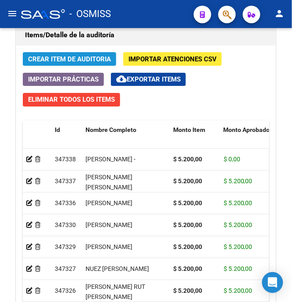
click at [81, 58] on span "Crear Item de Auditoria" at bounding box center [69, 59] width 83 height 8
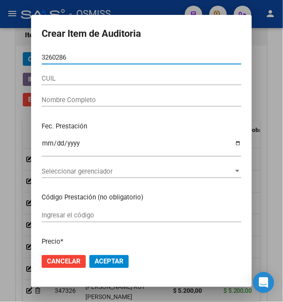
type input "32602866"
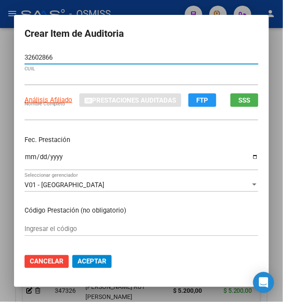
type input "27326028660"
type input "[PERSON_NAME]"
type input "32602866"
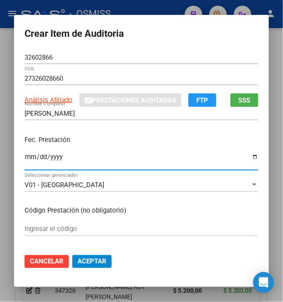
click at [25, 156] on input "Ingresar la fecha" at bounding box center [142, 161] width 234 height 14
type input "[DATE]"
click at [126, 143] on p "Fec. Prestación" at bounding box center [142, 140] width 234 height 10
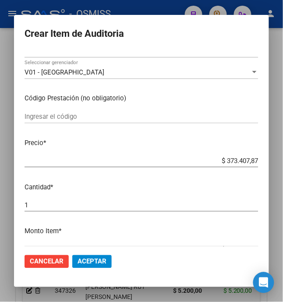
scroll to position [117, 0]
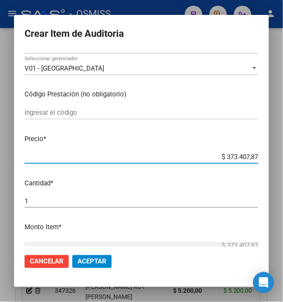
drag, startPoint x: 220, startPoint y: 155, endPoint x: 268, endPoint y: 159, distance: 47.6
click at [268, 159] on mat-dialog-content "32602866 Nro Documento 27326028660 CUIL Análisis Afiliado Prestaciones Auditada…" at bounding box center [141, 149] width 255 height 197
type input "$ 0,07"
type input "$ 0,75"
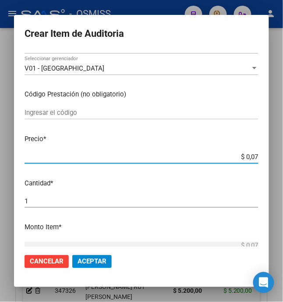
type input "$ 0,75"
type input "$ 7,50"
type input "$ 75,00"
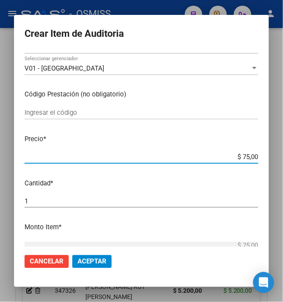
type input "$ 750,00"
type input "$ 7.500,00"
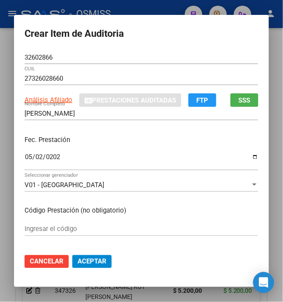
scroll to position [176, 0]
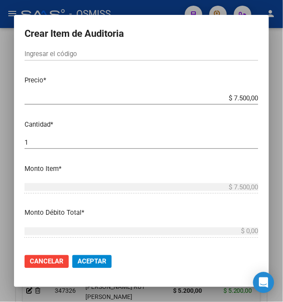
click at [100, 262] on span "Aceptar" at bounding box center [92, 262] width 29 height 8
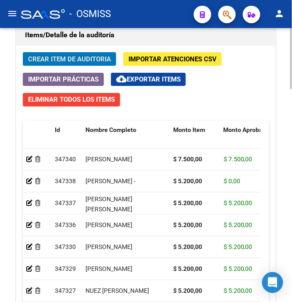
click at [76, 65] on button "Crear Item de Auditoria" at bounding box center [69, 59] width 93 height 14
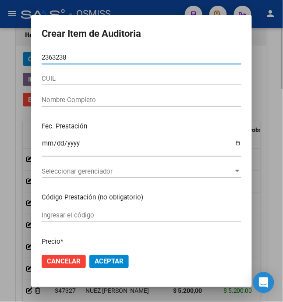
type input "23632389"
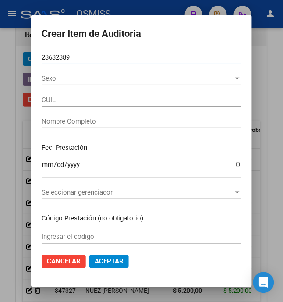
type input "20236323898"
type input "[PERSON_NAME]"
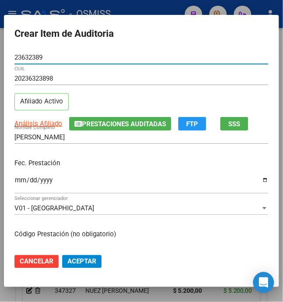
type input "23632389"
click at [14, 185] on input "Ingresar la fecha" at bounding box center [141, 184] width 254 height 14
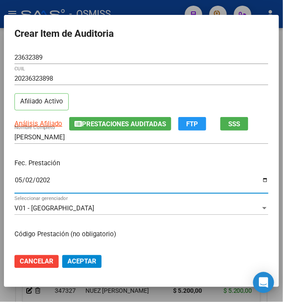
type input "[DATE]"
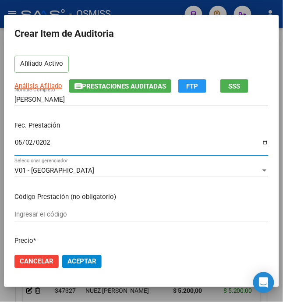
scroll to position [117, 0]
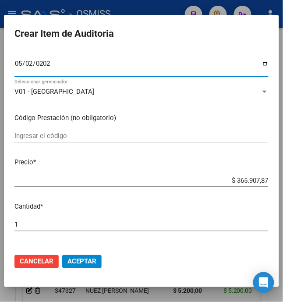
drag, startPoint x: 231, startPoint y: 182, endPoint x: 299, endPoint y: 172, distance: 69.1
click at [283, 172] on html "menu - OSMISS person Firma Express Padrón Padrón Ágil Análisis Afiliado Integra…" at bounding box center [141, 151] width 283 height 302
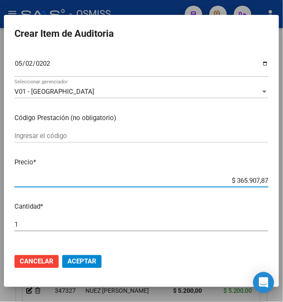
type input "$ 0,07"
type input "$ 0,75"
type input "$ 7,50"
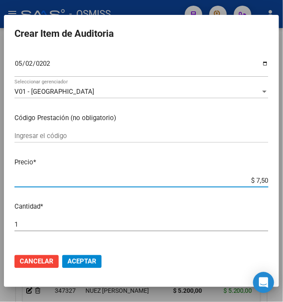
type input "$ 7,50"
type input "$ 75,00"
type input "$ 750,00"
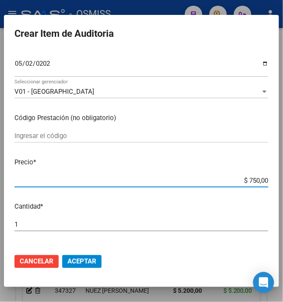
type input "$ 7.500,00"
click at [80, 260] on span "Aceptar" at bounding box center [82, 262] width 29 height 8
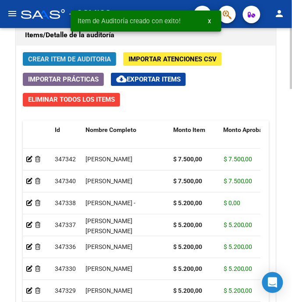
click at [51, 61] on span "Crear Item de Auditoria" at bounding box center [69, 59] width 83 height 8
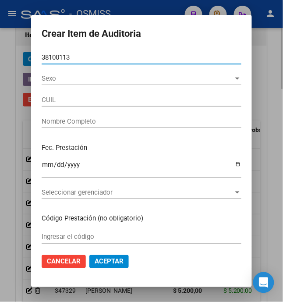
type input "38100113"
click at [90, 255] on button "Aceptar" at bounding box center [109, 261] width 39 height 13
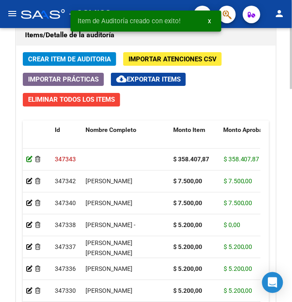
click at [27, 160] on icon at bounding box center [29, 159] width 6 height 6
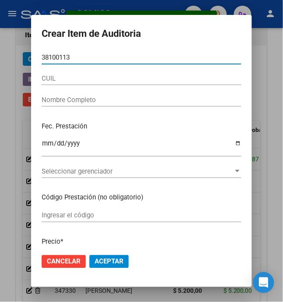
click at [102, 264] on span "Aceptar" at bounding box center [109, 262] width 29 height 8
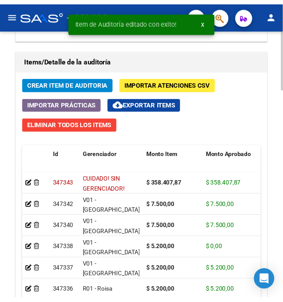
scroll to position [819, 0]
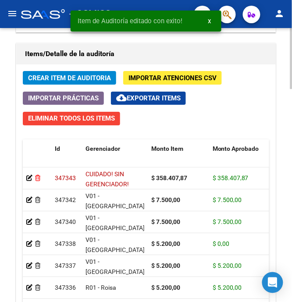
click at [36, 180] on icon at bounding box center [37, 178] width 5 height 6
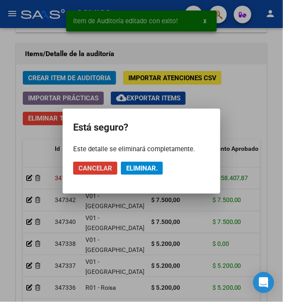
click at [149, 166] on span "Eliminar." at bounding box center [142, 169] width 32 height 8
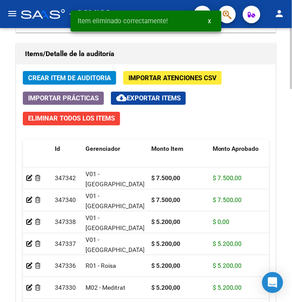
click at [83, 81] on span "Crear Item de Auditoria" at bounding box center [69, 78] width 83 height 8
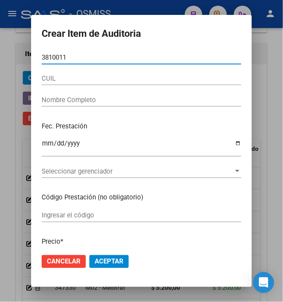
type input "38100113"
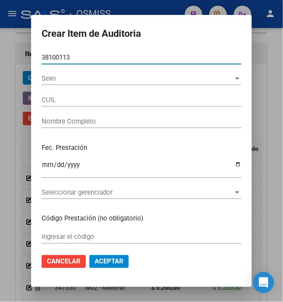
type input "20381001130"
type input "[PERSON_NAME]"
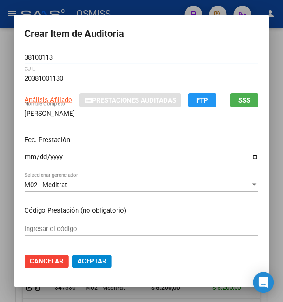
type input "38100113"
click at [25, 160] on input "Ingresar la fecha" at bounding box center [142, 161] width 234 height 14
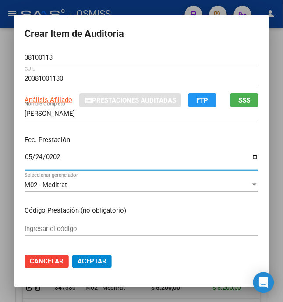
type input "[DATE]"
click at [134, 147] on div "Fec. Prestación [DATE] Ingresar la fecha" at bounding box center [142, 154] width 234 height 50
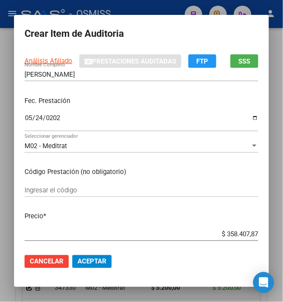
scroll to position [58, 0]
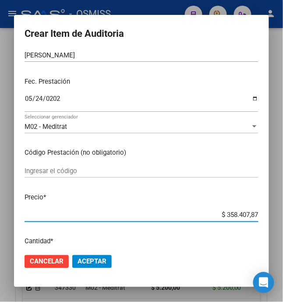
drag, startPoint x: 223, startPoint y: 216, endPoint x: 299, endPoint y: 206, distance: 77.0
click at [283, 206] on html "menu - OSMISS person Firma Express Padrón Padrón Ágil Análisis Afiliado Integra…" at bounding box center [141, 151] width 283 height 302
type input "$ 0,06"
type input "$ 0,60"
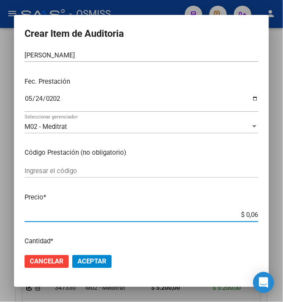
type input "$ 0,60"
type input "$ 6,00"
type input "$ 60,00"
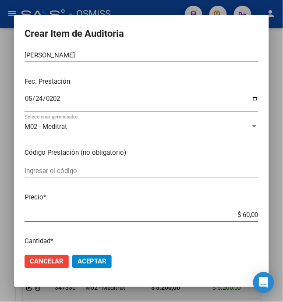
type input "$ 600,00"
type input "$ 6.000,00"
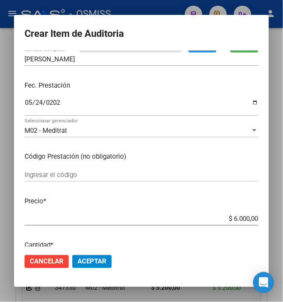
scroll to position [117, 0]
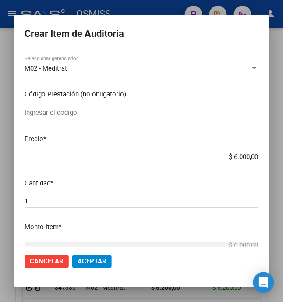
click at [95, 258] on span "Aceptar" at bounding box center [92, 262] width 29 height 8
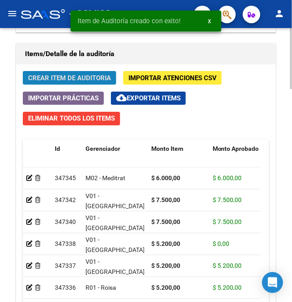
click at [53, 79] on span "Crear Item de Auditoria" at bounding box center [69, 78] width 83 height 8
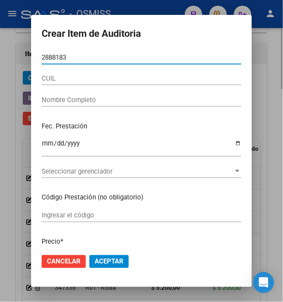
type input "28881835"
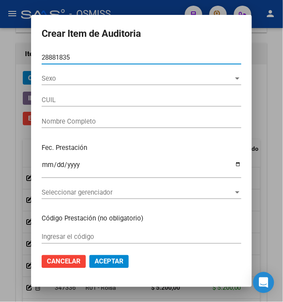
type input "20288818356"
type input "[PERSON_NAME]"
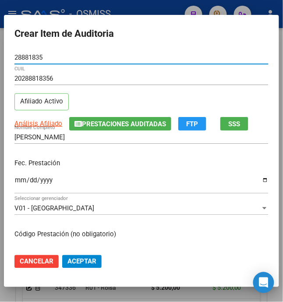
type input "28881835"
click at [14, 184] on input "Ingresar la fecha" at bounding box center [141, 184] width 254 height 14
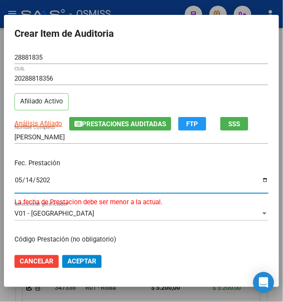
type input "[DATE]"
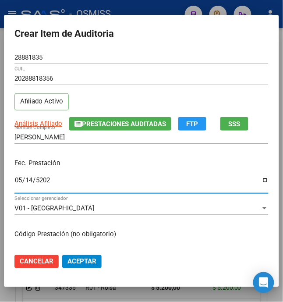
click at [146, 164] on p "Fec. Prestación" at bounding box center [141, 163] width 254 height 10
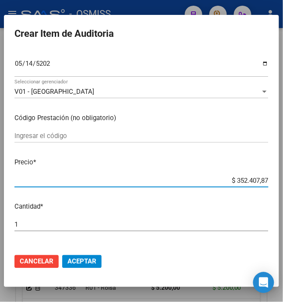
drag, startPoint x: 231, startPoint y: 181, endPoint x: 291, endPoint y: 171, distance: 61.4
click at [283, 171] on html "menu - OSMISS person Firma Express Padrón Padrón Ágil Análisis Afiliado Integra…" at bounding box center [141, 151] width 283 height 302
type input "$ 0,06"
type input "$ 0,60"
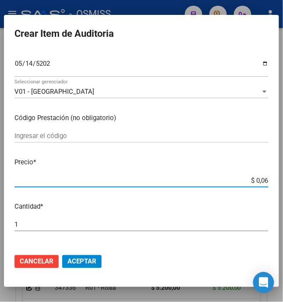
type input "$ 0,60"
type input "$ 6,00"
type input "$ 60,00"
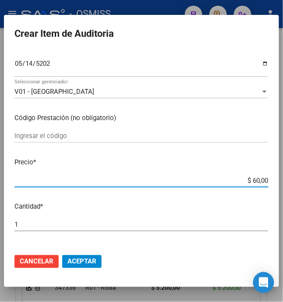
type input "$ 600,00"
type input "$ 6.000,00"
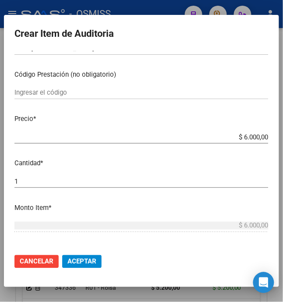
scroll to position [176, 0]
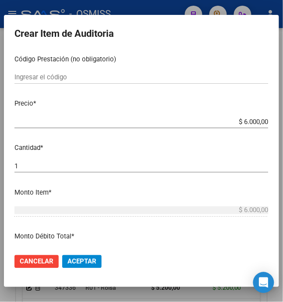
click at [82, 266] on span "Aceptar" at bounding box center [82, 262] width 29 height 8
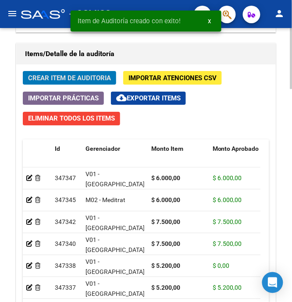
click at [60, 85] on button "Crear Item de Auditoria" at bounding box center [69, 78] width 93 height 14
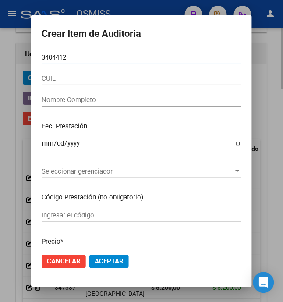
type input "34044124"
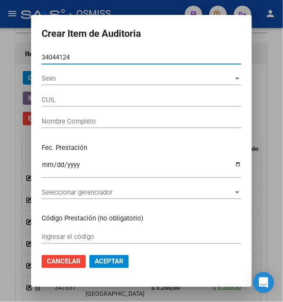
type input "23340441249"
type input "[PERSON_NAME] [PERSON_NAME]"
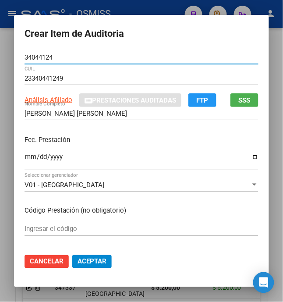
type input "34044124"
click at [25, 160] on input "Ingresar la fecha" at bounding box center [142, 161] width 234 height 14
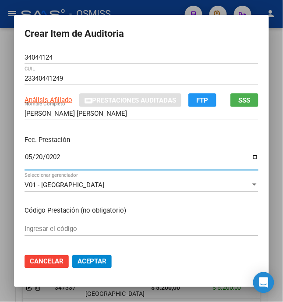
type input "[DATE]"
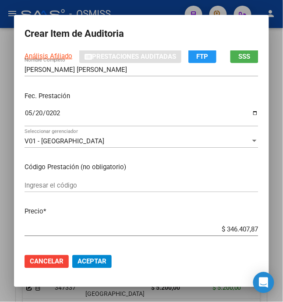
scroll to position [58, 0]
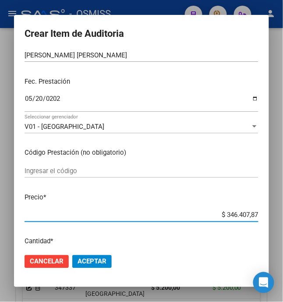
drag, startPoint x: 222, startPoint y: 217, endPoint x: 299, endPoint y: 226, distance: 77.7
click at [283, 226] on html "menu - OSMISS person Firma Express Padrón Padrón Ágil Análisis Afiliado Integra…" at bounding box center [141, 151] width 283 height 302
type input "$ 0,06"
type input "$ 0,60"
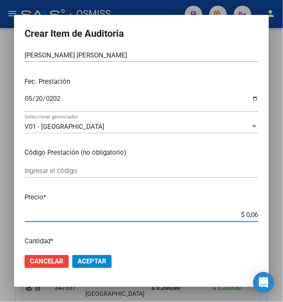
type input "$ 0,60"
type input "$ 6,00"
type input "$ 60,00"
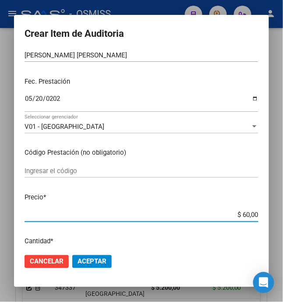
type input "$ 600,00"
type input "$ 6.000,00"
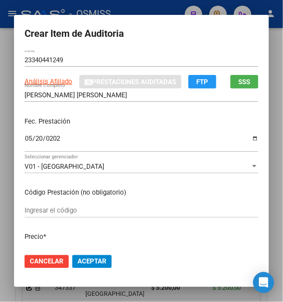
scroll to position [0, 0]
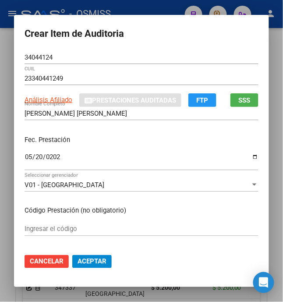
click at [113, 133] on div "Fec. Prestación [DATE] Ingresar la fecha" at bounding box center [142, 154] width 234 height 50
click at [194, 151] on div "Fec. Prestación [DATE] Ingresar la fecha" at bounding box center [142, 154] width 234 height 50
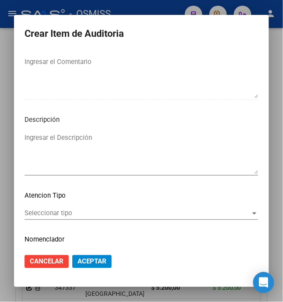
scroll to position [580, 0]
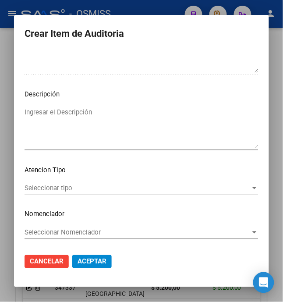
click at [85, 260] on span "Aceptar" at bounding box center [92, 262] width 29 height 8
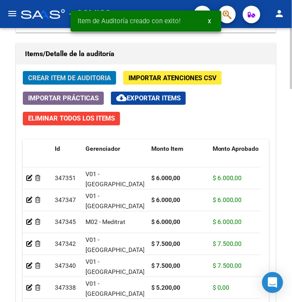
click at [59, 77] on span "Crear Item de Auditoria" at bounding box center [69, 78] width 83 height 8
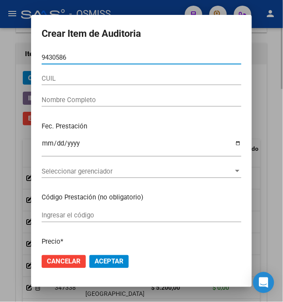
type input "94305867"
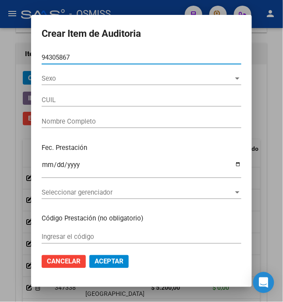
type input "27943058674"
type input "[PERSON_NAME] [PERSON_NAME]"
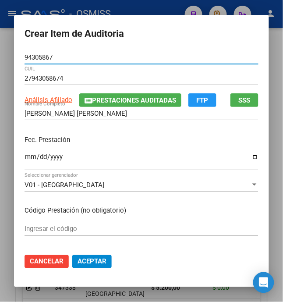
type input "94305867"
click at [25, 158] on input "Ingresar la fecha" at bounding box center [142, 161] width 234 height 14
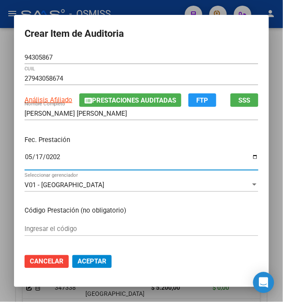
type input "[DATE]"
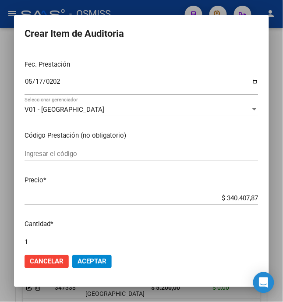
scroll to position [117, 0]
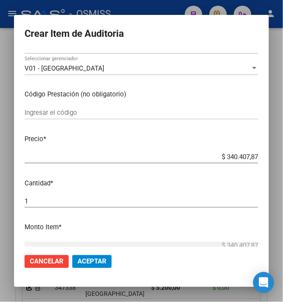
drag, startPoint x: 222, startPoint y: 155, endPoint x: 299, endPoint y: 158, distance: 77.3
click at [283, 158] on html "menu - OSMISS person Firma Express Padrón Padrón Ágil Análisis Afiliado Integra…" at bounding box center [141, 151] width 283 height 302
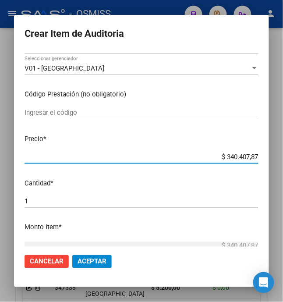
type input "$ 0,06"
type input "$ 0,60"
type input "$ 6,00"
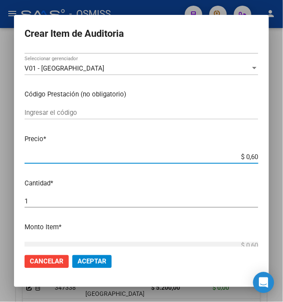
type input "$ 6,00"
type input "$ 60,00"
type input "$ 600,00"
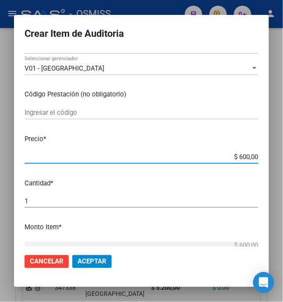
type input "$ 6.000,00"
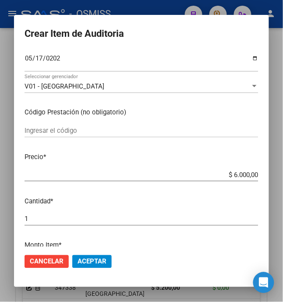
scroll to position [176, 0]
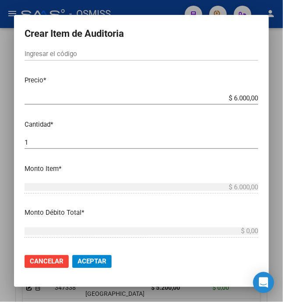
click at [86, 267] on button "Aceptar" at bounding box center [91, 261] width 39 height 13
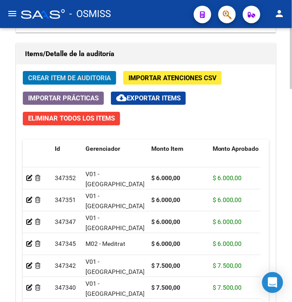
click at [39, 80] on span "Crear Item de Auditoria" at bounding box center [69, 78] width 83 height 8
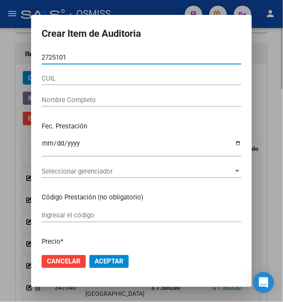
type input "27251012"
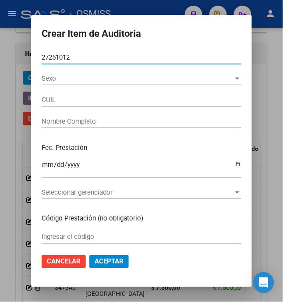
type input "27272510127"
type input "[PERSON_NAME]"
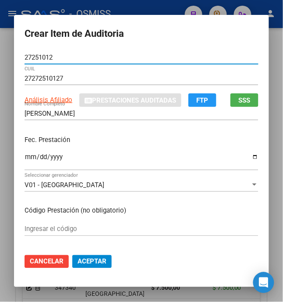
type input "27251012"
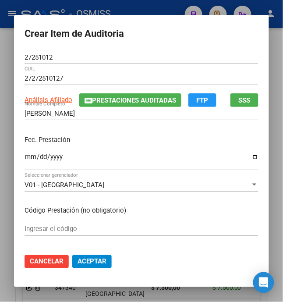
click at [25, 160] on input "Ingresar la fecha" at bounding box center [142, 161] width 234 height 14
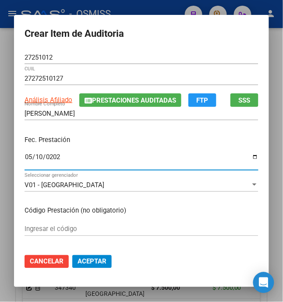
type input "[DATE]"
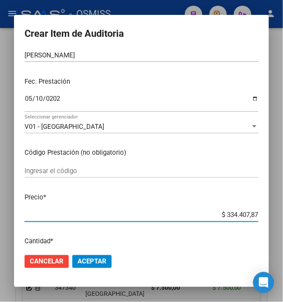
drag, startPoint x: 235, startPoint y: 217, endPoint x: 299, endPoint y: 224, distance: 64.4
click at [283, 224] on html "menu - OSMISS person Firma Express Padrón Padrón Ágil Análisis Afiliado Integra…" at bounding box center [141, 151] width 283 height 302
type input "$ 0,06"
type input "$ 0,60"
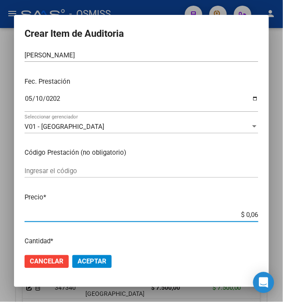
type input "$ 0,60"
type input "$ 6,00"
type input "$ 60,00"
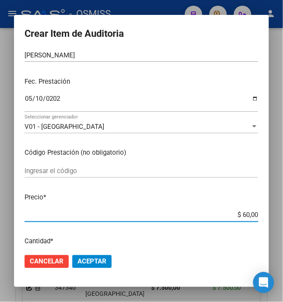
type input "$ 600,00"
type input "$ 6.000,00"
click at [90, 260] on span "Aceptar" at bounding box center [92, 262] width 29 height 8
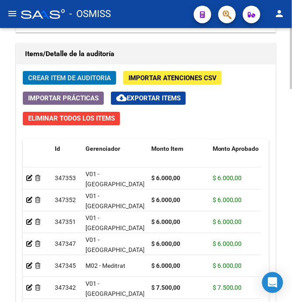
click at [85, 80] on span "Crear Item de Auditoria" at bounding box center [69, 78] width 83 height 8
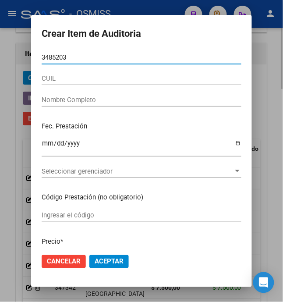
type input "34852030"
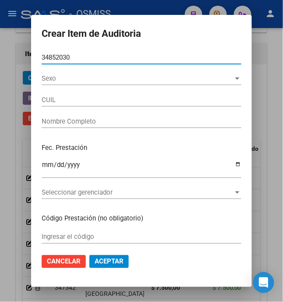
type input "20348520300"
type input "CORDOBA [PERSON_NAME]"
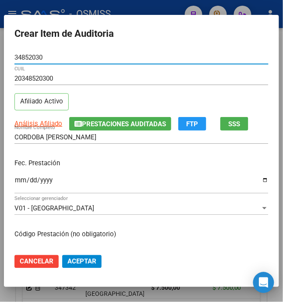
type input "34852030"
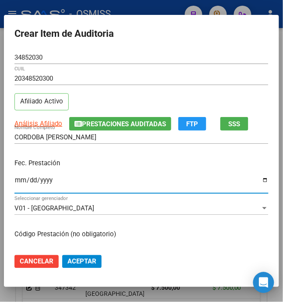
click at [14, 181] on input "Ingresar la fecha" at bounding box center [141, 184] width 254 height 14
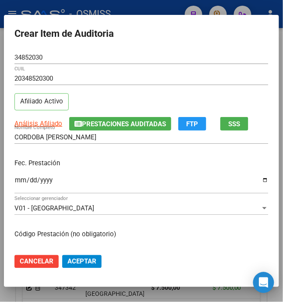
click at [16, 183] on input "Ingresar la fecha" at bounding box center [141, 184] width 254 height 14
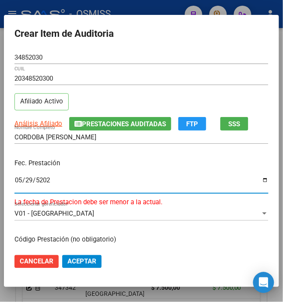
type input "[DATE]"
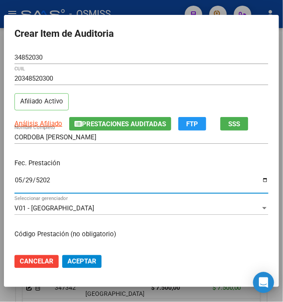
click at [125, 161] on p "Fec. Prestación" at bounding box center [141, 163] width 254 height 10
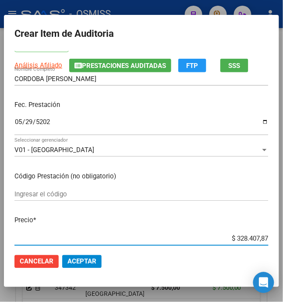
drag, startPoint x: 231, startPoint y: 236, endPoint x: 299, endPoint y: 218, distance: 70.9
click at [283, 218] on html "menu - OSMISS person Firma Express Padrón Padrón Ágil Análisis Afiliado Integra…" at bounding box center [141, 151] width 283 height 302
type input "$ 0,06"
type input "$ 0,60"
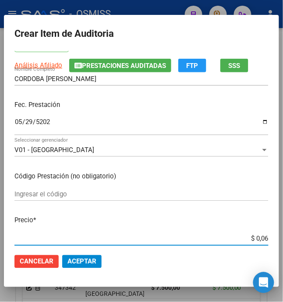
type input "$ 0,60"
type input "$ 6,00"
type input "$ 60,00"
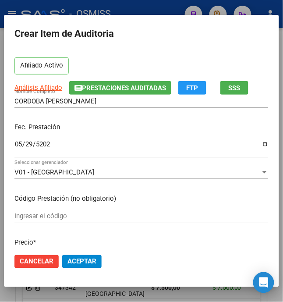
scroll to position [0, 0]
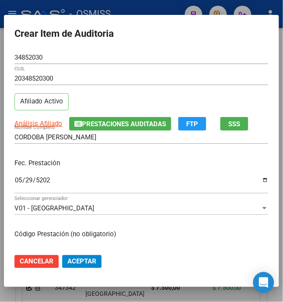
drag, startPoint x: 72, startPoint y: 264, endPoint x: 75, endPoint y: 247, distance: 17.9
click at [72, 264] on span "Aceptar" at bounding box center [82, 262] width 29 height 8
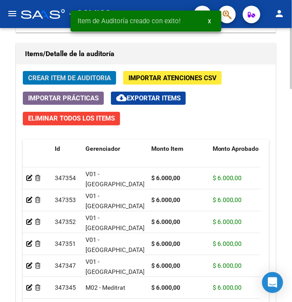
click at [43, 79] on span "Crear Item de Auditoria" at bounding box center [69, 78] width 83 height 8
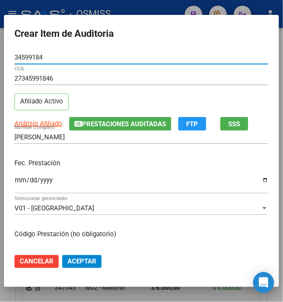
click at [14, 187] on input "Ingresar la fecha" at bounding box center [141, 184] width 254 height 14
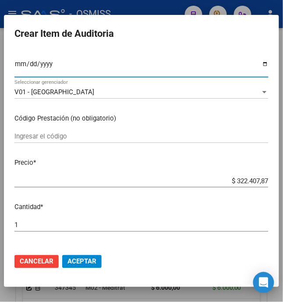
scroll to position [117, 0]
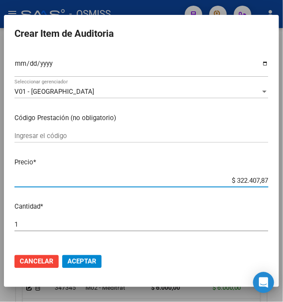
drag, startPoint x: 257, startPoint y: 182, endPoint x: 299, endPoint y: 177, distance: 42.3
click at [283, 177] on html "menu - OSMISS person Firma Express Padrón Padrón Ágil Análisis Afiliado Integra…" at bounding box center [141, 151] width 283 height 302
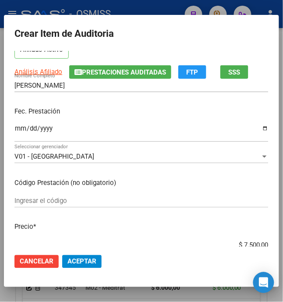
scroll to position [0, 0]
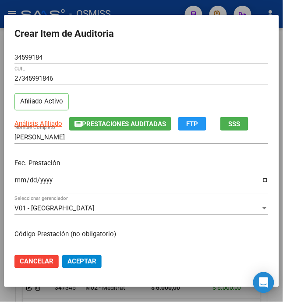
click at [100, 167] on p "Fec. Prestación" at bounding box center [141, 163] width 254 height 10
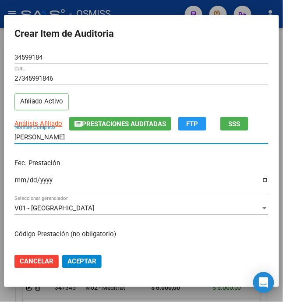
drag, startPoint x: 102, startPoint y: 137, endPoint x: -36, endPoint y: 131, distance: 137.9
click at [0, 131] on html "menu - OSMISS person Firma Express Padrón Padrón Ágil Análisis Afiliado Integra…" at bounding box center [141, 151] width 283 height 302
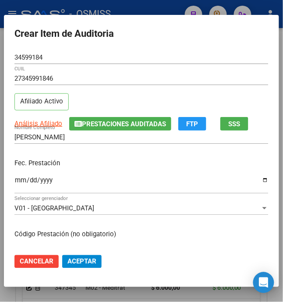
click at [109, 157] on div "Fec. Prestación [DATE] Ingresar la fecha" at bounding box center [141, 177] width 254 height 50
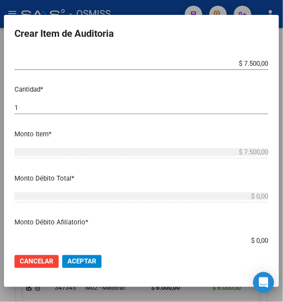
scroll to position [292, 0]
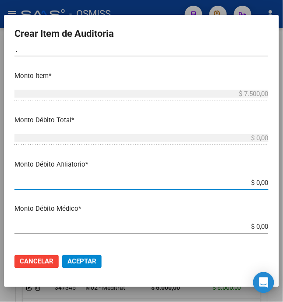
drag, startPoint x: 253, startPoint y: 183, endPoint x: 289, endPoint y: 176, distance: 36.2
click at [279, 180] on mat-dialog-content "34599184 Nro Documento 27345991846 CUIL Afiliado Activo Análisis Afiliado Prest…" at bounding box center [142, 149] width 276 height 197
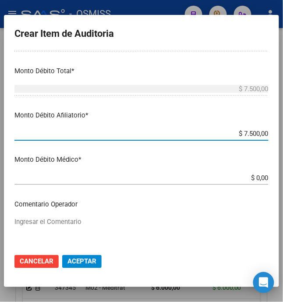
scroll to position [409, 0]
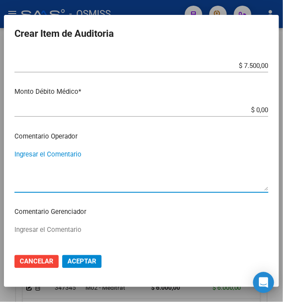
click at [97, 157] on textarea "Ingresar el Comentario" at bounding box center [141, 170] width 254 height 41
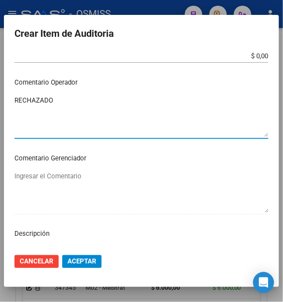
scroll to position [527, 0]
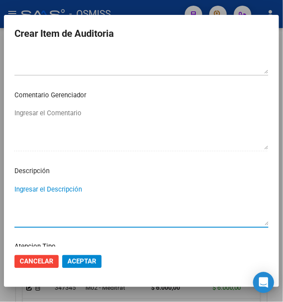
click at [85, 185] on textarea "Ingresar el Descripción" at bounding box center [141, 205] width 254 height 41
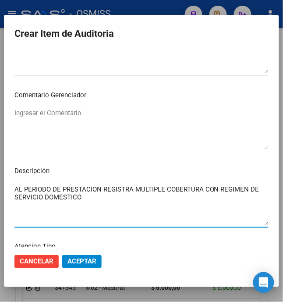
click at [114, 193] on textarea "AL PERIODO DE PRESTACION REGISTRA MULTIPLE COBERTURA CON REGIMEN DE SERVICIO DO…" at bounding box center [141, 205] width 254 height 41
click at [104, 197] on textarea "AL PERIODO DE PRESTACION REGISTRA MULTIPLE COBERTURA CON REGIMEN DE SERVICIO DO…" at bounding box center [141, 205] width 254 height 41
click at [100, 202] on textarea "AL PERIODO DE PRESTACION REGISTRA MULTIPLE COBERTURA CON REGIMEN DE SERVICIO DO…" at bounding box center [141, 205] width 254 height 41
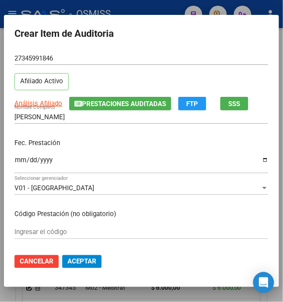
scroll to position [0, 0]
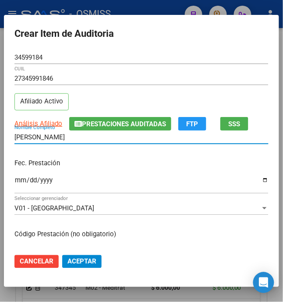
drag, startPoint x: 98, startPoint y: 139, endPoint x: 2, endPoint y: 144, distance: 96.2
click at [4, 144] on mat-dialog-content "34599184 Nro Documento 27345991846 CUIL Afiliado Activo Análisis Afiliado Prest…" at bounding box center [142, 149] width 276 height 197
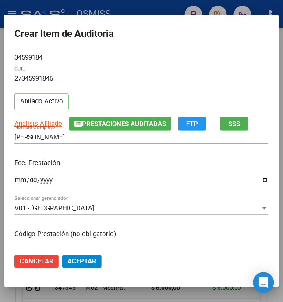
click at [116, 172] on div "Fec. Prestación [DATE] Ingresar la fecha" at bounding box center [141, 177] width 254 height 50
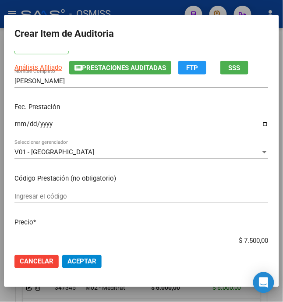
scroll to position [176, 0]
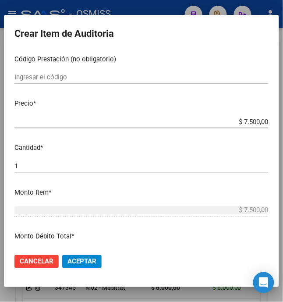
click at [74, 264] on span "Aceptar" at bounding box center [82, 262] width 29 height 8
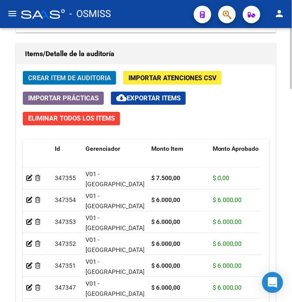
click at [39, 78] on span "Crear Item de Auditoria" at bounding box center [69, 78] width 83 height 8
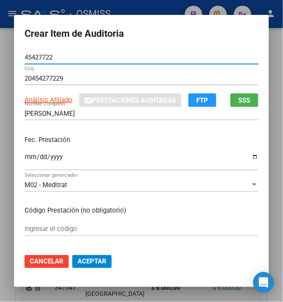
click at [25, 160] on input "Ingresar la fecha" at bounding box center [142, 161] width 234 height 14
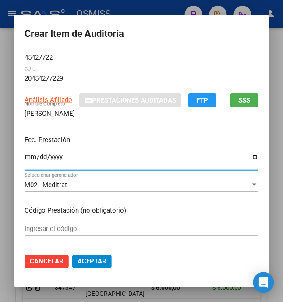
click at [99, 144] on p "Fec. Prestación" at bounding box center [142, 140] width 234 height 10
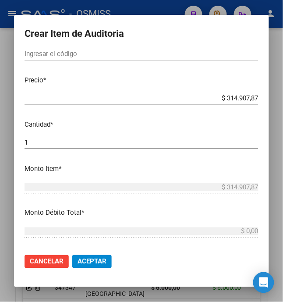
drag, startPoint x: 222, startPoint y: 99, endPoint x: 299, endPoint y: 104, distance: 77.3
click at [283, 104] on html "menu - OSMISS person Firma Express Padrón Padrón Ágil Análisis Afiliado Integra…" at bounding box center [141, 151] width 283 height 302
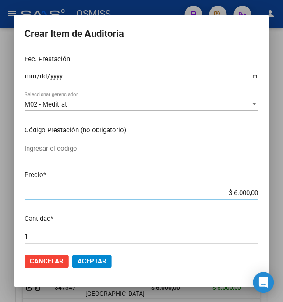
scroll to position [0, 0]
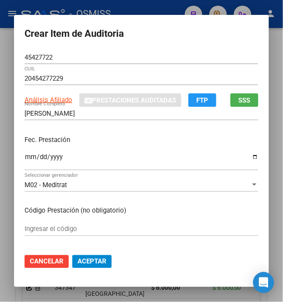
drag, startPoint x: 164, startPoint y: 151, endPoint x: 181, endPoint y: 172, distance: 26.8
click at [164, 151] on div "[DATE] Ingresar la fecha" at bounding box center [142, 160] width 234 height 19
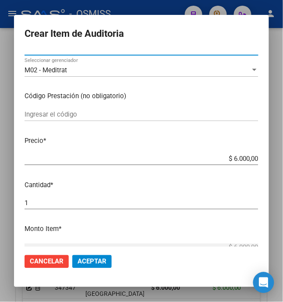
scroll to position [117, 0]
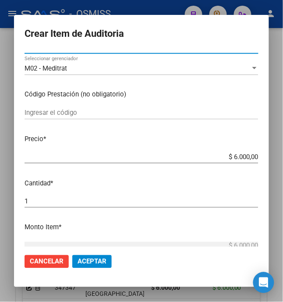
click at [100, 269] on button "Aceptar" at bounding box center [91, 261] width 39 height 13
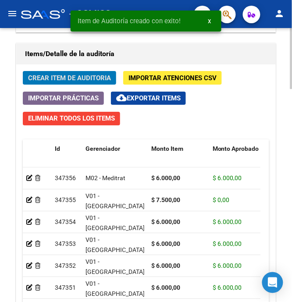
drag, startPoint x: 67, startPoint y: 78, endPoint x: 74, endPoint y: 57, distance: 22.1
click at [68, 68] on div "Crear Item de Auditoria Importar Atenciones CSV Importar Prácticas cloud_downlo…" at bounding box center [146, 221] width 260 height 314
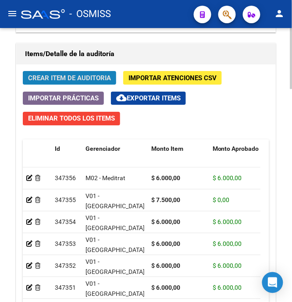
click at [71, 82] on span "Crear Item de Auditoria" at bounding box center [69, 78] width 83 height 8
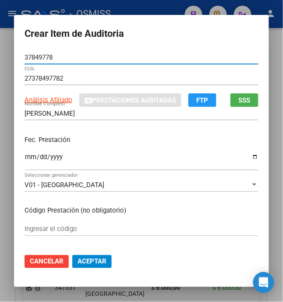
click at [25, 158] on input "Ingresar la fecha" at bounding box center [142, 161] width 234 height 14
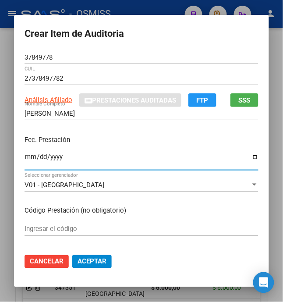
click at [106, 139] on p "Fec. Prestación" at bounding box center [142, 140] width 234 height 10
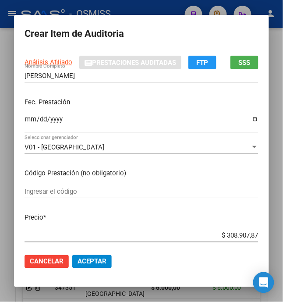
scroll to position [58, 0]
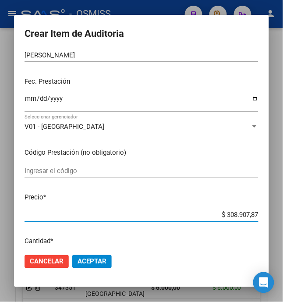
drag, startPoint x: 221, startPoint y: 215, endPoint x: 299, endPoint y: 206, distance: 78.5
click at [283, 206] on html "menu - OSMISS person Firma Express Padrón Padrón Ágil Análisis Afiliado Integra…" at bounding box center [141, 151] width 283 height 302
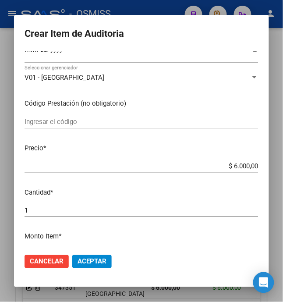
scroll to position [117, 0]
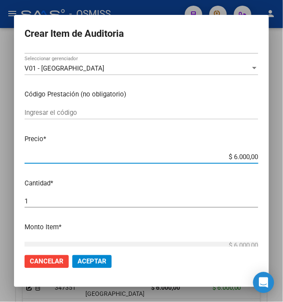
click at [78, 259] on span "Aceptar" at bounding box center [92, 262] width 29 height 8
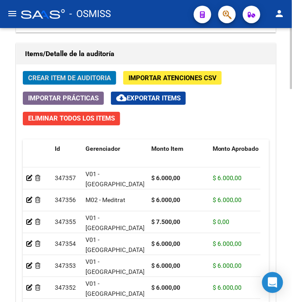
click at [51, 81] on span "Crear Item de Auditoria" at bounding box center [69, 78] width 83 height 8
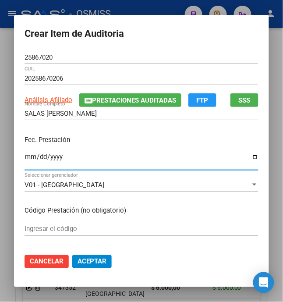
click at [25, 158] on input "Ingresar la fecha" at bounding box center [142, 161] width 234 height 14
click at [83, 137] on p "Fec. Prestación" at bounding box center [142, 140] width 234 height 10
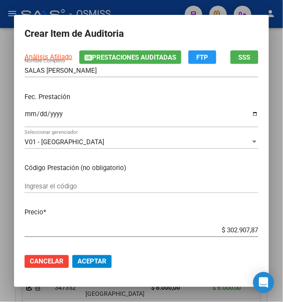
scroll to position [58, 0]
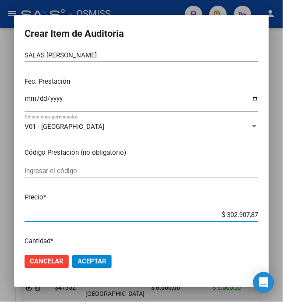
drag, startPoint x: 223, startPoint y: 217, endPoint x: 299, endPoint y: 216, distance: 76.4
click at [283, 216] on html "menu - OSMISS person Firma Express Padrón Padrón Ágil Análisis Afiliado Integra…" at bounding box center [141, 151] width 283 height 302
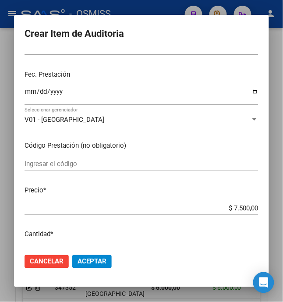
scroll to position [117, 0]
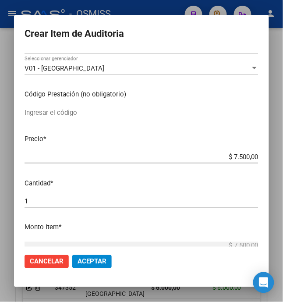
drag, startPoint x: 98, startPoint y: 264, endPoint x: 103, endPoint y: 259, distance: 6.5
click at [98, 264] on span "Aceptar" at bounding box center [92, 262] width 29 height 8
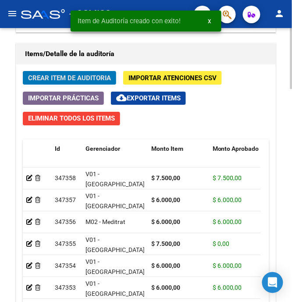
click at [60, 79] on span "Crear Item de Auditoria" at bounding box center [69, 78] width 83 height 8
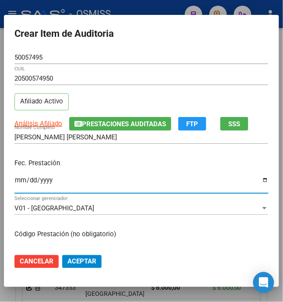
click at [14, 183] on input "Ingresar la fecha" at bounding box center [141, 184] width 254 height 14
click at [102, 173] on div "Fec. Prestación [DATE] Ingresar la fecha" at bounding box center [141, 177] width 254 height 50
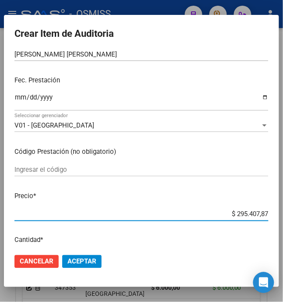
drag, startPoint x: 231, startPoint y: 239, endPoint x: 299, endPoint y: 239, distance: 68.4
click at [283, 239] on html "menu - OSMISS person Firma Express Padrón Padrón Ágil Análisis Afiliado Integra…" at bounding box center [141, 151] width 283 height 302
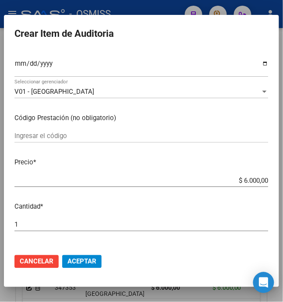
click at [80, 265] on span "Aceptar" at bounding box center [82, 262] width 29 height 8
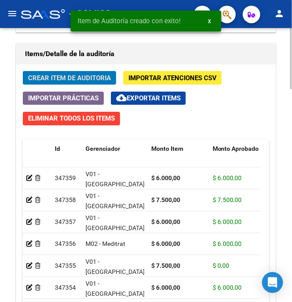
click at [44, 81] on span "Crear Item de Auditoria" at bounding box center [69, 78] width 83 height 8
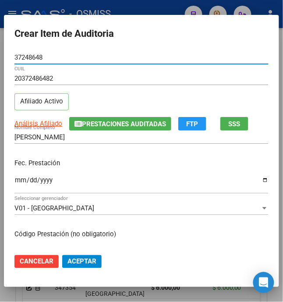
click at [14, 184] on input "Ingresar la fecha" at bounding box center [141, 184] width 254 height 14
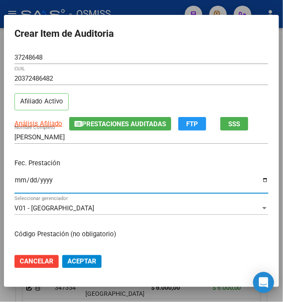
click at [97, 172] on div "Fec. Prestación [DATE] Ingresar la fecha" at bounding box center [141, 177] width 254 height 50
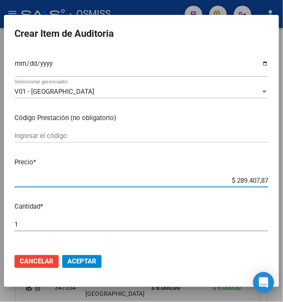
drag, startPoint x: 260, startPoint y: 178, endPoint x: 299, endPoint y: 164, distance: 41.5
click at [283, 164] on html "menu - OSMISS person Firma Express Padrón Padrón Ágil Análisis Afiliado Integra…" at bounding box center [141, 151] width 283 height 302
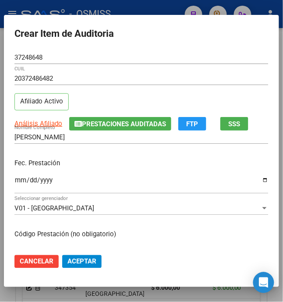
scroll to position [176, 0]
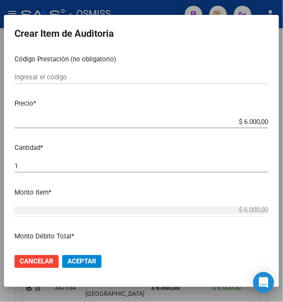
click at [82, 262] on span "Aceptar" at bounding box center [82, 262] width 29 height 8
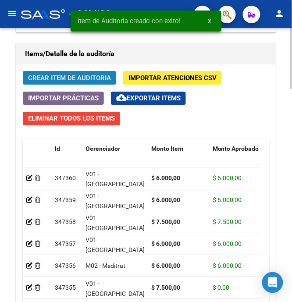
click at [79, 84] on button "Crear Item de Auditoria" at bounding box center [69, 78] width 93 height 14
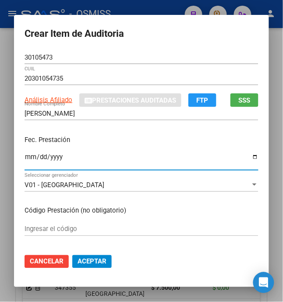
click at [25, 161] on input "Ingresar la fecha" at bounding box center [142, 161] width 234 height 14
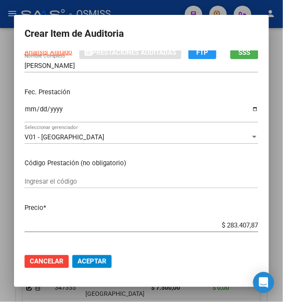
scroll to position [58, 0]
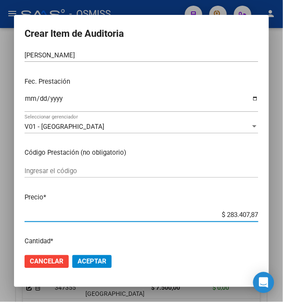
drag, startPoint x: 249, startPoint y: 225, endPoint x: 299, endPoint y: 233, distance: 50.7
click at [283, 233] on html "menu - OSMISS person Firma Express Padrón Padrón Ágil Análisis Afiliado Integra…" at bounding box center [141, 151] width 283 height 302
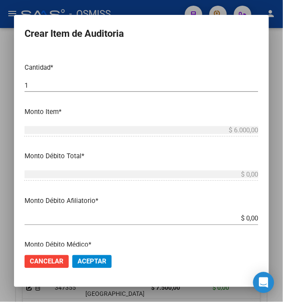
scroll to position [234, 0]
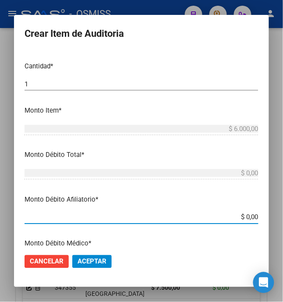
drag, startPoint x: 242, startPoint y: 219, endPoint x: 294, endPoint y: 215, distance: 52.0
click at [283, 215] on html "menu - OSMISS person Firma Express Padrón Padrón Ágil Análisis Afiliado Integra…" at bounding box center [141, 151] width 283 height 302
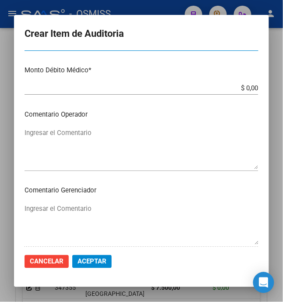
scroll to position [409, 0]
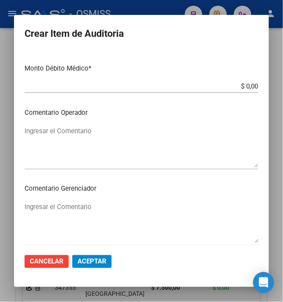
click at [72, 148] on textarea "Ingresar el Comentario" at bounding box center [142, 146] width 234 height 41
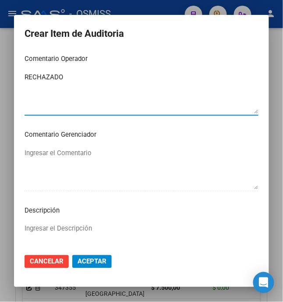
scroll to position [580, 0]
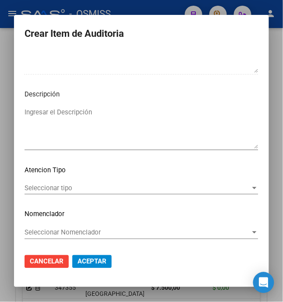
click at [84, 137] on textarea "Ingresar el Descripción" at bounding box center [142, 127] width 234 height 41
click at [126, 112] on textarea "BAJA AL [DATE]" at bounding box center [142, 127] width 234 height 41
click at [106, 115] on textarea "BAJA AL [DATE]" at bounding box center [142, 127] width 234 height 41
click at [209, 116] on textarea "BAJA AL [DATE] POR OPCION DE CAMBIO A RNOS" at bounding box center [142, 127] width 234 height 41
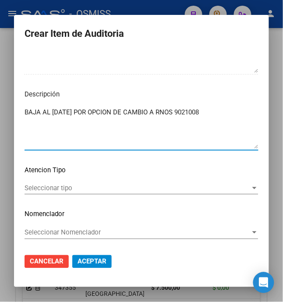
click at [205, 113] on textarea "BAJA AL [DATE] POR OPCION DE CAMBIO A RNOS 9021008" at bounding box center [142, 127] width 234 height 41
click at [225, 109] on textarea "BAJA AL [DATE] POR OPCION DE CAMBIO A RNOS 902108" at bounding box center [142, 127] width 234 height 41
click at [235, 113] on textarea "BAJA AL [DATE] POR OPCION DE CAMBIO A RNOS 902108" at bounding box center [142, 127] width 234 height 41
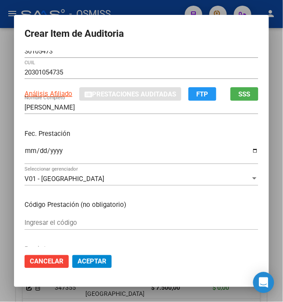
scroll to position [0, 0]
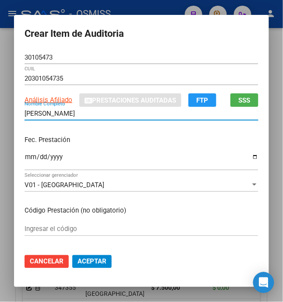
drag, startPoint x: 93, startPoint y: 116, endPoint x: -24, endPoint y: 111, distance: 116.8
click at [0, 111] on html "menu - OSMISS person Firma Express Padrón Padrón Ágil Análisis Afiliado Integra…" at bounding box center [141, 151] width 283 height 302
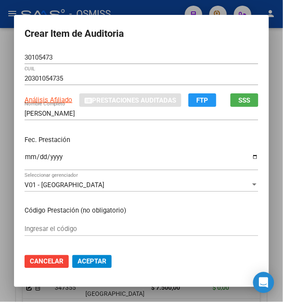
click at [193, 140] on p "Fec. Prestación" at bounding box center [142, 140] width 234 height 10
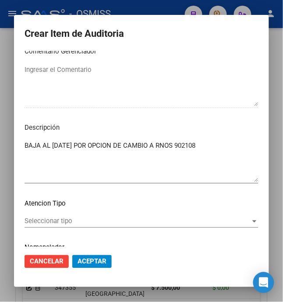
scroll to position [580, 0]
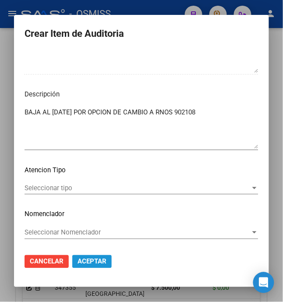
click at [82, 259] on span "Aceptar" at bounding box center [92, 262] width 29 height 8
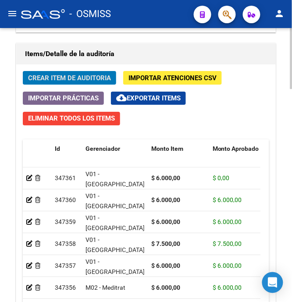
click at [44, 82] on span "Crear Item de Auditoria" at bounding box center [69, 78] width 83 height 8
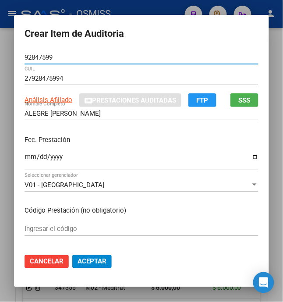
click at [25, 161] on input "Ingresar la fecha" at bounding box center [142, 161] width 234 height 14
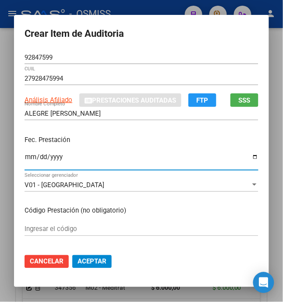
click at [97, 129] on div "Fec. Prestación [DATE] Ingresar la fecha" at bounding box center [142, 154] width 234 height 50
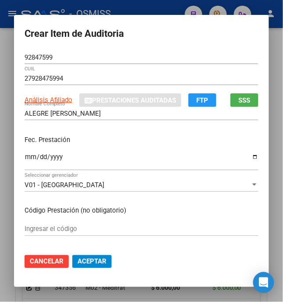
click at [111, 151] on div "[DATE] Ingresar la fecha" at bounding box center [142, 160] width 234 height 19
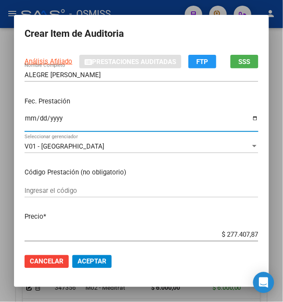
scroll to position [117, 0]
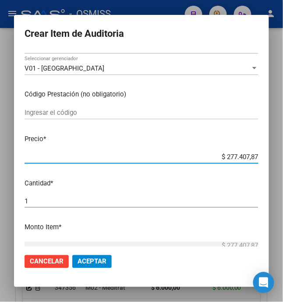
drag, startPoint x: 223, startPoint y: 157, endPoint x: 299, endPoint y: 160, distance: 76.0
click at [283, 160] on html "menu - OSMISS person Firma Express Padrón Padrón Ágil Análisis Afiliado Integra…" at bounding box center [141, 151] width 283 height 302
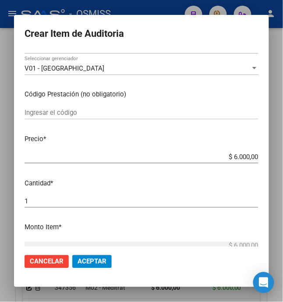
click at [92, 266] on span "Aceptar" at bounding box center [92, 262] width 29 height 8
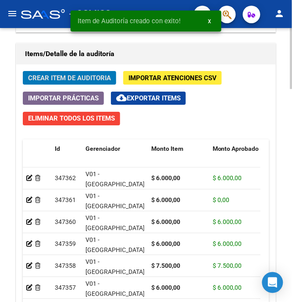
click at [72, 77] on span "Crear Item de Auditoria" at bounding box center [69, 78] width 83 height 8
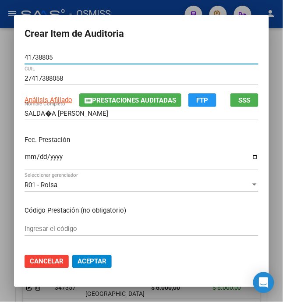
click at [39, 116] on input "SALDA�A [PERSON_NAME]" at bounding box center [142, 114] width 234 height 8
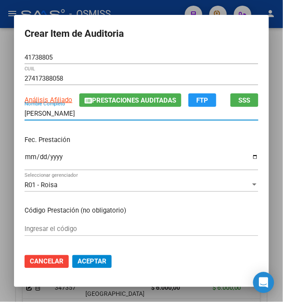
click at [114, 115] on input "[PERSON_NAME]" at bounding box center [142, 114] width 234 height 8
click at [100, 146] on div "Fec. Prestación Ingresar la fecha" at bounding box center [142, 154] width 234 height 50
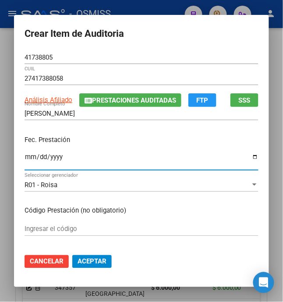
click at [25, 154] on input "Ingresar la fecha" at bounding box center [142, 161] width 234 height 14
click at [111, 139] on p "Fec. Prestación" at bounding box center [142, 140] width 234 height 10
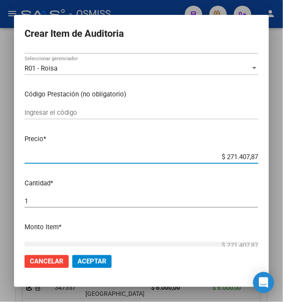
drag, startPoint x: 222, startPoint y: 157, endPoint x: 299, endPoint y: 161, distance: 77.3
click at [283, 161] on html "menu - OSMISS person Firma Express Padrón Padrón Ágil Análisis Afiliado Integra…" at bounding box center [141, 151] width 283 height 302
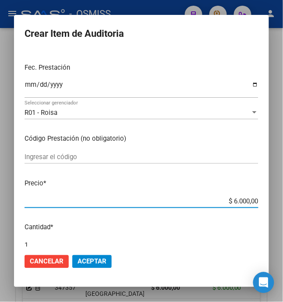
scroll to position [0, 0]
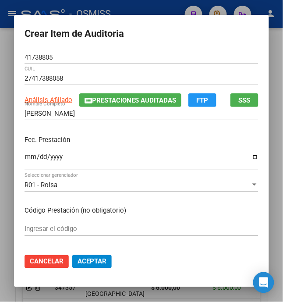
click at [136, 135] on p "Fec. Prestación" at bounding box center [142, 140] width 234 height 10
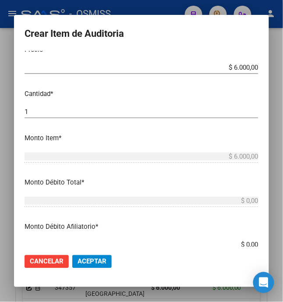
scroll to position [234, 0]
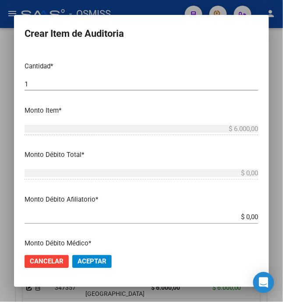
click at [92, 260] on span "Aceptar" at bounding box center [92, 262] width 29 height 8
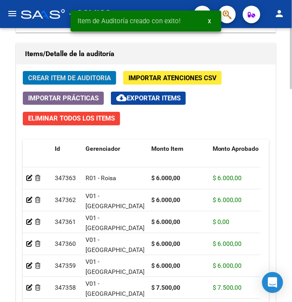
click at [59, 81] on span "Crear Item de Auditoria" at bounding box center [69, 78] width 83 height 8
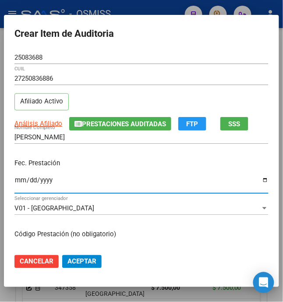
click at [16, 180] on input "Ingresar la fecha" at bounding box center [141, 184] width 254 height 14
click at [106, 160] on p "Fec. Prestación" at bounding box center [141, 163] width 254 height 10
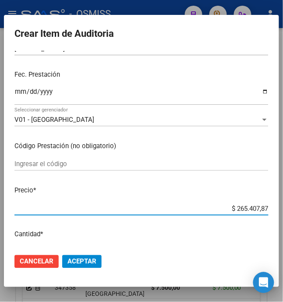
scroll to position [90, 0]
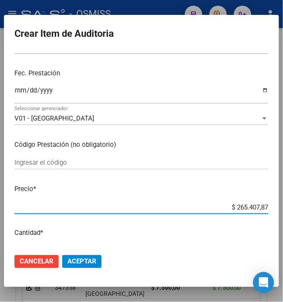
drag, startPoint x: 230, startPoint y: 243, endPoint x: 285, endPoint y: 230, distance: 56.2
click at [283, 233] on html "menu - OSMISS person Firma Express Padrón Padrón Ágil Análisis Afiliado Integra…" at bounding box center [141, 151] width 283 height 302
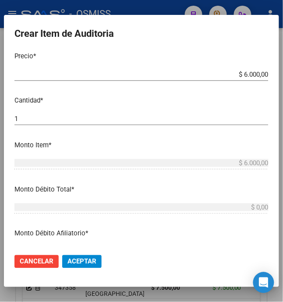
scroll to position [234, 0]
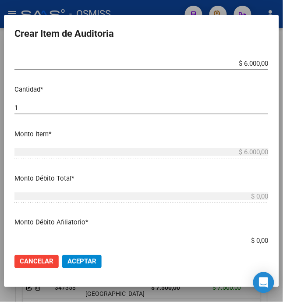
click at [82, 263] on span "Aceptar" at bounding box center [82, 262] width 29 height 8
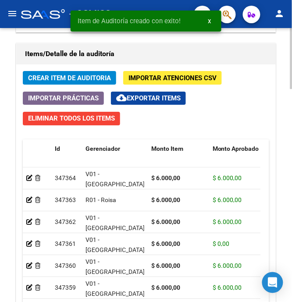
click at [47, 67] on div "Crear Item de Auditoria Importar Atenciones CSV Importar Prácticas cloud_downlo…" at bounding box center [146, 221] width 260 height 314
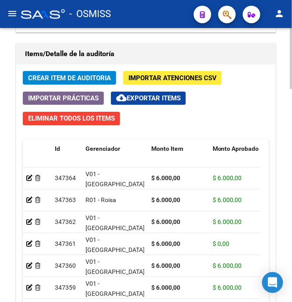
click at [48, 78] on span "Crear Item de Auditoria" at bounding box center [69, 78] width 83 height 8
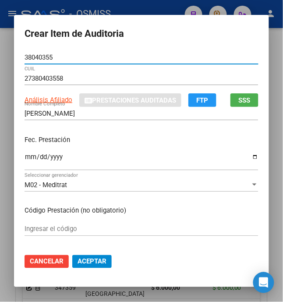
click at [25, 161] on input "Ingresar la fecha" at bounding box center [142, 161] width 234 height 14
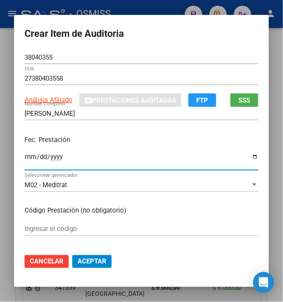
click at [112, 131] on div "Fec. Prestación [DATE] Ingresar la fecha" at bounding box center [142, 154] width 234 height 50
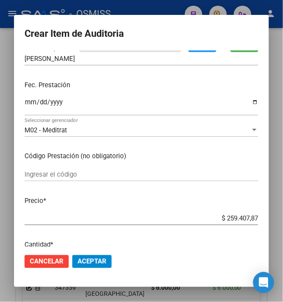
scroll to position [117, 0]
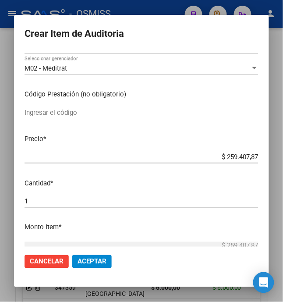
drag, startPoint x: 221, startPoint y: 157, endPoint x: 299, endPoint y: 154, distance: 78.1
click at [283, 154] on html "menu - OSMISS person Firma Express Padrón Padrón Ágil Análisis Afiliado Integra…" at bounding box center [141, 151] width 283 height 302
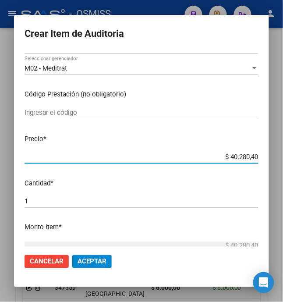
click at [90, 264] on span "Aceptar" at bounding box center [92, 262] width 29 height 8
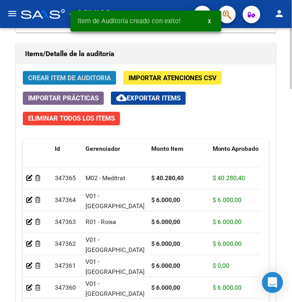
click at [55, 81] on span "Crear Item de Auditoria" at bounding box center [69, 78] width 83 height 8
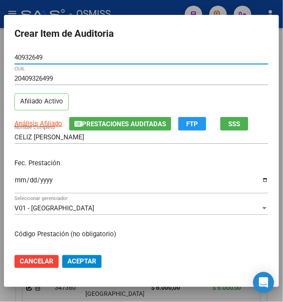
click at [14, 181] on input "Ingresar la fecha" at bounding box center [141, 184] width 254 height 14
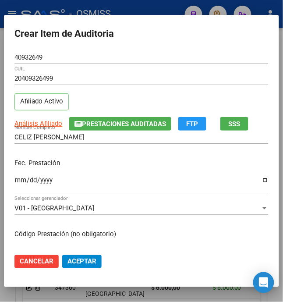
click at [160, 165] on p "Fec. Prestación" at bounding box center [141, 163] width 254 height 10
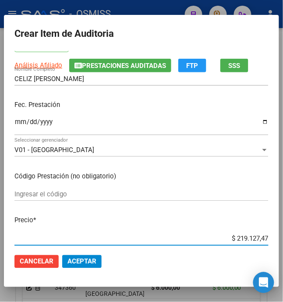
scroll to position [69, 0]
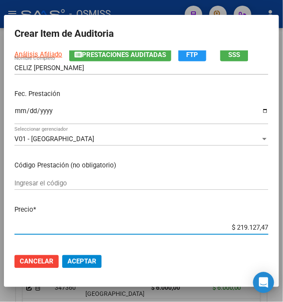
drag, startPoint x: 230, startPoint y: 239, endPoint x: 299, endPoint y: 231, distance: 69.8
click at [283, 231] on html "menu - OSMISS person Firma Express Padrón Padrón Ágil Análisis Afiliado Integra…" at bounding box center [141, 151] width 283 height 302
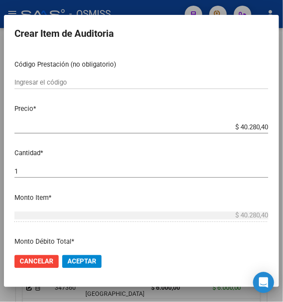
scroll to position [176, 0]
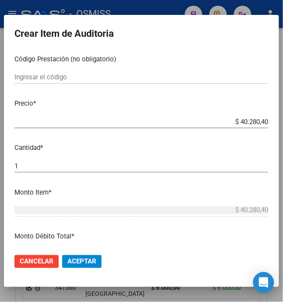
drag, startPoint x: 81, startPoint y: 261, endPoint x: 93, endPoint y: 255, distance: 13.0
click at [81, 261] on span "Aceptar" at bounding box center [82, 262] width 29 height 8
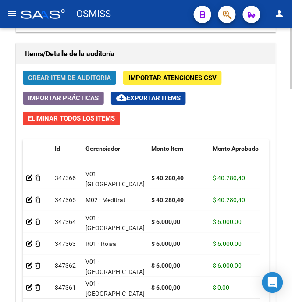
click at [62, 82] on span "Crear Item de Auditoria" at bounding box center [69, 78] width 83 height 8
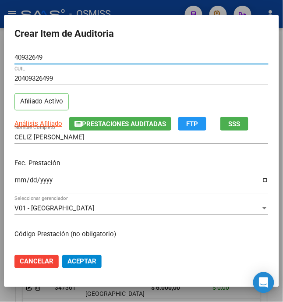
click at [14, 183] on input "Ingresar la fecha" at bounding box center [141, 184] width 254 height 14
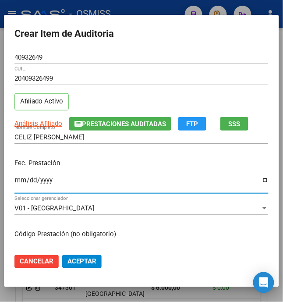
click at [123, 181] on input "[DATE]" at bounding box center [141, 184] width 254 height 14
click at [116, 160] on p "Fec. Prestación" at bounding box center [141, 163] width 254 height 10
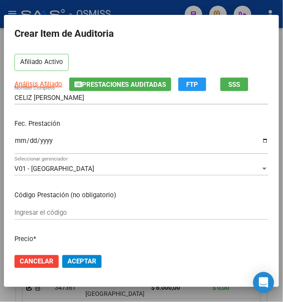
scroll to position [58, 0]
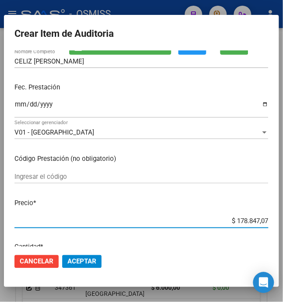
drag, startPoint x: 232, startPoint y: 238, endPoint x: 299, endPoint y: 237, distance: 67.1
click at [283, 237] on html "menu - OSMISS person Firma Express Padrón Padrón Ágil Análisis Afiliado Integra…" at bounding box center [141, 151] width 283 height 302
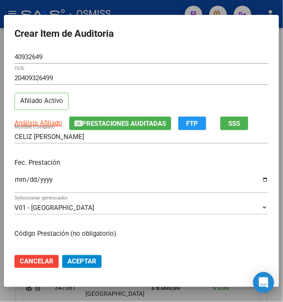
scroll to position [0, 0]
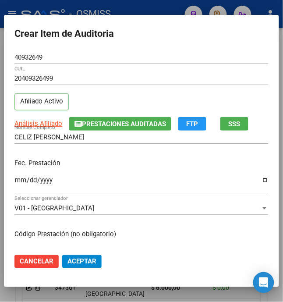
click at [90, 164] on p "Fec. Prestación" at bounding box center [141, 163] width 254 height 10
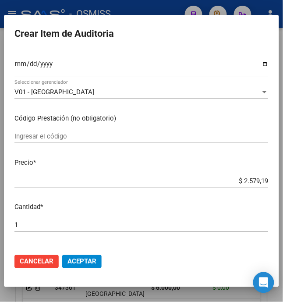
scroll to position [117, 0]
click at [90, 257] on button "Aceptar" at bounding box center [81, 261] width 39 height 13
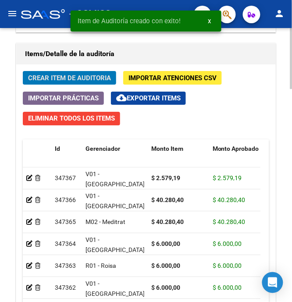
click at [74, 78] on span "Crear Item de Auditoria" at bounding box center [69, 78] width 83 height 8
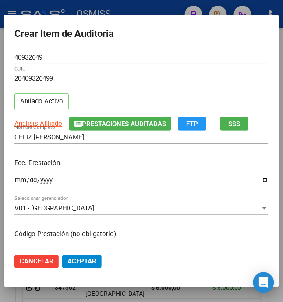
click at [14, 179] on input "Ingresar la fecha" at bounding box center [141, 184] width 254 height 14
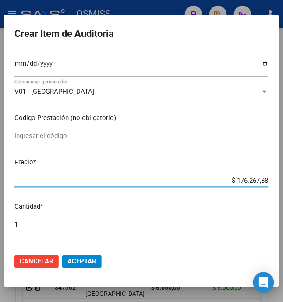
drag, startPoint x: 230, startPoint y: 183, endPoint x: 299, endPoint y: 187, distance: 69.0
click at [283, 187] on html "menu - OSMISS person Firma Express Padrón Padrón Ágil Análisis Afiliado Integra…" at bounding box center [141, 151] width 283 height 302
click at [83, 262] on span "Aceptar" at bounding box center [82, 262] width 29 height 8
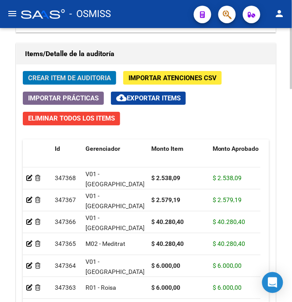
click at [47, 79] on span "Crear Item de Auditoria" at bounding box center [69, 78] width 83 height 8
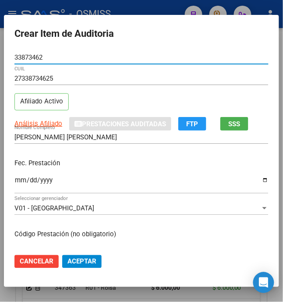
click at [14, 183] on input "Ingresar la fecha" at bounding box center [141, 184] width 254 height 14
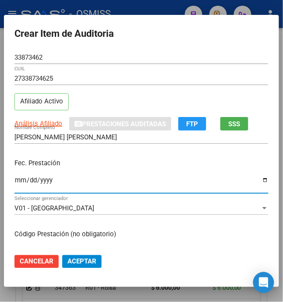
click at [90, 159] on p "Fec. Prestación" at bounding box center [141, 163] width 254 height 10
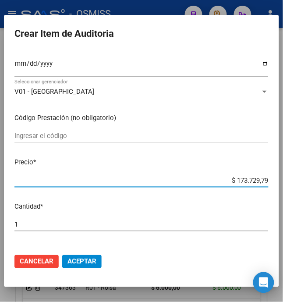
drag, startPoint x: 229, startPoint y: 182, endPoint x: 299, endPoint y: 183, distance: 70.2
click at [283, 183] on html "menu - OSMISS person Firma Express Padrón Padrón Ágil Análisis Afiliado Integra…" at bounding box center [141, 151] width 283 height 302
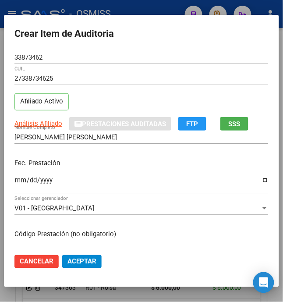
scroll to position [58, 0]
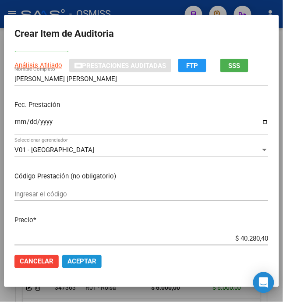
click at [83, 260] on span "Aceptar" at bounding box center [82, 262] width 29 height 8
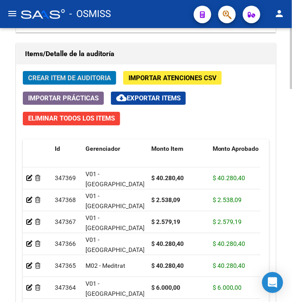
click at [53, 78] on span "Crear Item de Auditoria" at bounding box center [69, 78] width 83 height 8
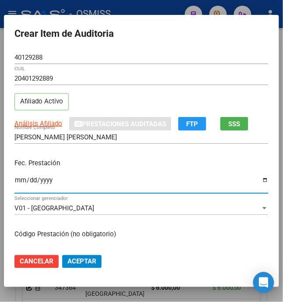
click at [14, 185] on input "Ingresar la fecha" at bounding box center [141, 184] width 254 height 14
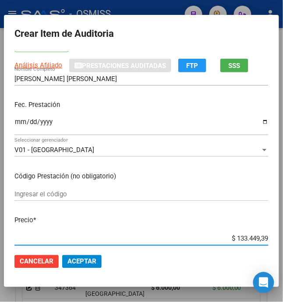
scroll to position [61, 0]
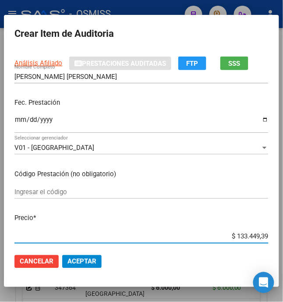
drag, startPoint x: 229, startPoint y: 237, endPoint x: 293, endPoint y: 225, distance: 65.6
click at [283, 225] on html "menu - OSMISS person Firma Express Padrón Padrón Ágil Análisis Afiliado Integra…" at bounding box center [141, 151] width 283 height 302
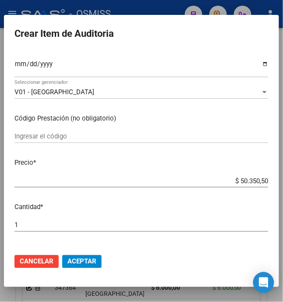
scroll to position [117, 0]
click at [82, 260] on span "Aceptar" at bounding box center [82, 262] width 29 height 8
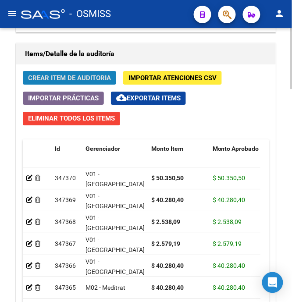
click at [52, 82] on span "Crear Item de Auditoria" at bounding box center [69, 78] width 83 height 8
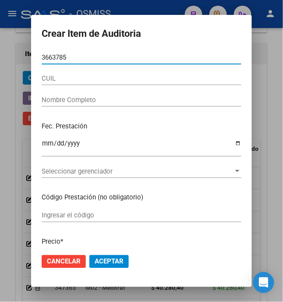
drag, startPoint x: 48, startPoint y: 60, endPoint x: 18, endPoint y: 63, distance: 30.4
click at [18, 63] on div "Crear Item de Auditoria 3663785 Nro Documento CUIL Nombre Completo Fec. Prestac…" at bounding box center [141, 151] width 283 height 302
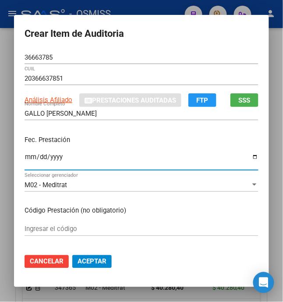
click at [25, 159] on input "Ingresar la fecha" at bounding box center [142, 161] width 234 height 14
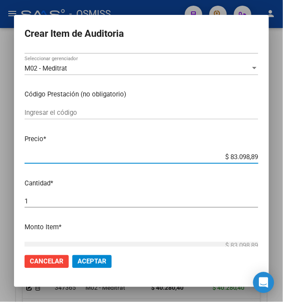
drag, startPoint x: 260, startPoint y: 161, endPoint x: 299, endPoint y: 158, distance: 39.6
click at [283, 158] on html "menu - OSMISS person Firma Express Padrón Padrón Ágil Análisis Afiliado Integra…" at bounding box center [141, 151] width 283 height 302
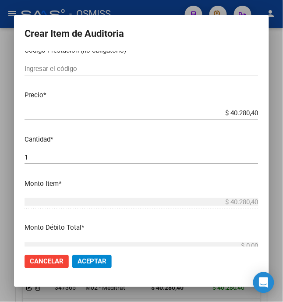
scroll to position [176, 0]
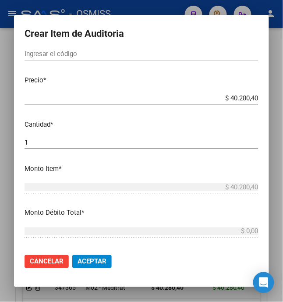
click at [97, 260] on span "Aceptar" at bounding box center [92, 262] width 29 height 8
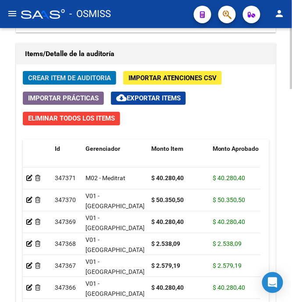
click at [71, 77] on span "Crear Item de Auditoria" at bounding box center [69, 78] width 83 height 8
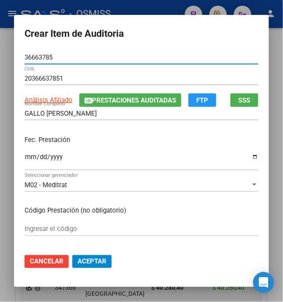
click at [25, 160] on input "Ingresar la fecha" at bounding box center [142, 161] width 234 height 14
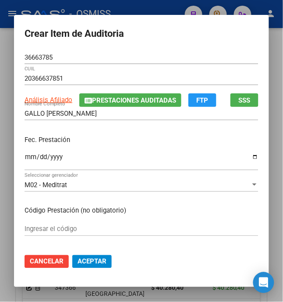
click at [112, 151] on div "[DATE] Ingresar la fecha" at bounding box center [142, 160] width 234 height 19
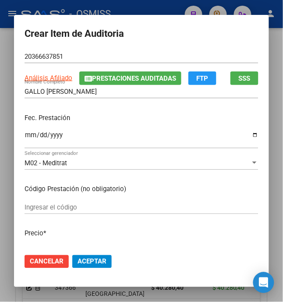
scroll to position [58, 0]
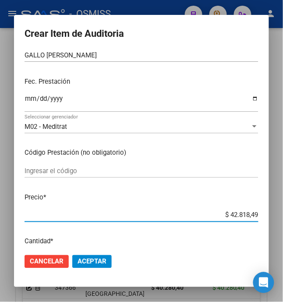
drag, startPoint x: 232, startPoint y: 216, endPoint x: 299, endPoint y: 211, distance: 67.7
click at [283, 211] on html "menu - OSMISS person Firma Express Padrón Padrón Ágil Análisis Afiliado Integra…" at bounding box center [141, 151] width 283 height 302
click at [92, 267] on button "Aceptar" at bounding box center [91, 261] width 39 height 13
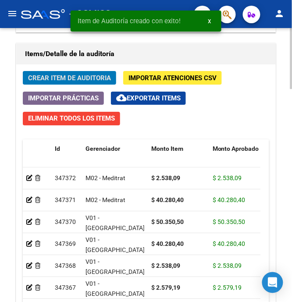
click at [68, 84] on button "Crear Item de Auditoria" at bounding box center [69, 78] width 93 height 14
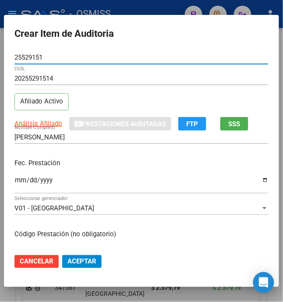
click at [16, 181] on input "Ingresar la fecha" at bounding box center [141, 184] width 254 height 14
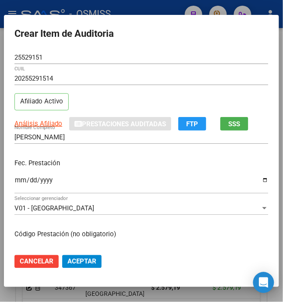
click at [99, 162] on p "Fec. Prestación" at bounding box center [141, 163] width 254 height 10
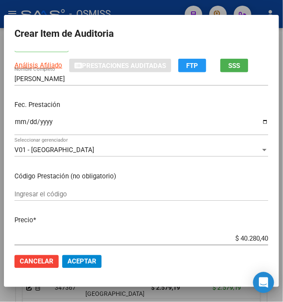
click at [82, 262] on span "Aceptar" at bounding box center [82, 262] width 29 height 8
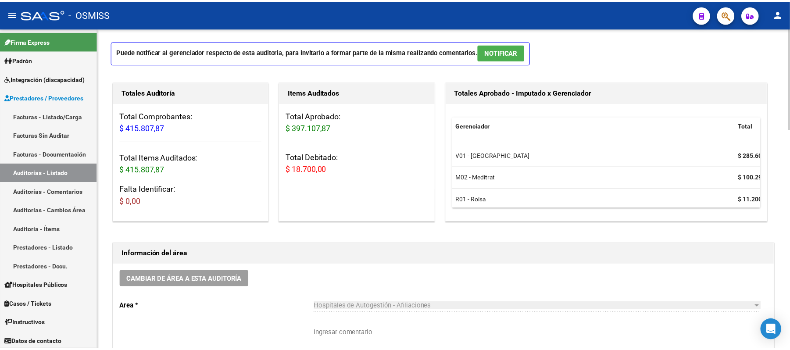
scroll to position [117, 0]
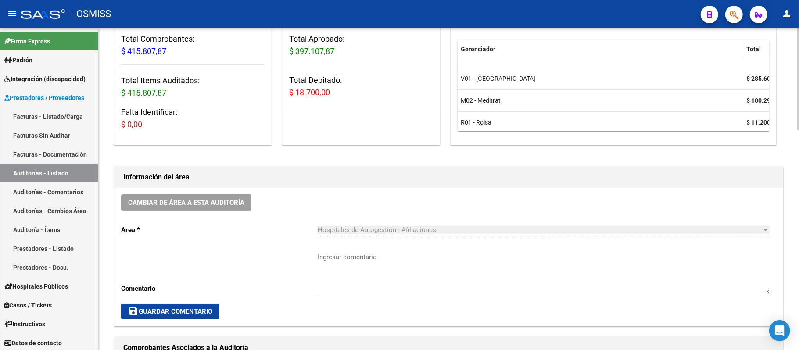
click at [218, 208] on button "Cambiar de área a esta auditoría" at bounding box center [186, 202] width 130 height 16
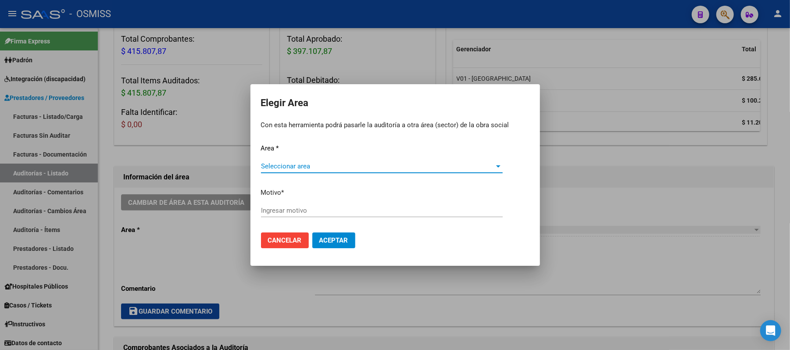
click at [322, 164] on span "Seleccionar area" at bounding box center [378, 166] width 234 height 8
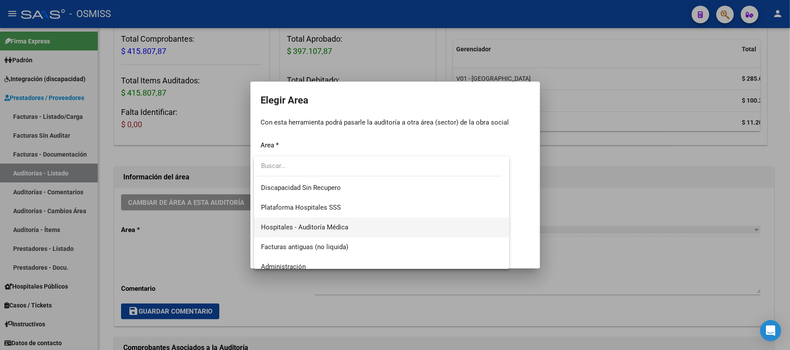
click at [352, 222] on span "Hospitales - Auditoría Médica" at bounding box center [382, 228] width 242 height 20
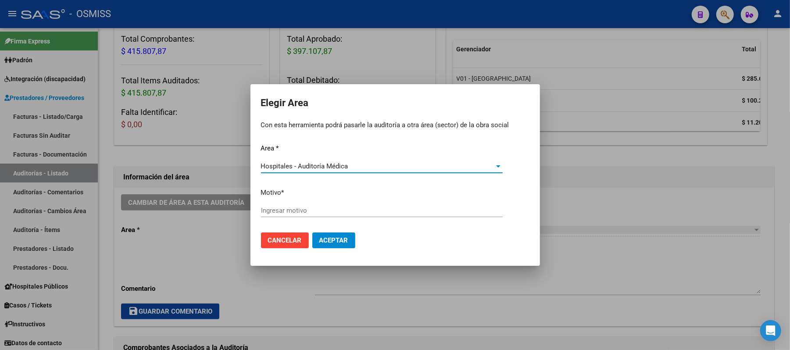
click at [352, 214] on input "Ingresar motivo" at bounding box center [382, 211] width 242 height 8
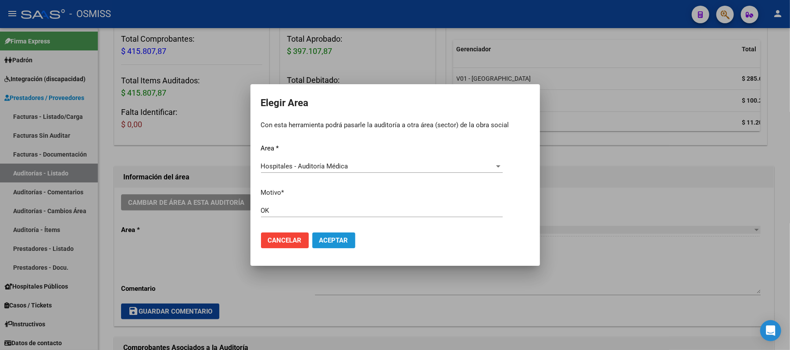
click at [342, 241] on span "Aceptar" at bounding box center [333, 240] width 29 height 8
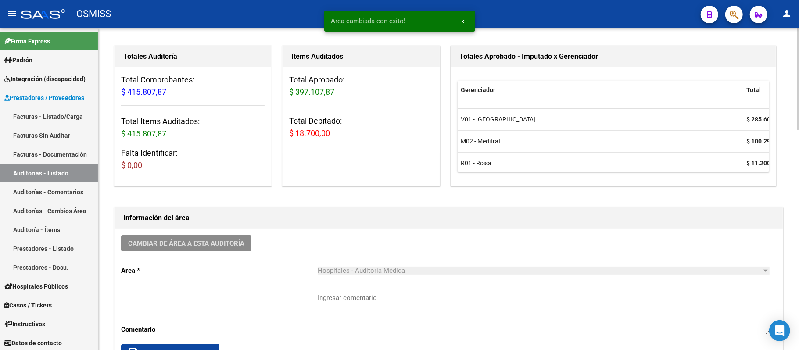
scroll to position [0, 0]
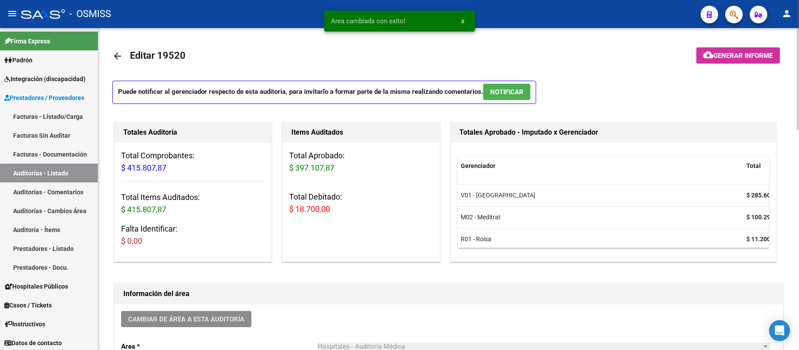
click at [352, 54] on span "Generar informe" at bounding box center [743, 56] width 59 height 8
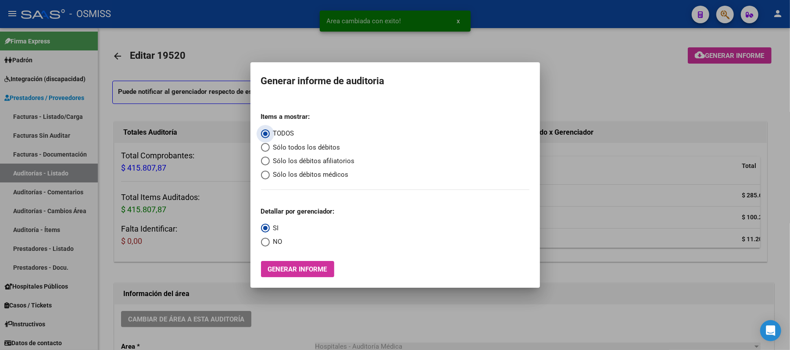
click at [306, 158] on span "Sólo los débitos afiliatorios" at bounding box center [312, 161] width 85 height 10
click at [270, 158] on input "Sólo los débitos afiliatorios" at bounding box center [265, 161] width 9 height 9
click at [269, 243] on span "Select an option" at bounding box center [265, 242] width 9 height 9
click at [269, 243] on input "NO" at bounding box center [265, 242] width 9 height 9
click at [285, 272] on span "Generar informe" at bounding box center [297, 269] width 59 height 8
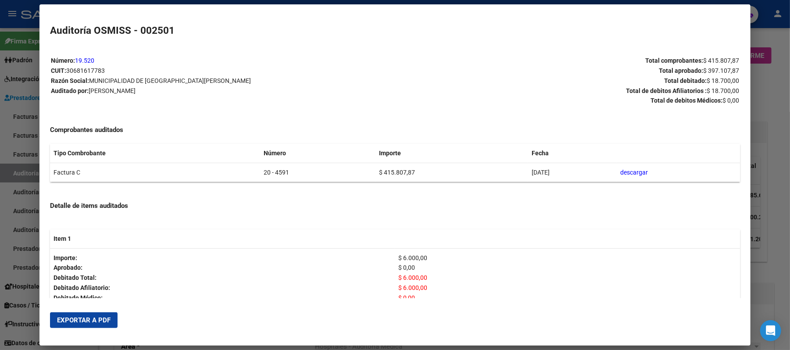
drag, startPoint x: 249, startPoint y: 176, endPoint x: 232, endPoint y: 178, distance: 17.6
click at [232, 178] on tr "Factura C 20 - 4591 $ 415.807,87 [DATE] descargar" at bounding box center [395, 172] width 690 height 19
copy tr "20 - 4591"
click at [91, 305] on span "Exportar a PDF" at bounding box center [84, 320] width 54 height 8
drag, startPoint x: 776, startPoint y: 96, endPoint x: 783, endPoint y: 92, distance: 8.2
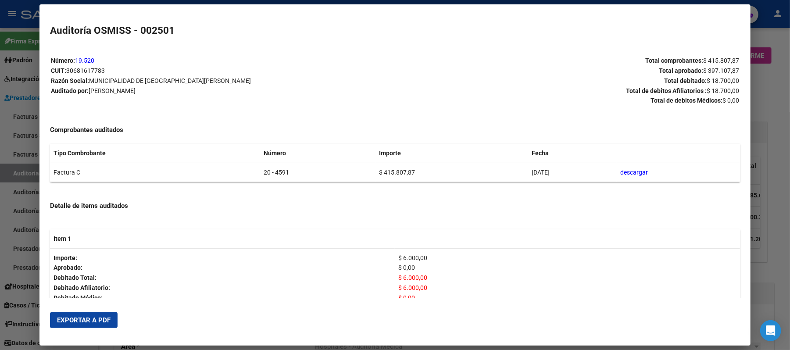
click at [352, 96] on div at bounding box center [395, 175] width 790 height 350
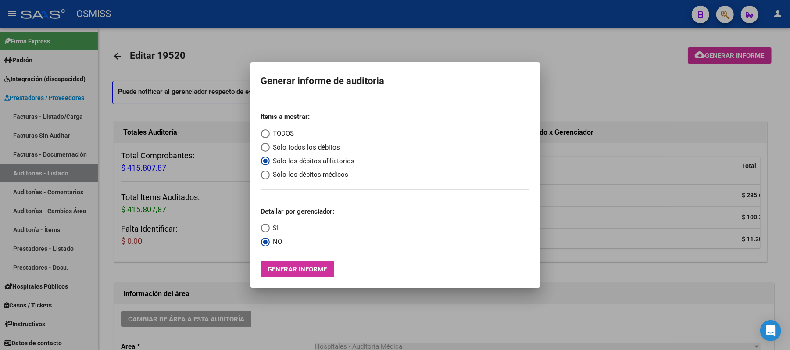
click at [352, 68] on div at bounding box center [395, 175] width 790 height 350
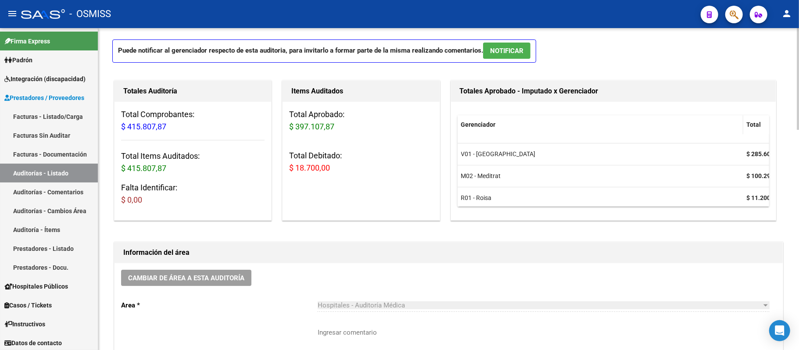
scroll to position [117, 0]
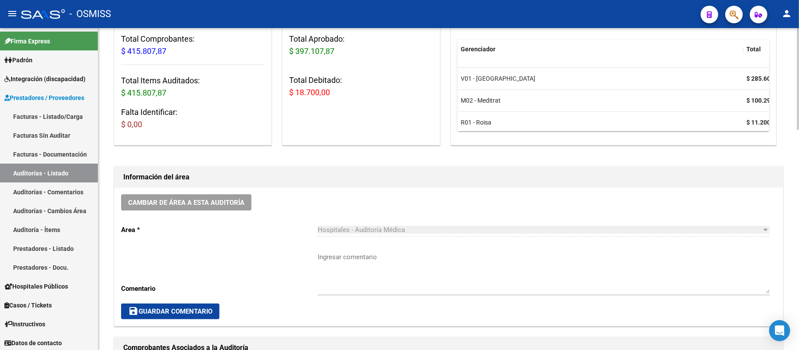
click at [352, 197] on div "Cambiar de área a esta auditoría Area * Hospitales - Auditoría Médica Seleccion…" at bounding box center [449, 257] width 668 height 138
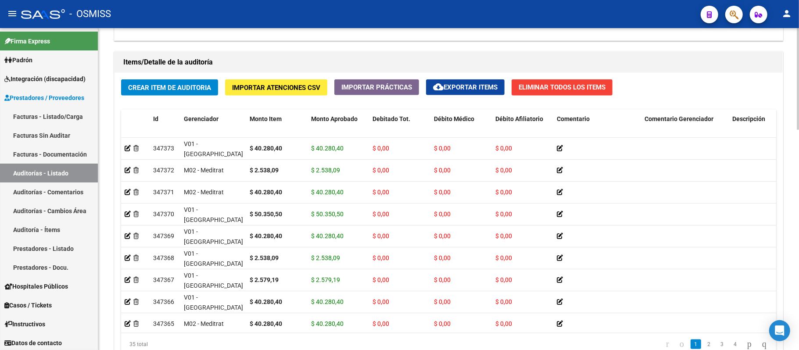
scroll to position [699, 0]
